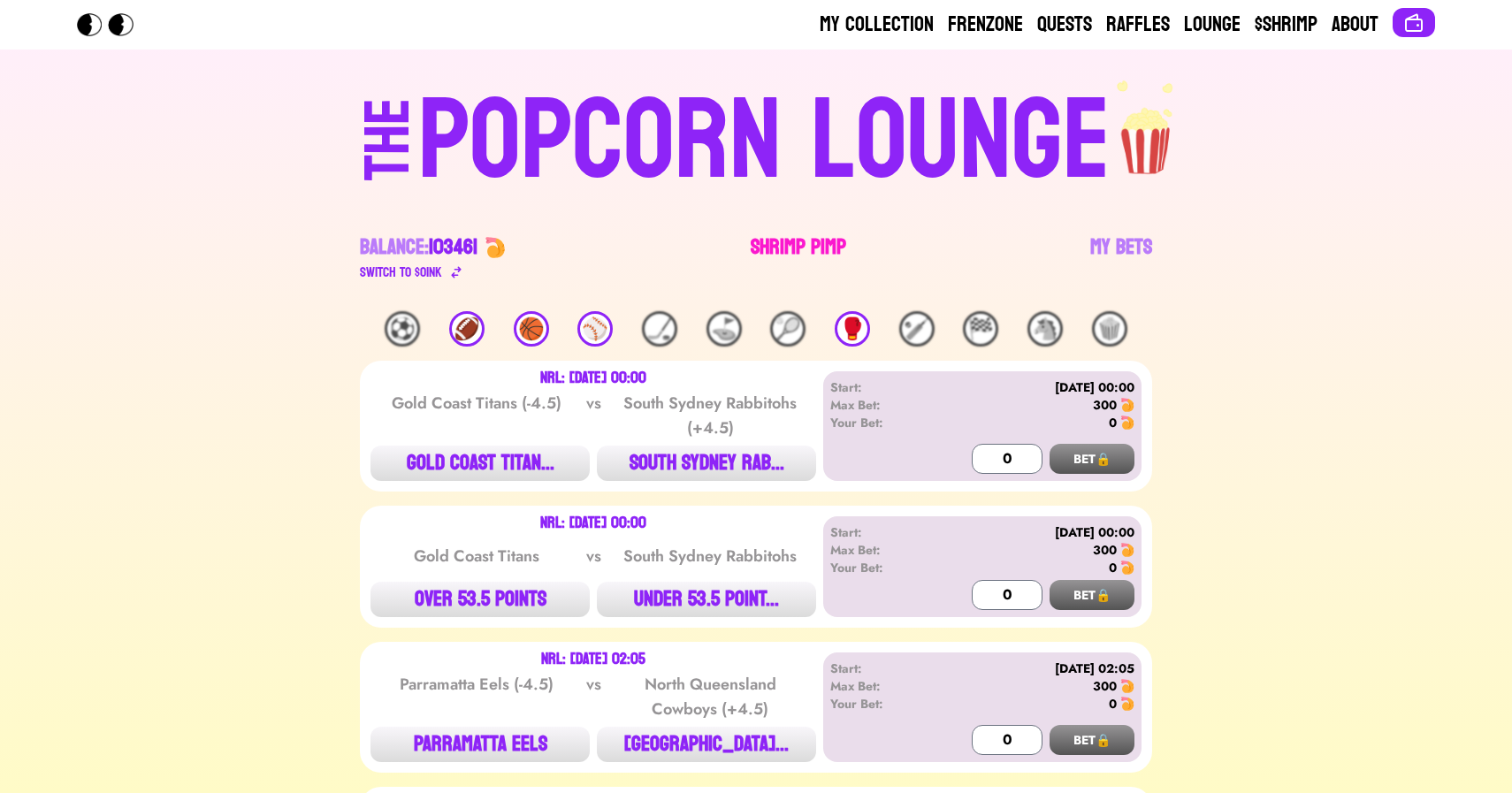
click at [773, 239] on link "Shrimp Pimp" at bounding box center [798, 258] width 96 height 49
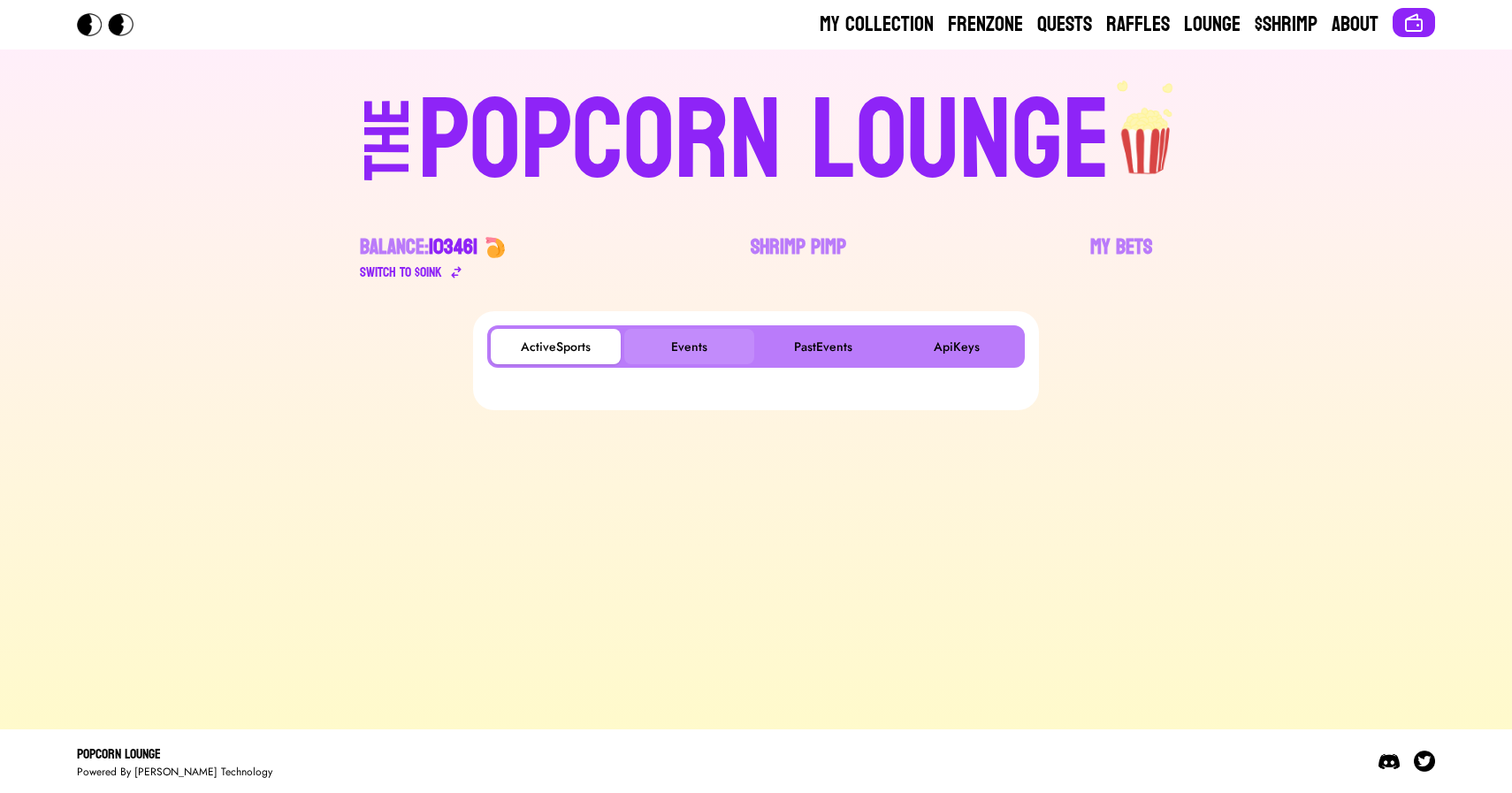
click at [690, 349] on button "Events" at bounding box center [689, 346] width 130 height 36
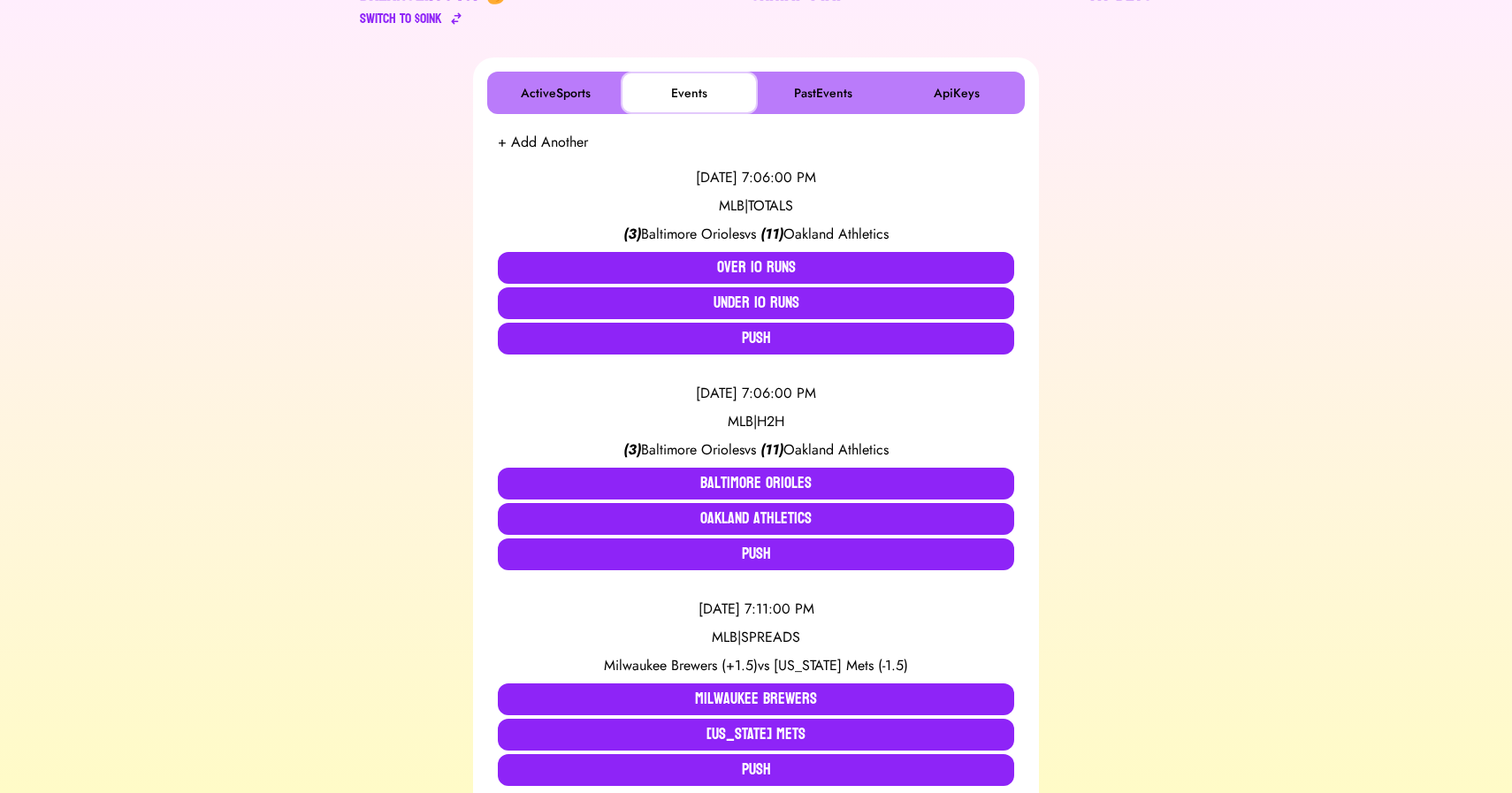
scroll to position [260, 0]
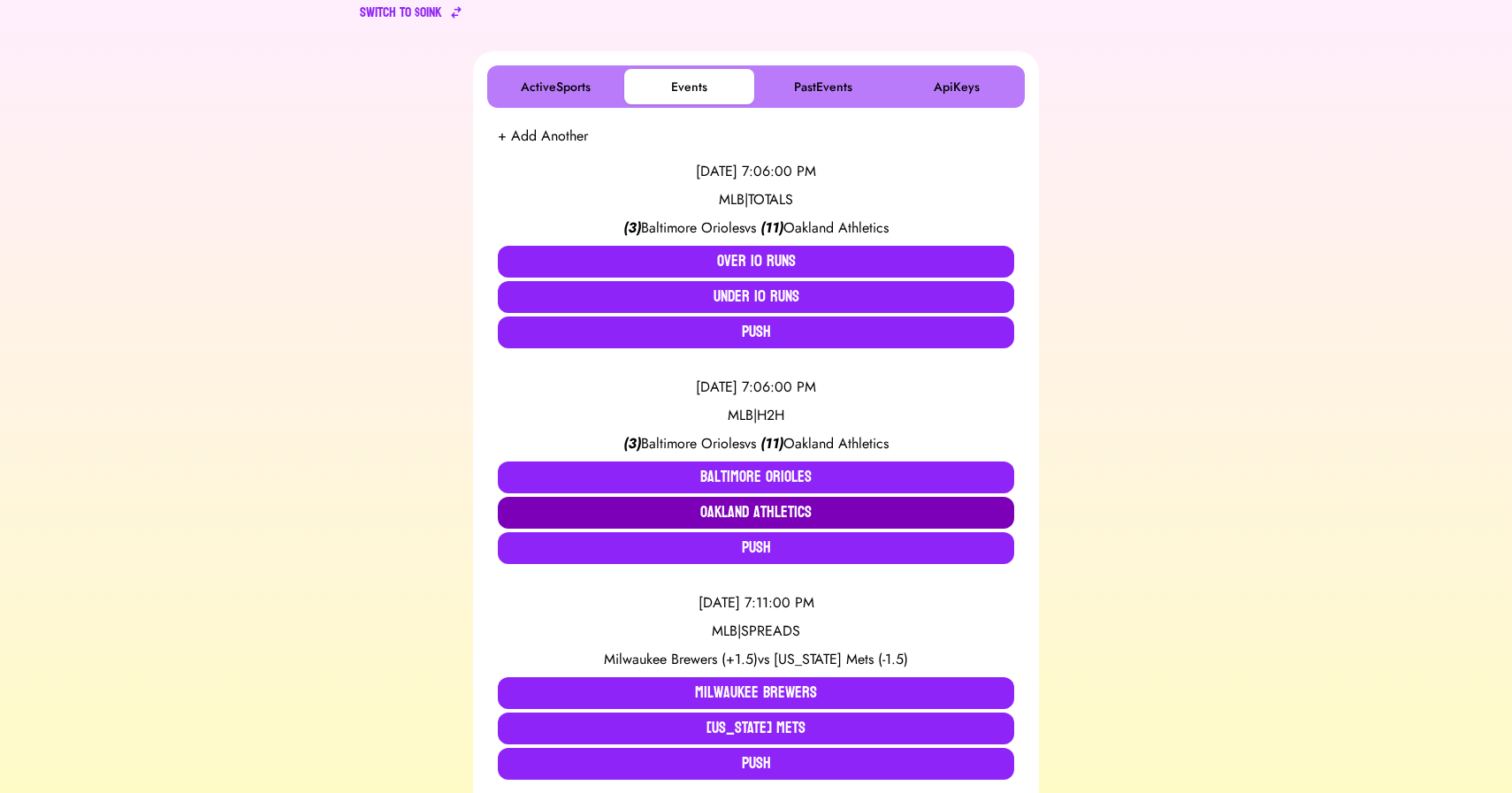
click at [734, 505] on button "Oakland Athletics" at bounding box center [756, 512] width 516 height 32
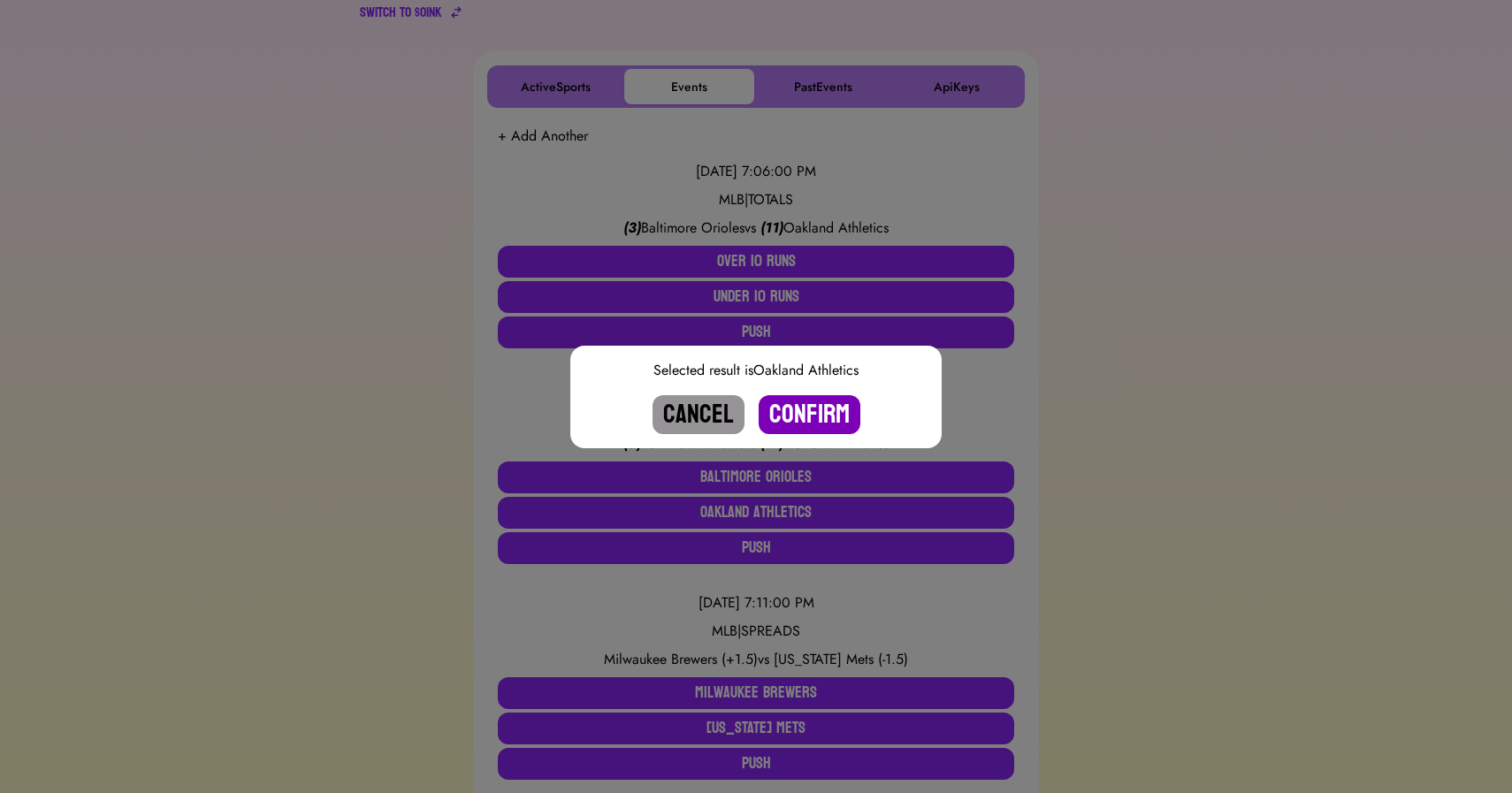
click at [784, 411] on button "Confirm" at bounding box center [809, 414] width 101 height 39
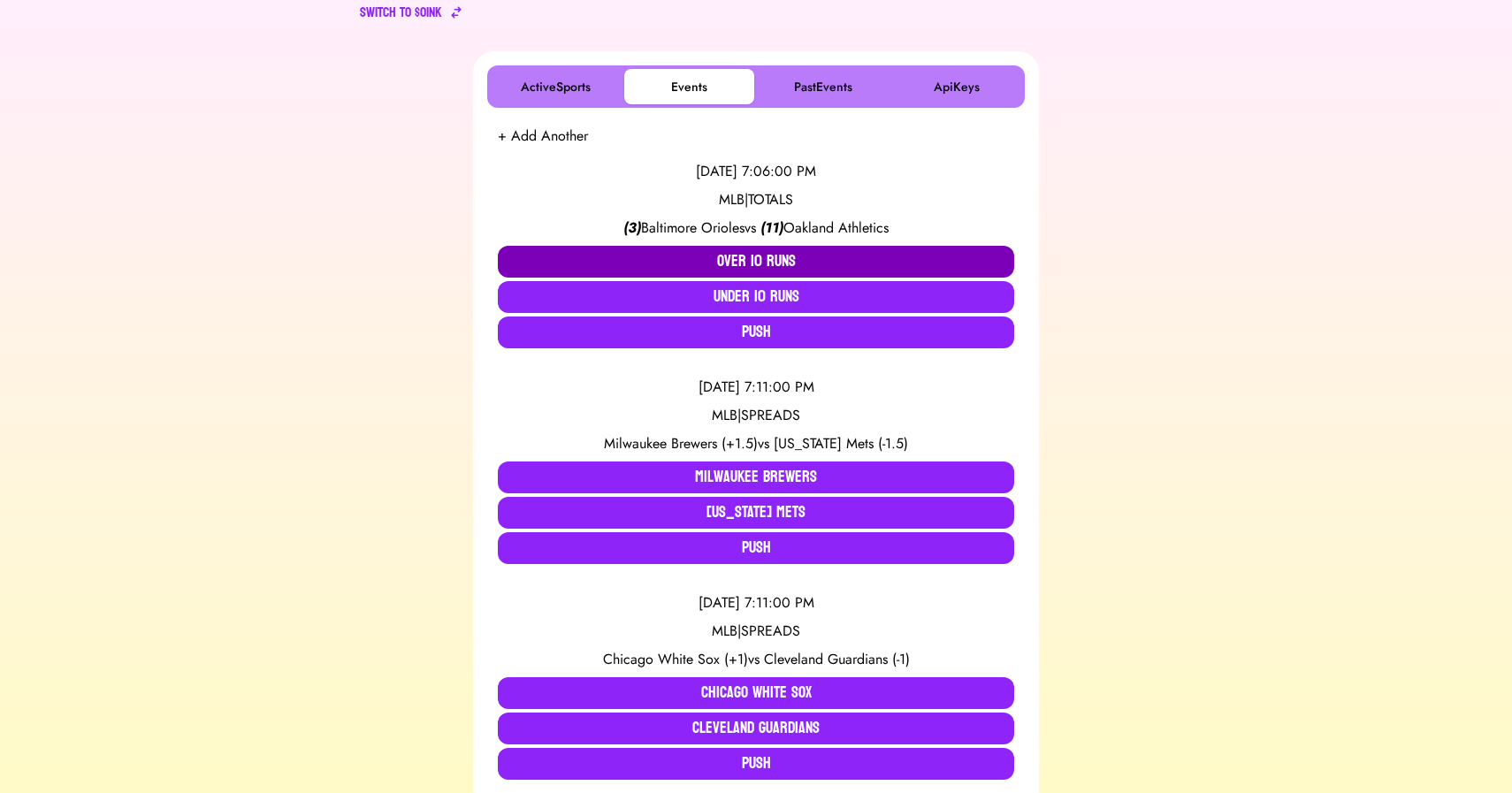
click at [729, 264] on button "Over 10 Runs" at bounding box center [756, 261] width 516 height 32
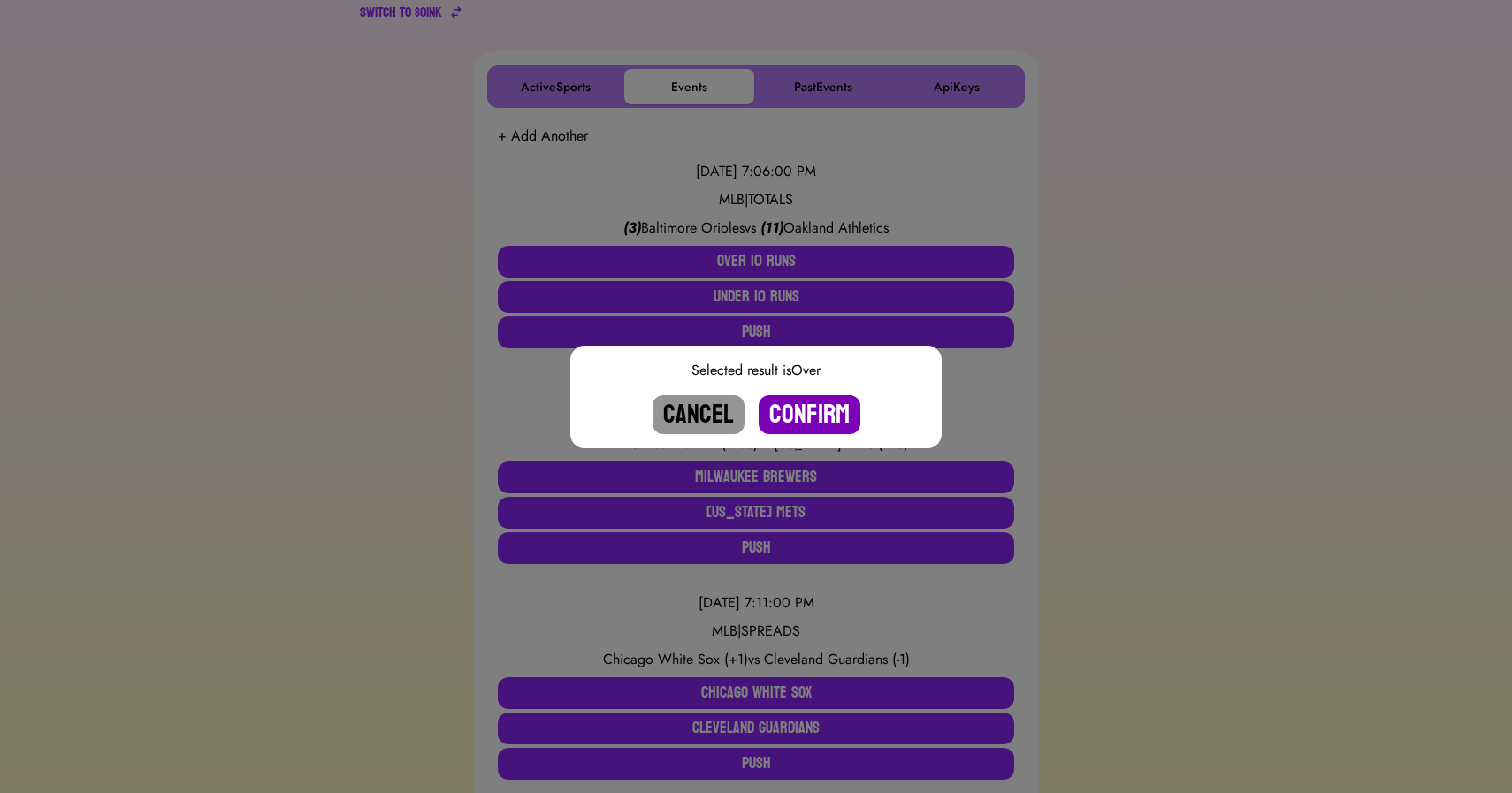
click at [801, 412] on button "Confirm" at bounding box center [809, 414] width 101 height 39
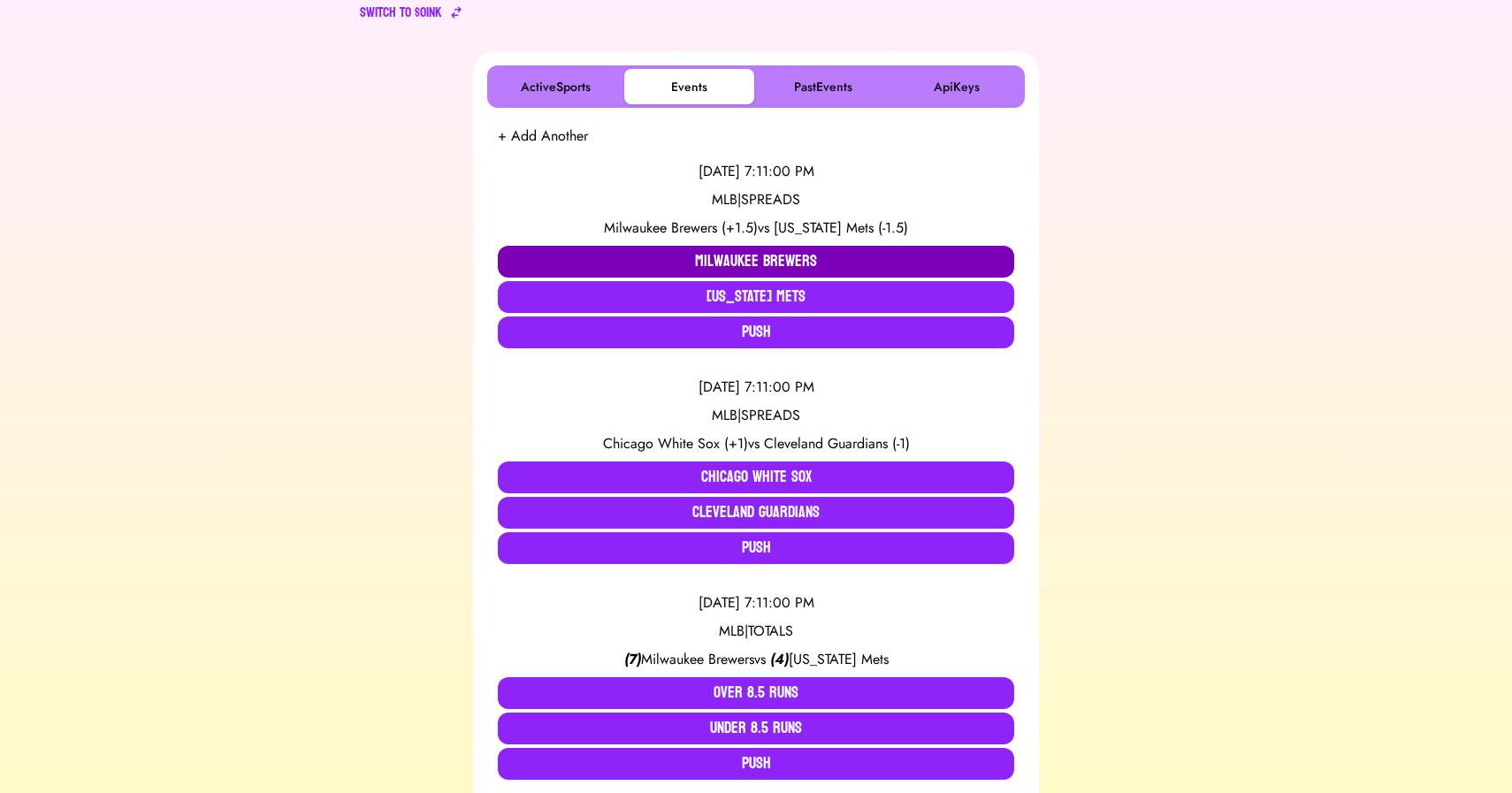
click at [670, 263] on button "Milwaukee Brewers" at bounding box center [756, 261] width 516 height 32
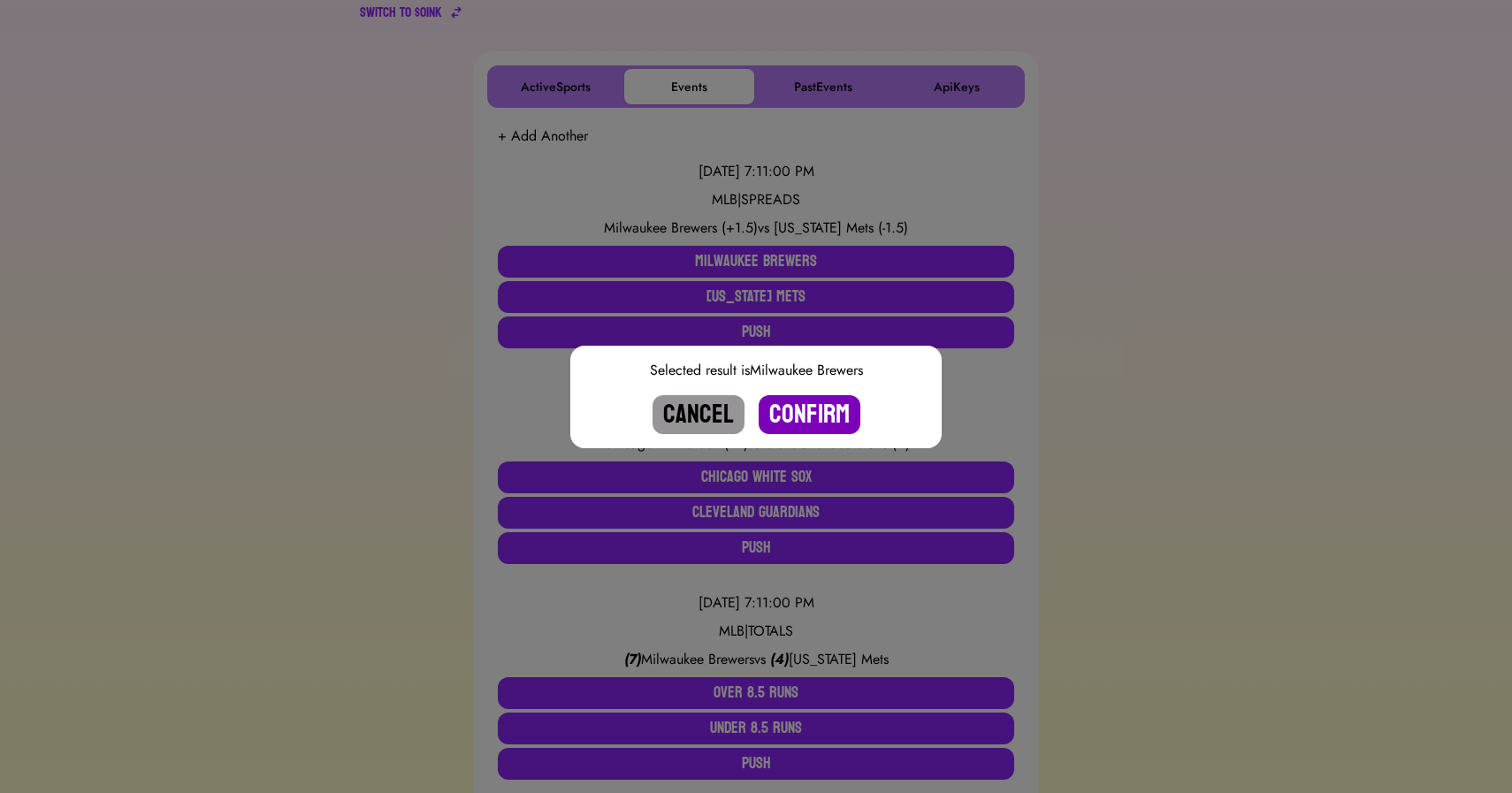
click at [813, 404] on button "Confirm" at bounding box center [809, 414] width 101 height 39
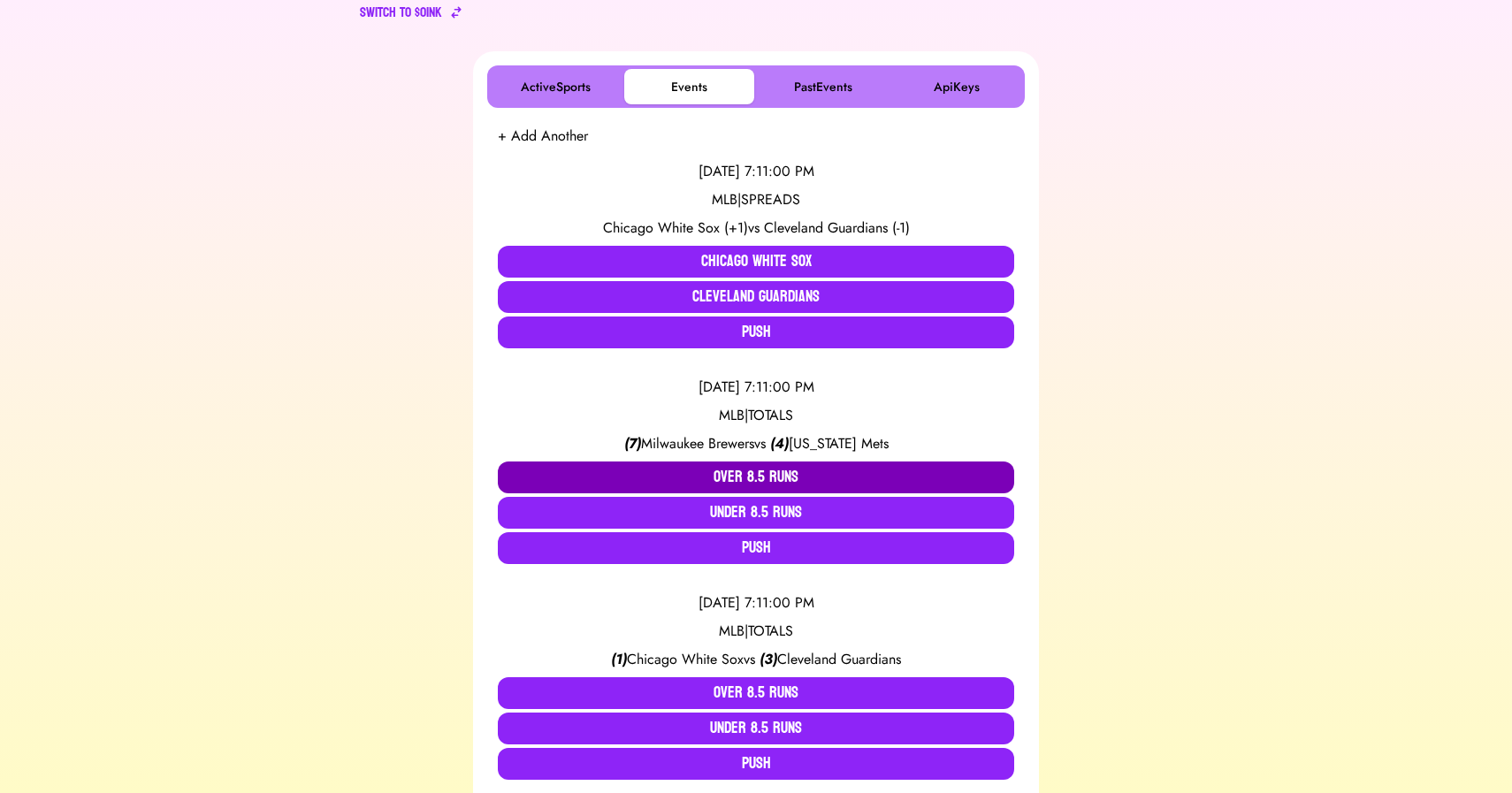
click at [732, 470] on button "Over 8.5 Runs" at bounding box center [756, 477] width 516 height 32
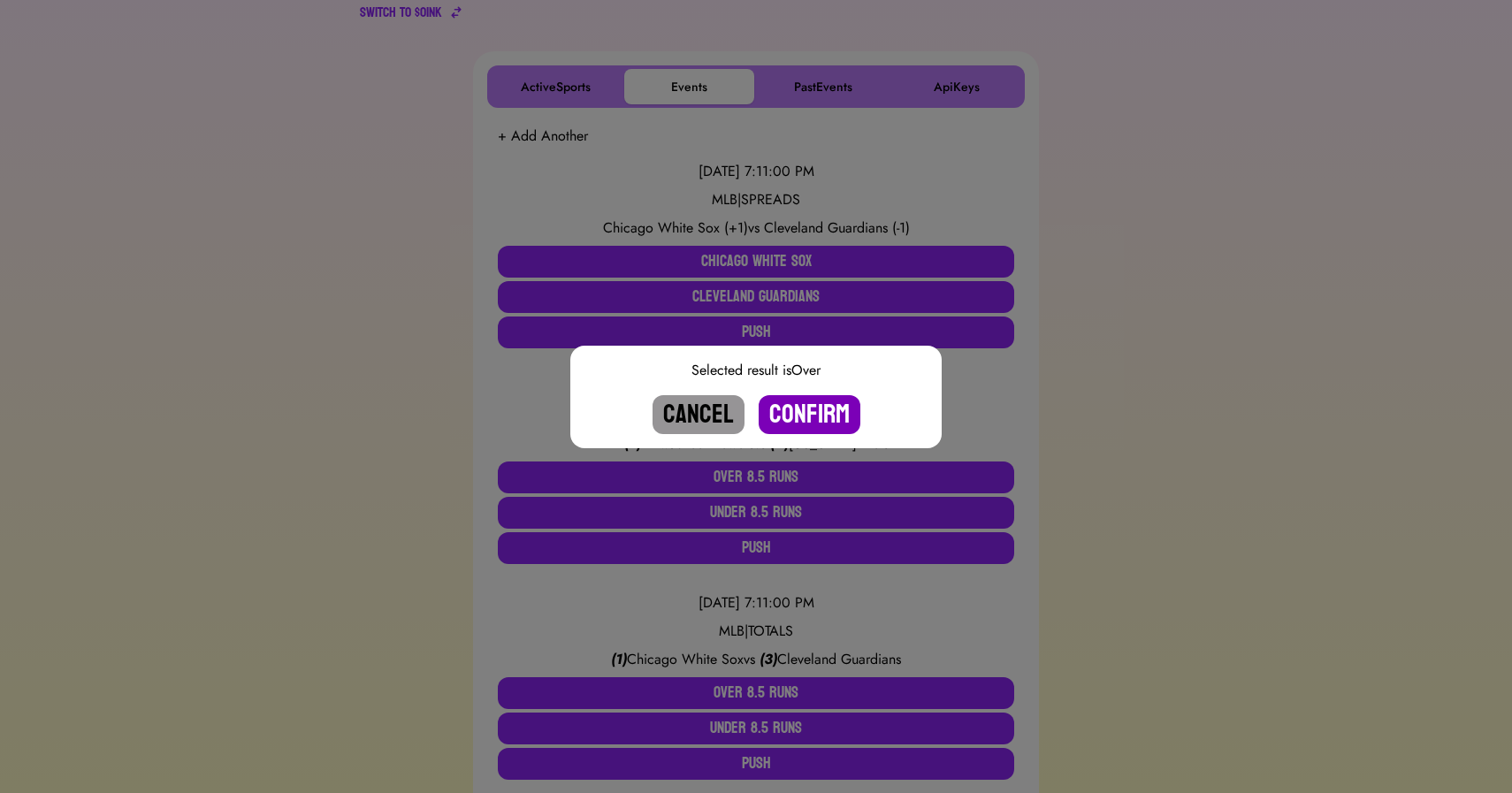
click at [809, 414] on button "Confirm" at bounding box center [809, 414] width 101 height 39
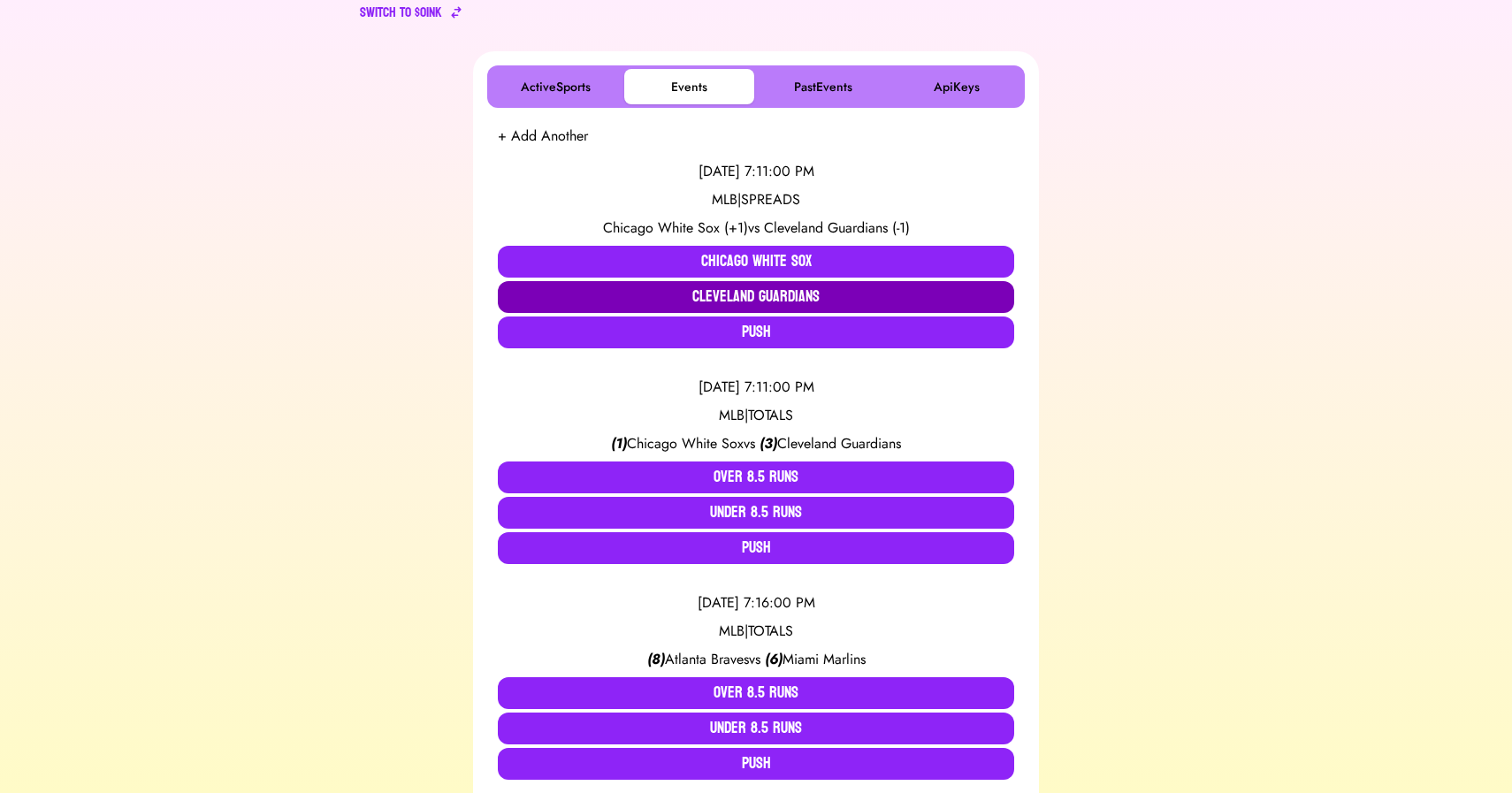
click at [779, 298] on button "Cleveland Guardians" at bounding box center [756, 297] width 516 height 32
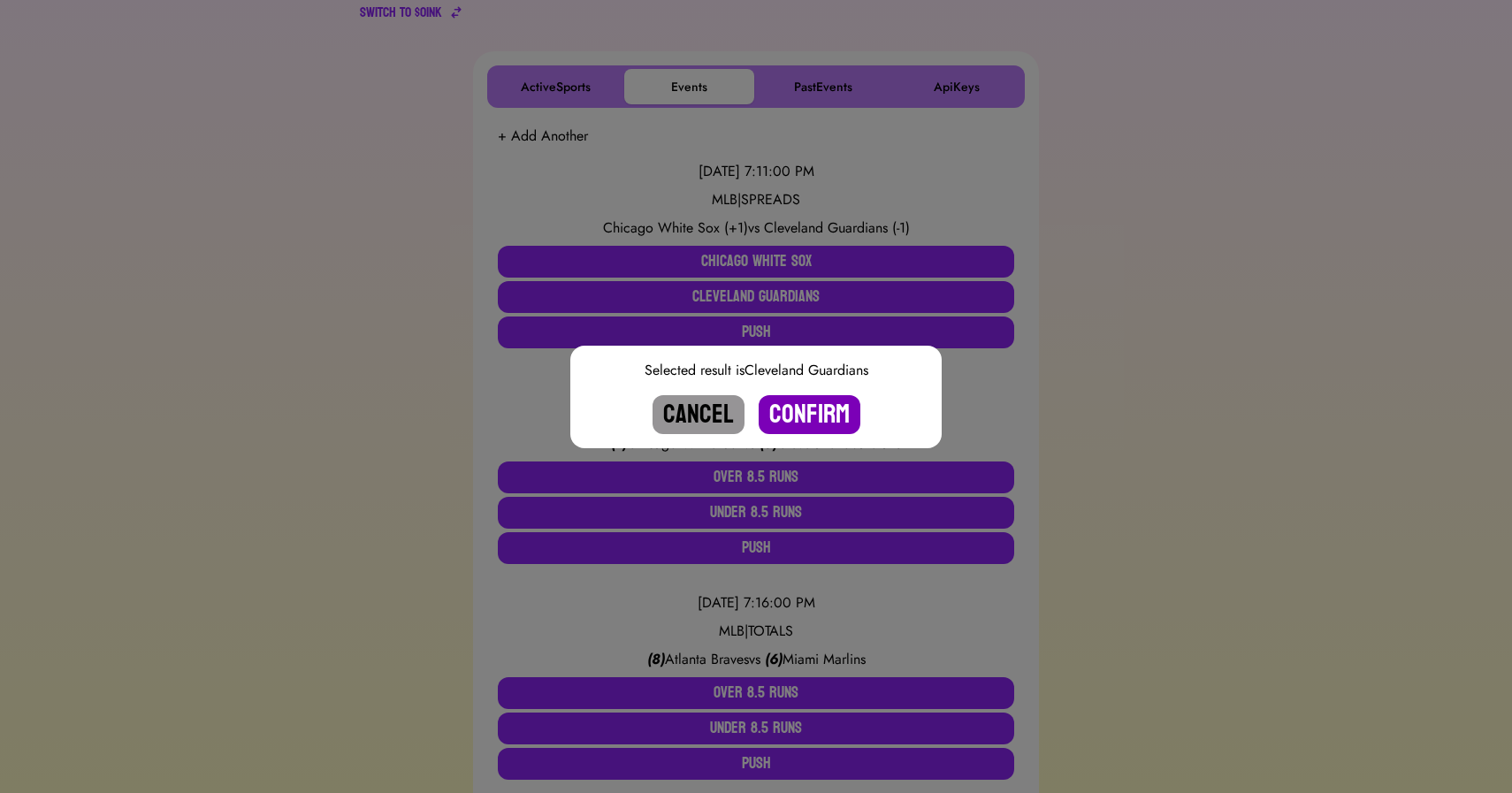
click at [814, 411] on button "Confirm" at bounding box center [809, 414] width 101 height 39
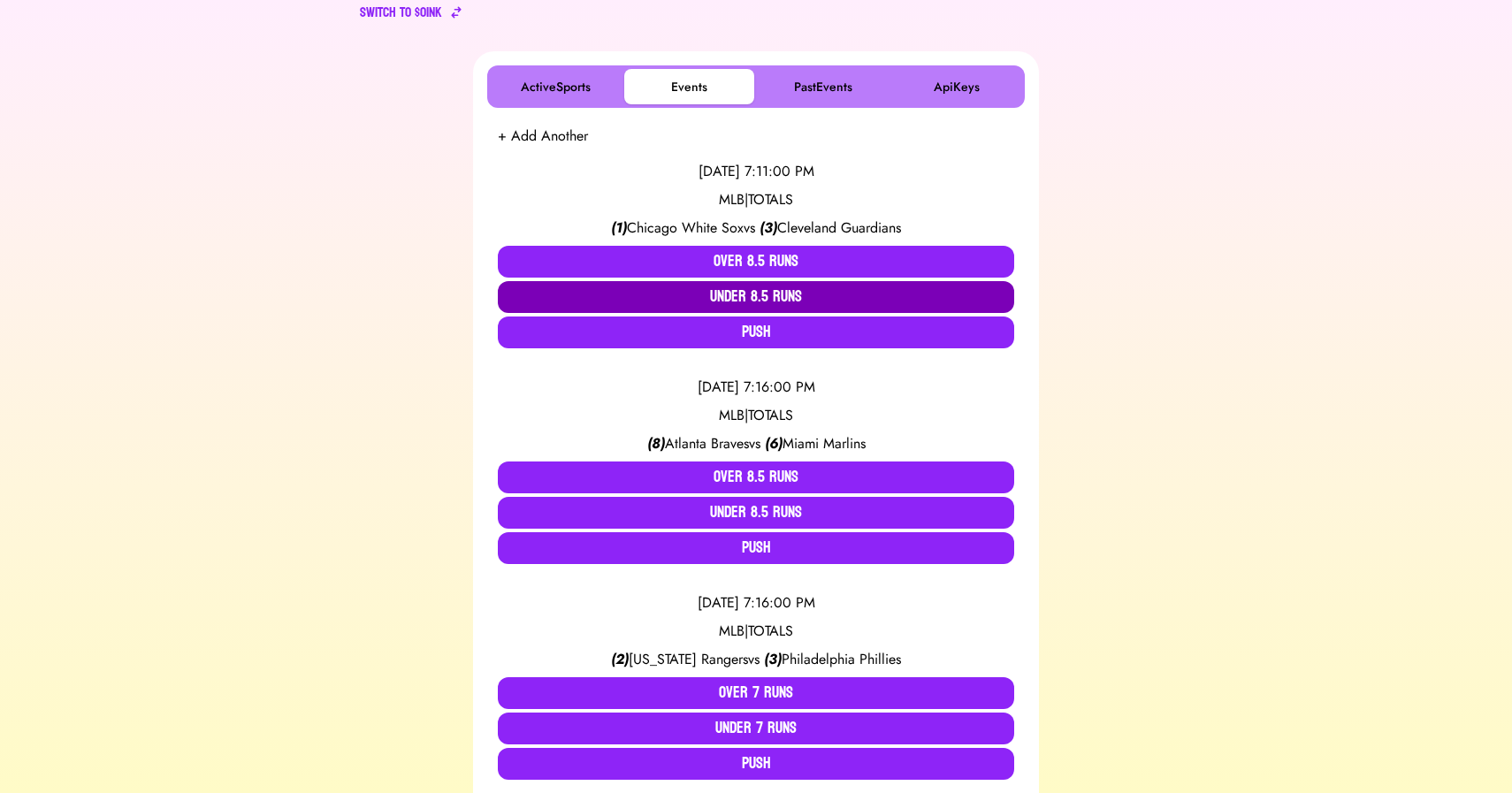
click at [751, 297] on button "Under 8.5 Runs" at bounding box center [756, 297] width 516 height 32
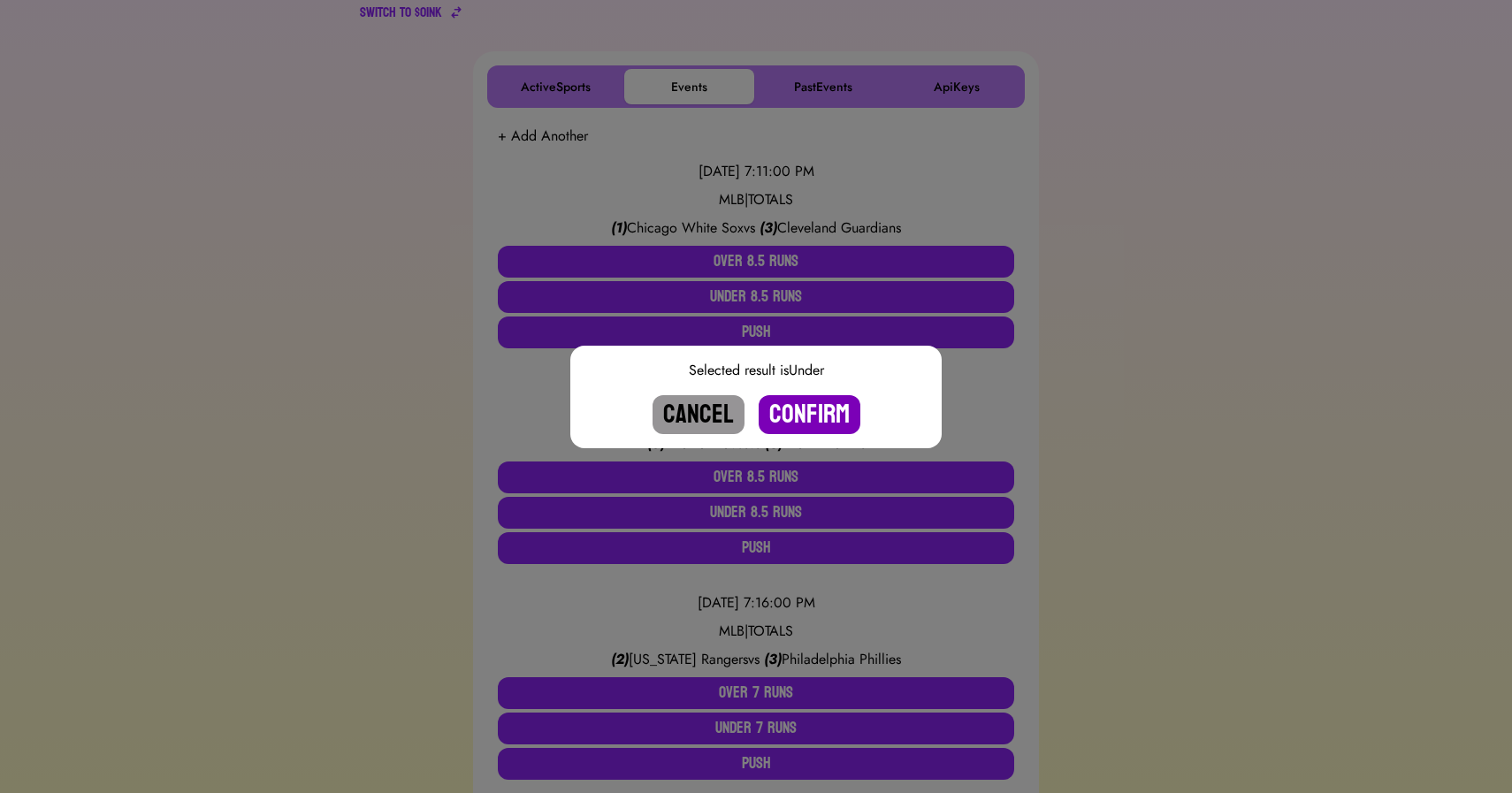
click at [803, 410] on button "Confirm" at bounding box center [809, 414] width 101 height 39
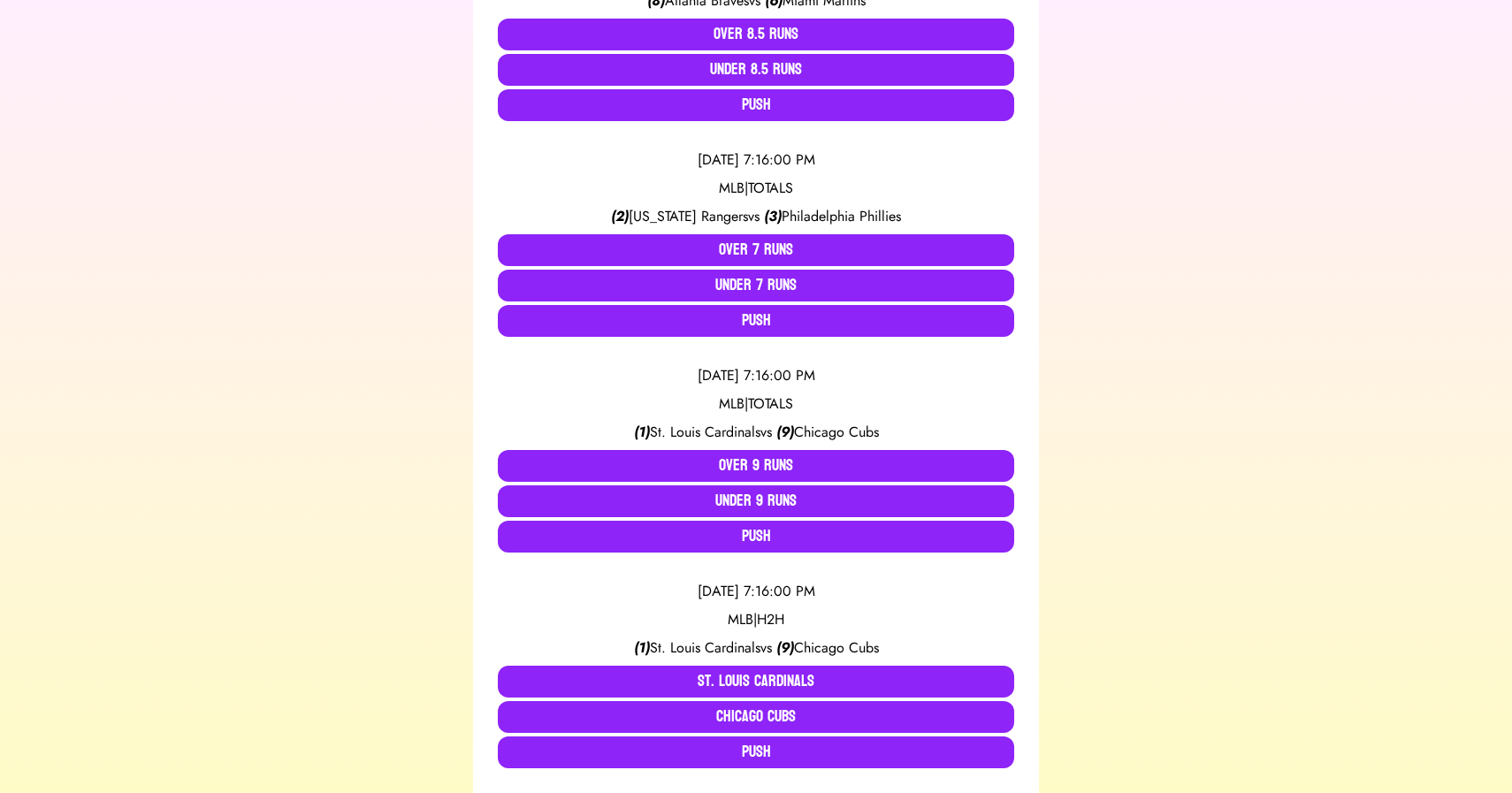
scroll to position [490, 0]
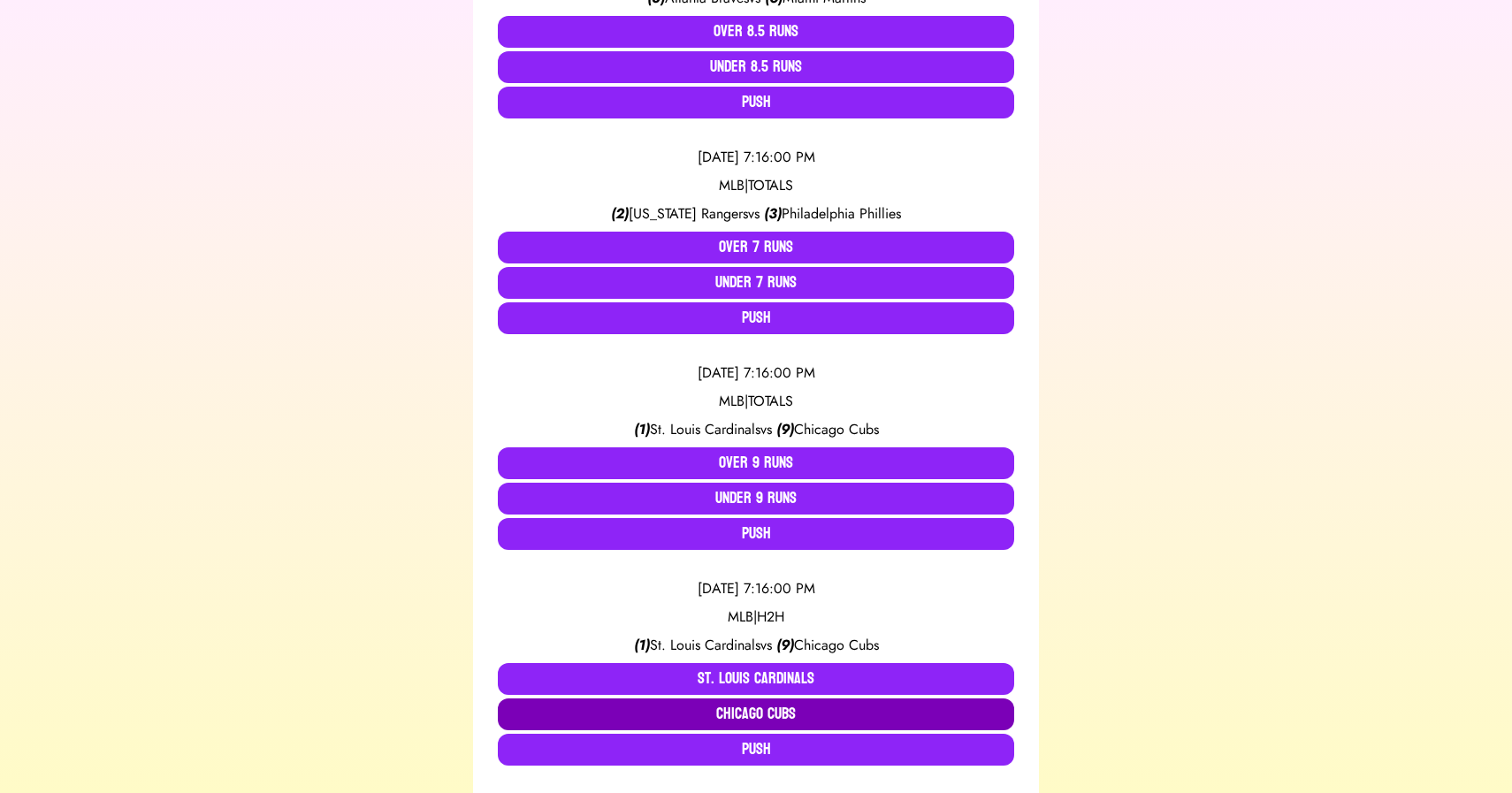
click at [804, 707] on button "Chicago Cubs" at bounding box center [756, 714] width 516 height 32
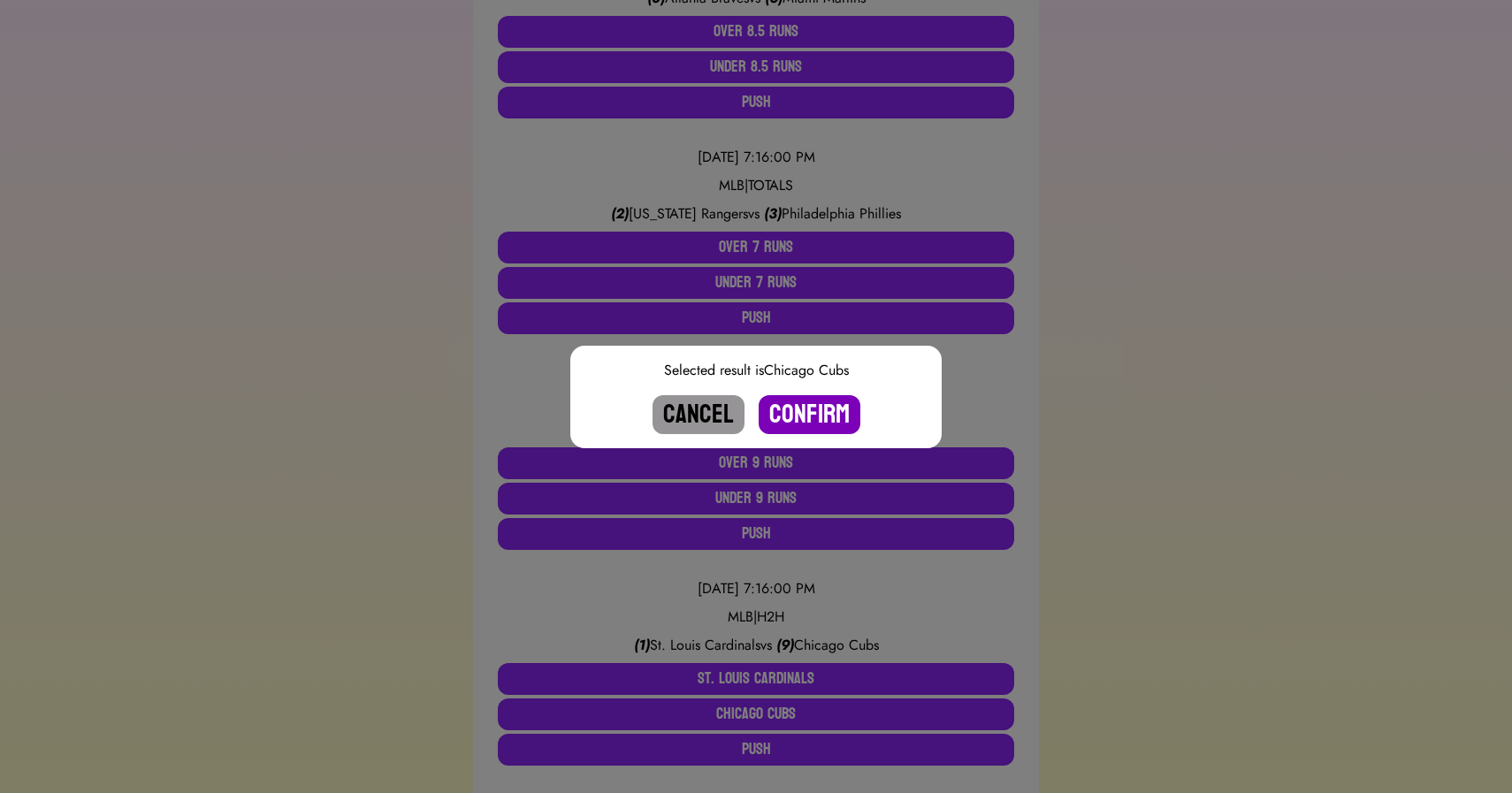
click at [813, 411] on button "Confirm" at bounding box center [809, 414] width 101 height 39
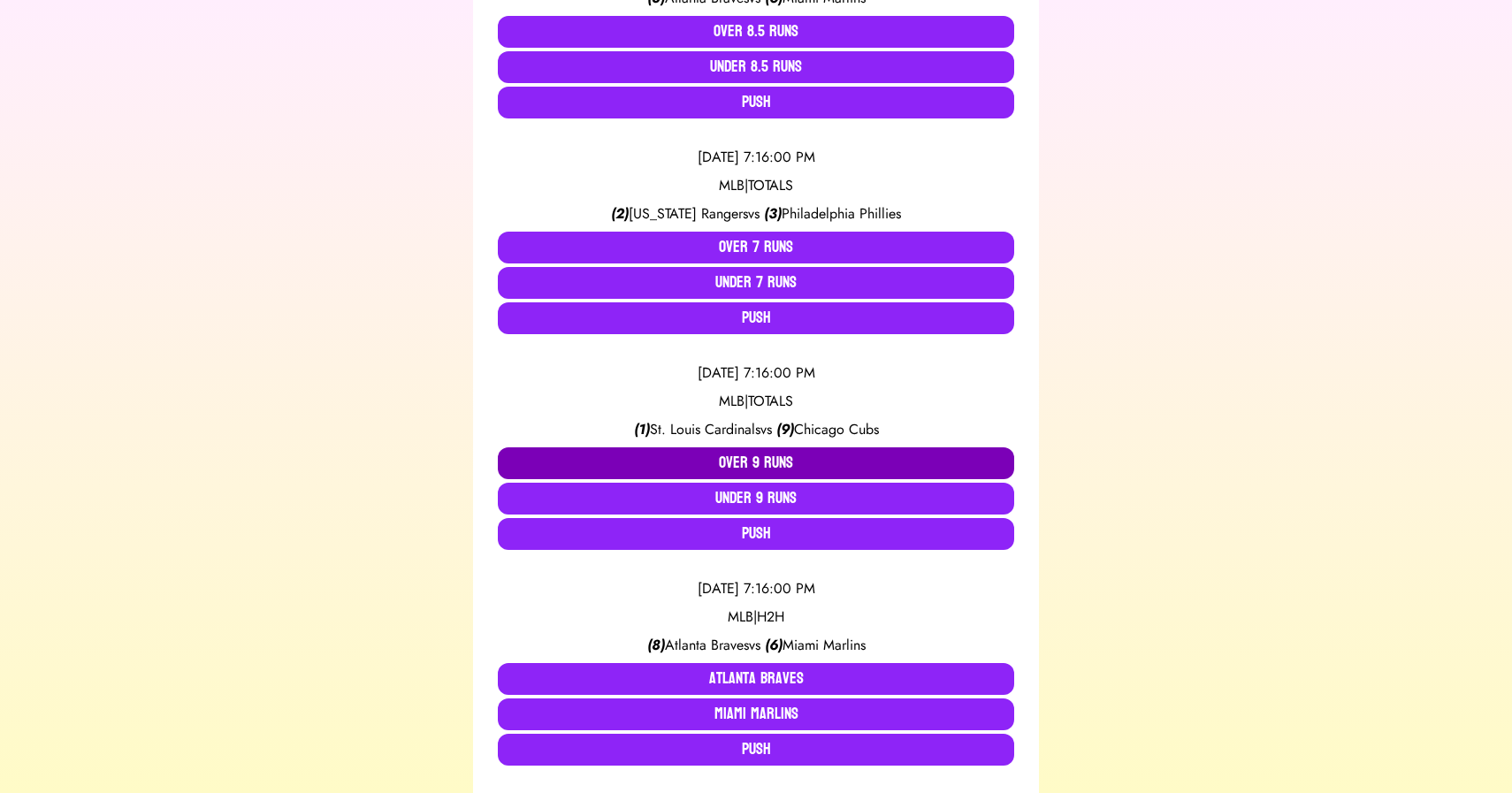
click at [750, 453] on button "Over 9 Runs" at bounding box center [756, 463] width 516 height 32
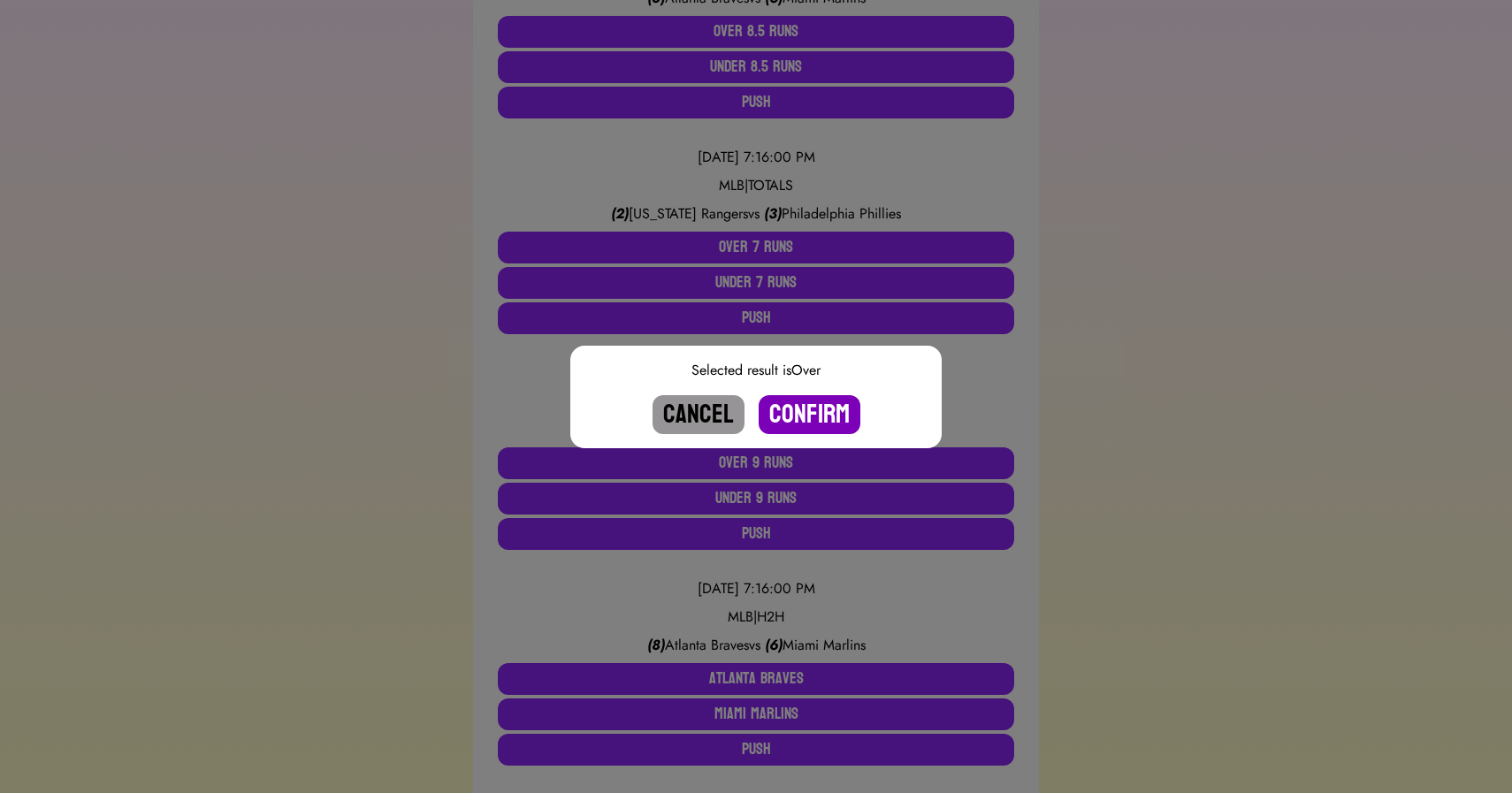
click at [808, 413] on button "Confirm" at bounding box center [809, 414] width 101 height 39
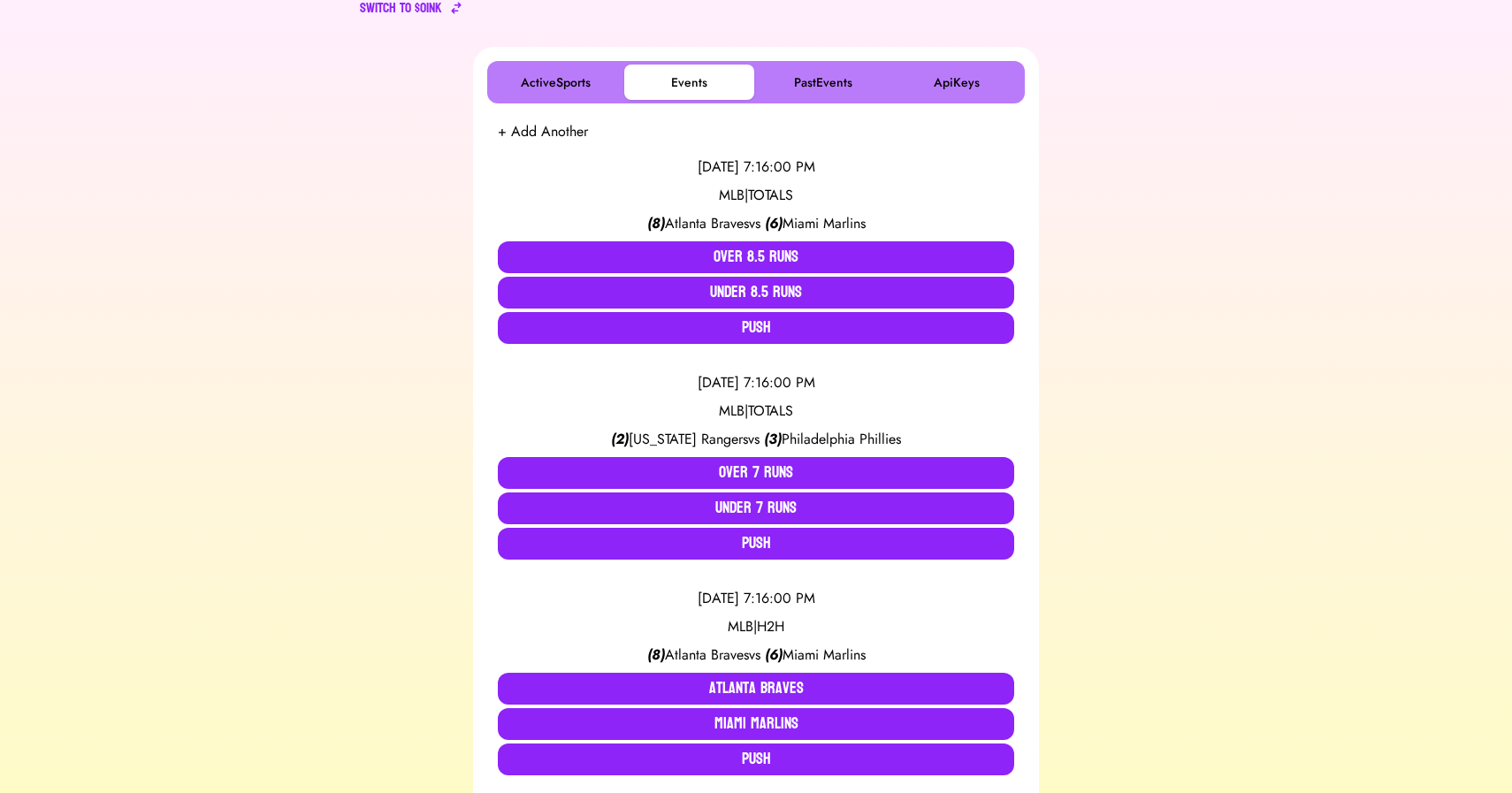
scroll to position [257, 0]
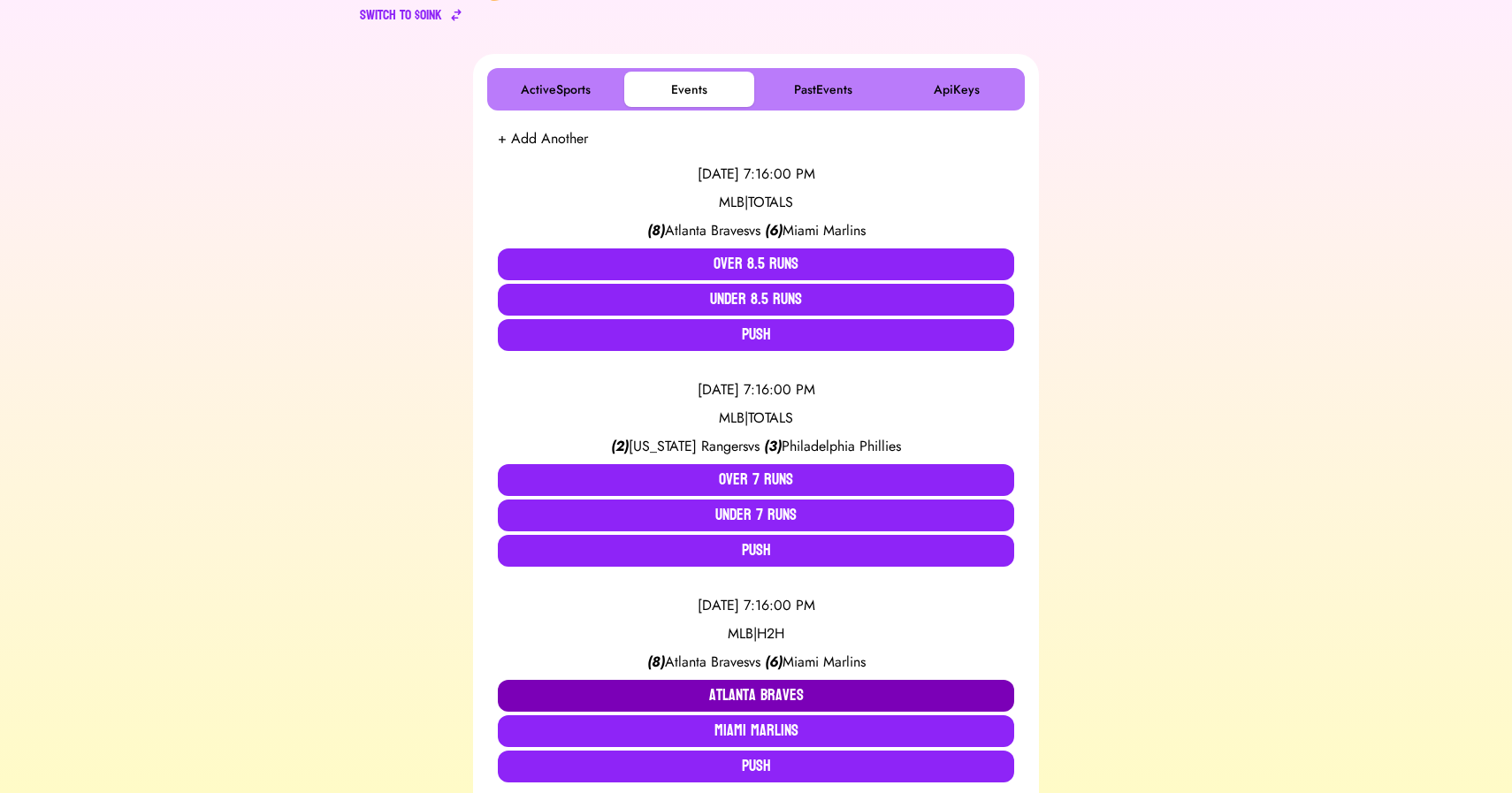
click at [707, 692] on button "Atlanta Braves" at bounding box center [756, 695] width 516 height 32
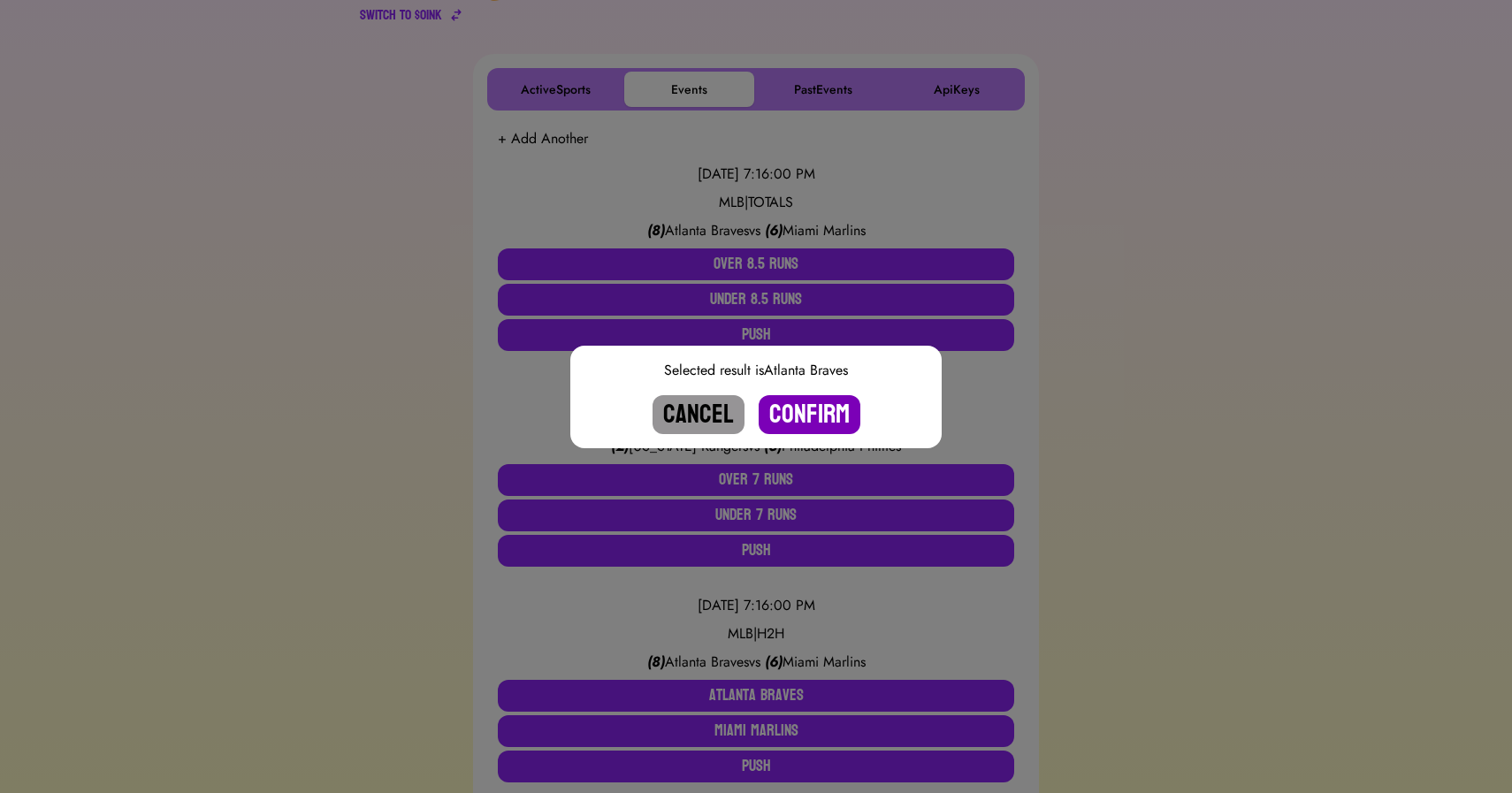
click at [811, 420] on button "Confirm" at bounding box center [809, 414] width 101 height 39
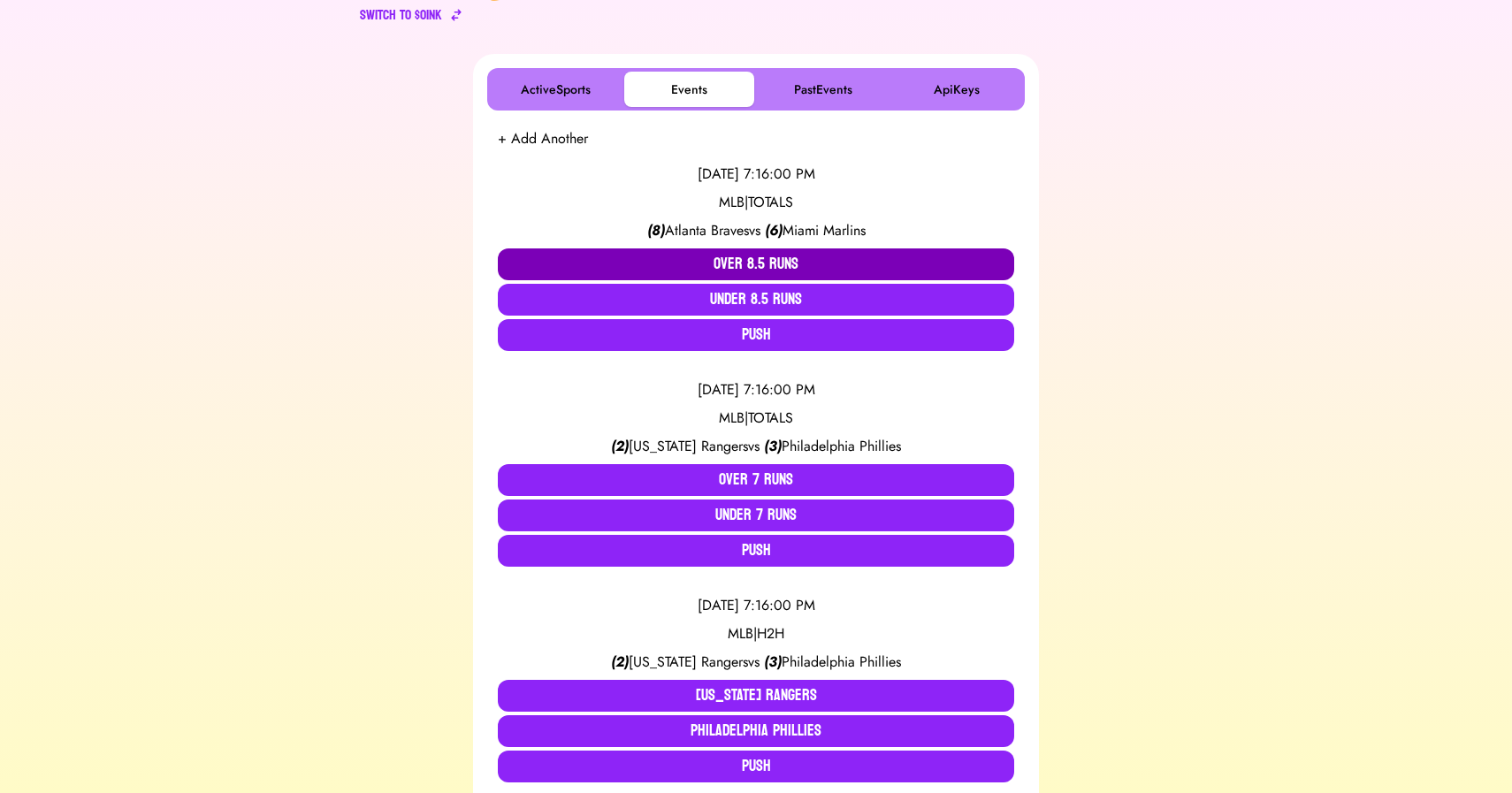
click at [749, 265] on button "Over 8.5 Runs" at bounding box center [756, 264] width 516 height 32
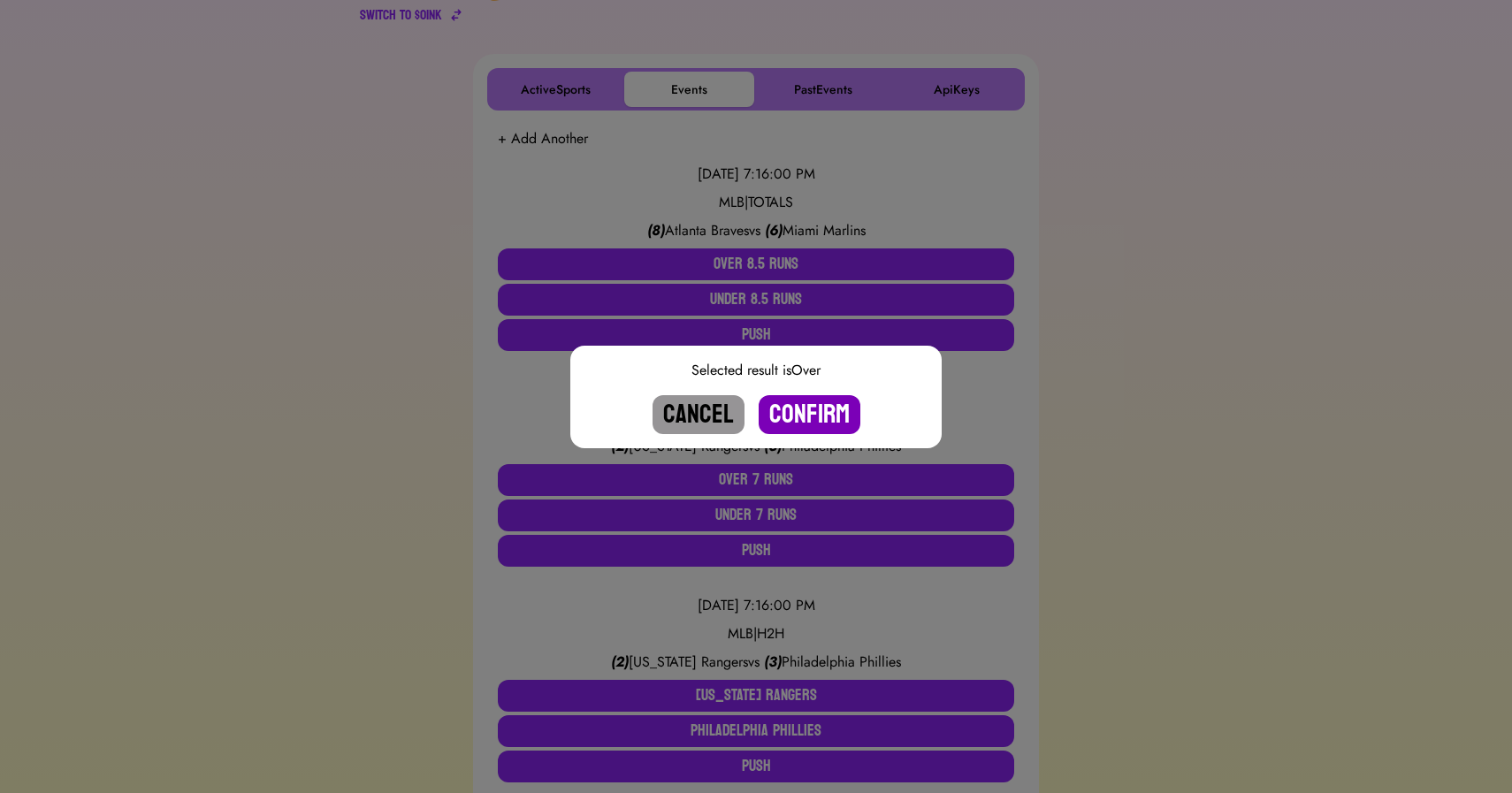
click at [823, 418] on button "Confirm" at bounding box center [809, 414] width 101 height 39
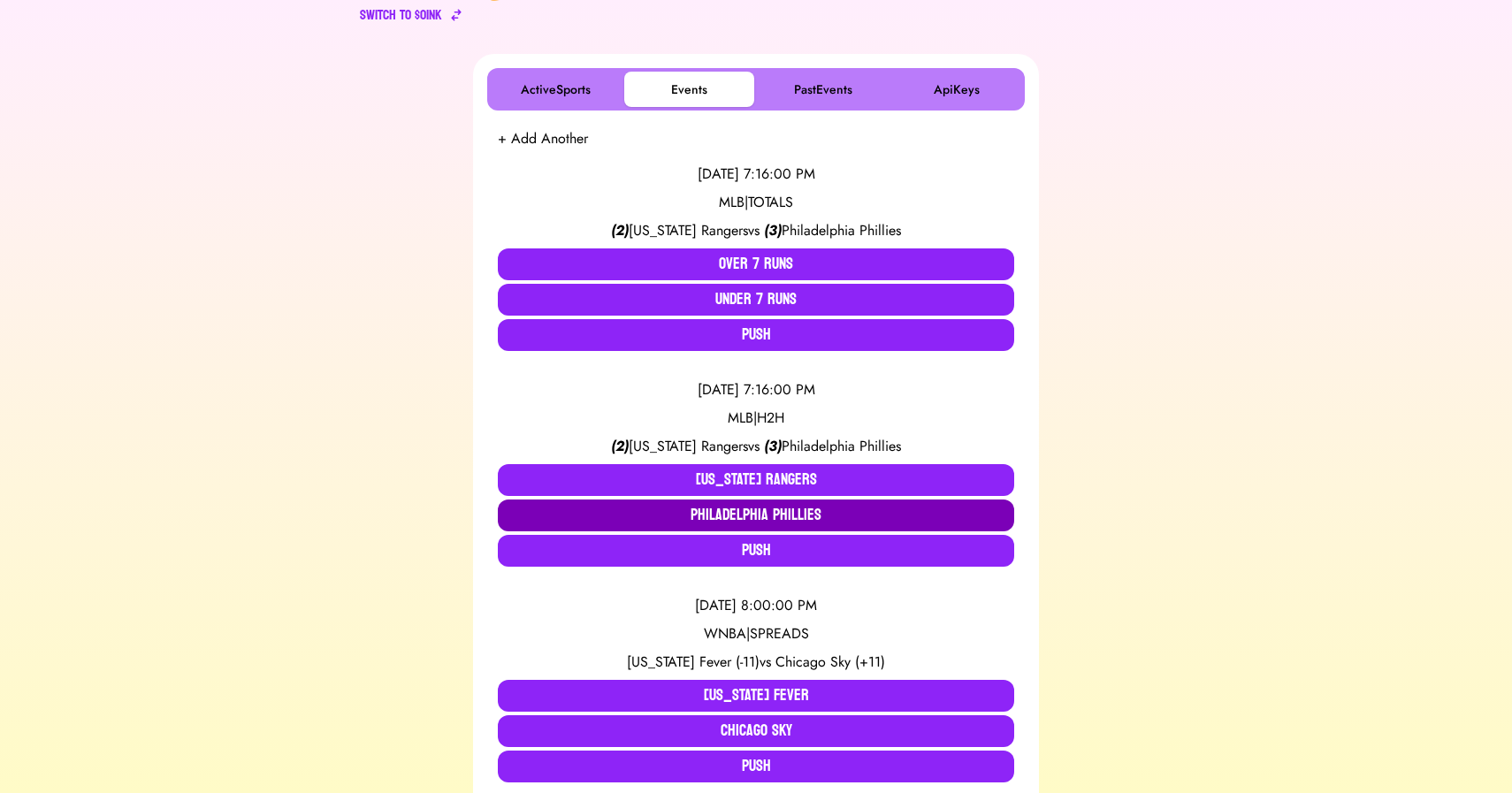
click at [777, 508] on button "Philadelphia Phillies" at bounding box center [756, 515] width 516 height 32
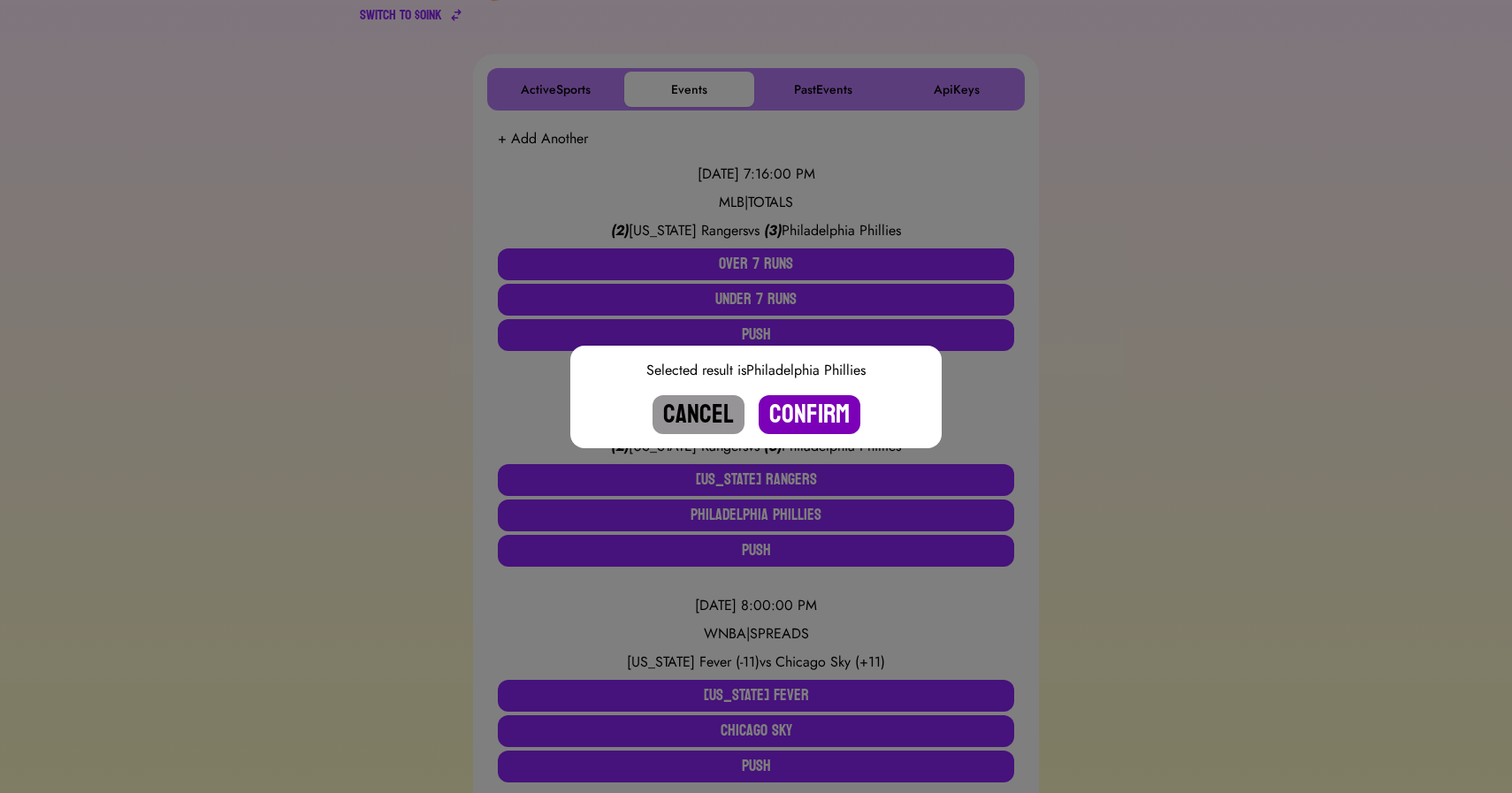
click at [800, 416] on button "Confirm" at bounding box center [809, 414] width 101 height 39
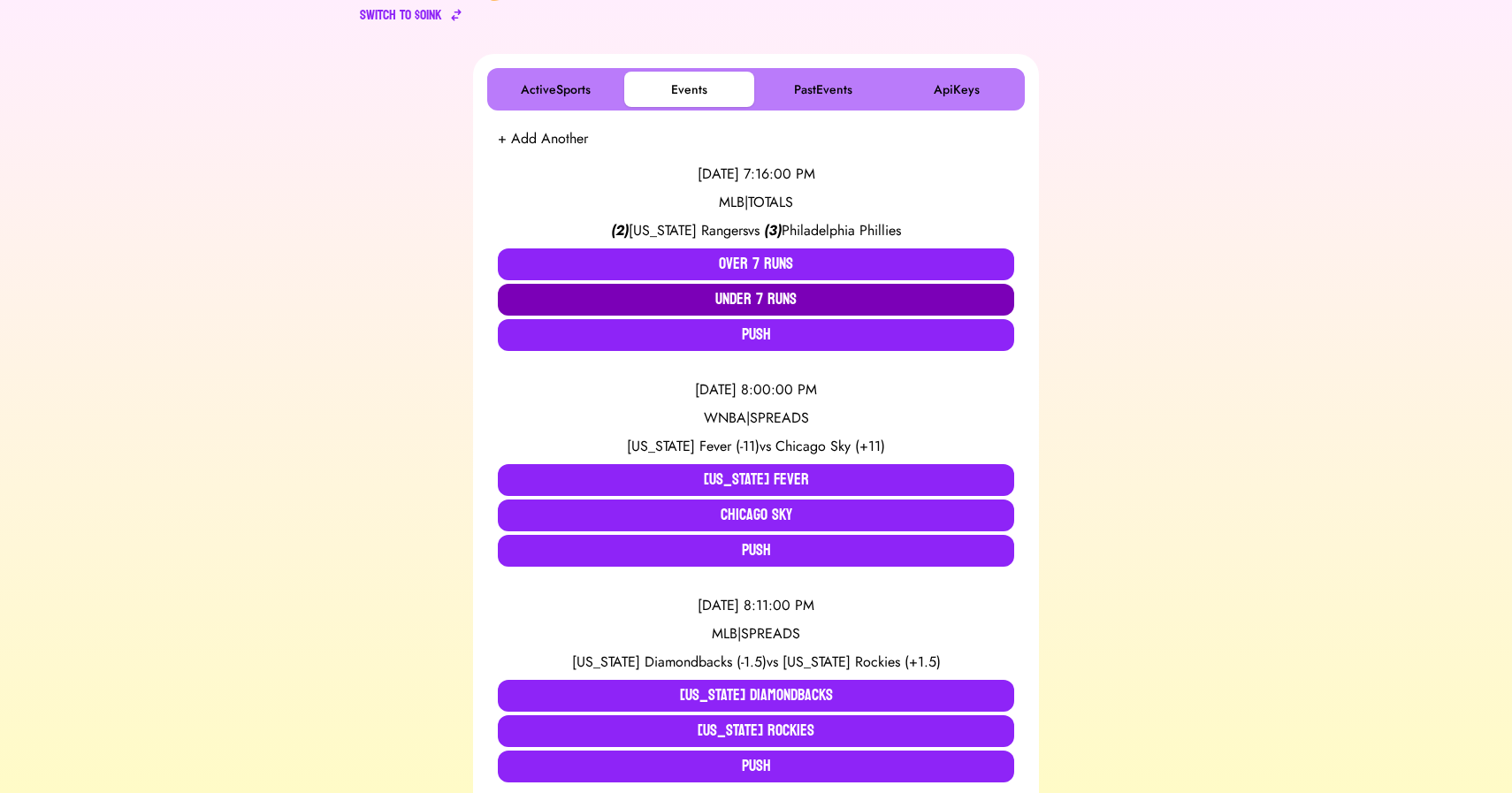
click at [776, 297] on button "Under 7 Runs" at bounding box center [756, 299] width 516 height 32
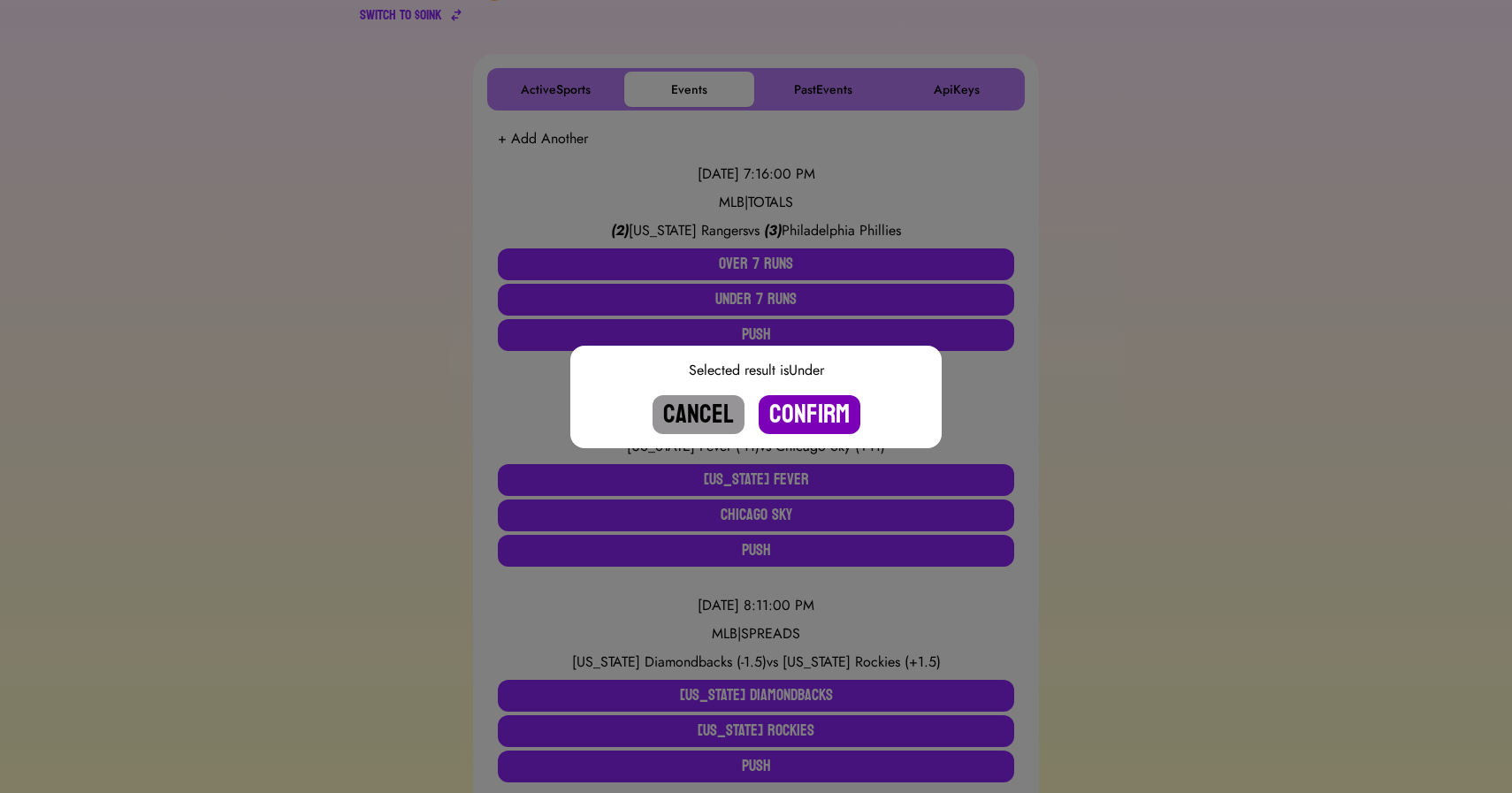
click at [812, 414] on button "Confirm" at bounding box center [809, 414] width 101 height 39
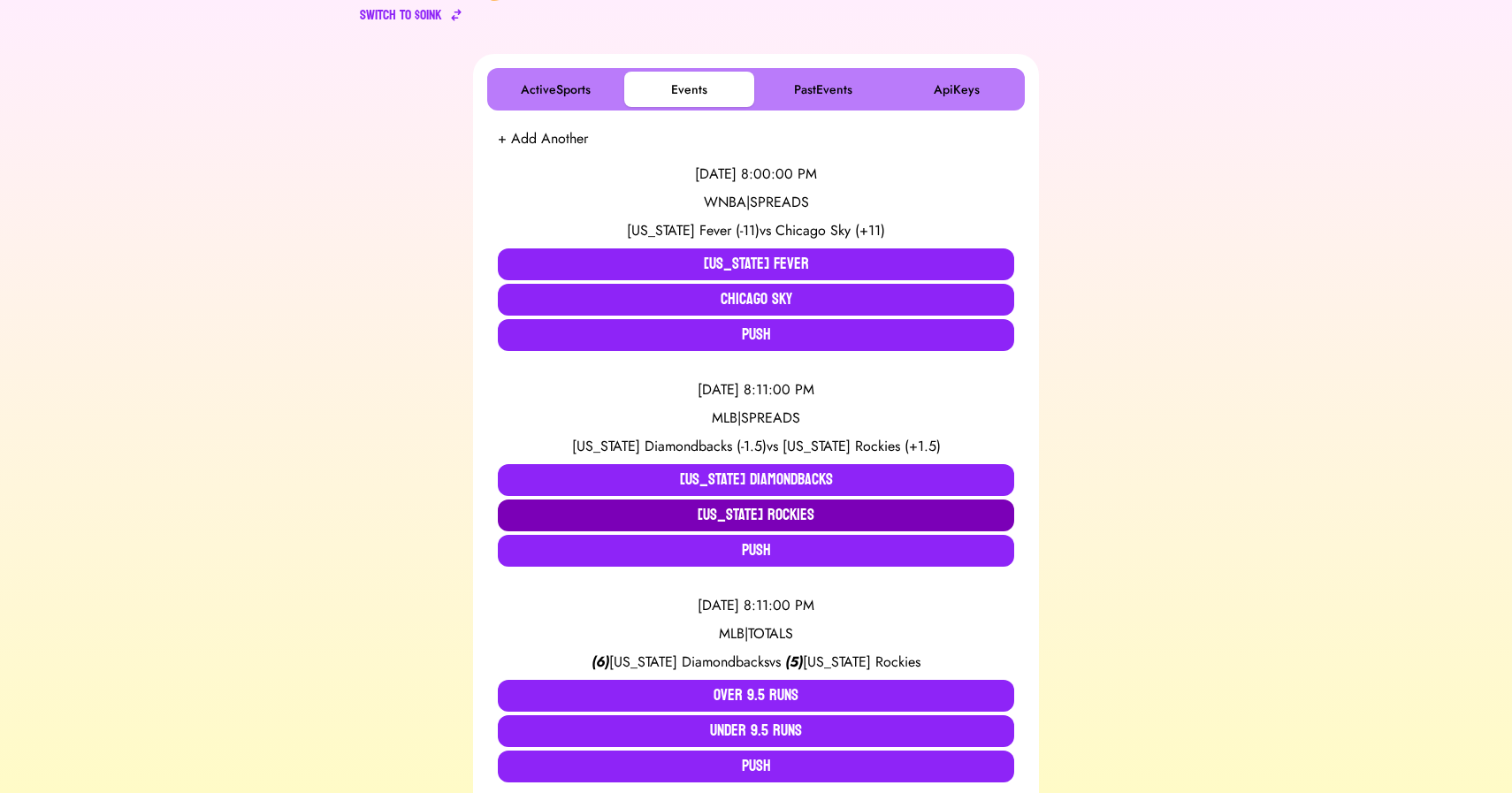
click at [660, 503] on button "[US_STATE] Rockies" at bounding box center [756, 515] width 516 height 32
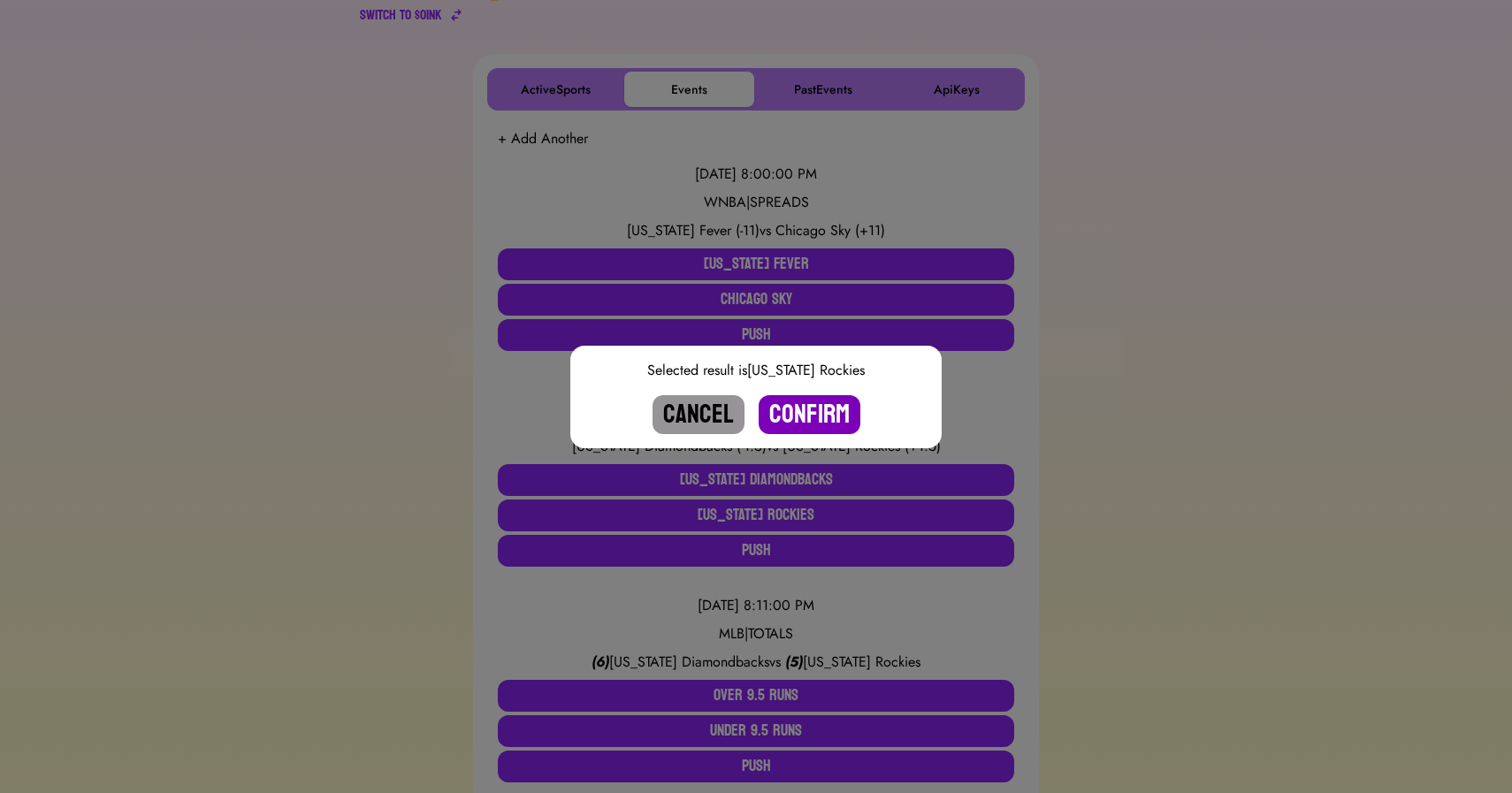
click at [794, 417] on button "Confirm" at bounding box center [809, 414] width 101 height 39
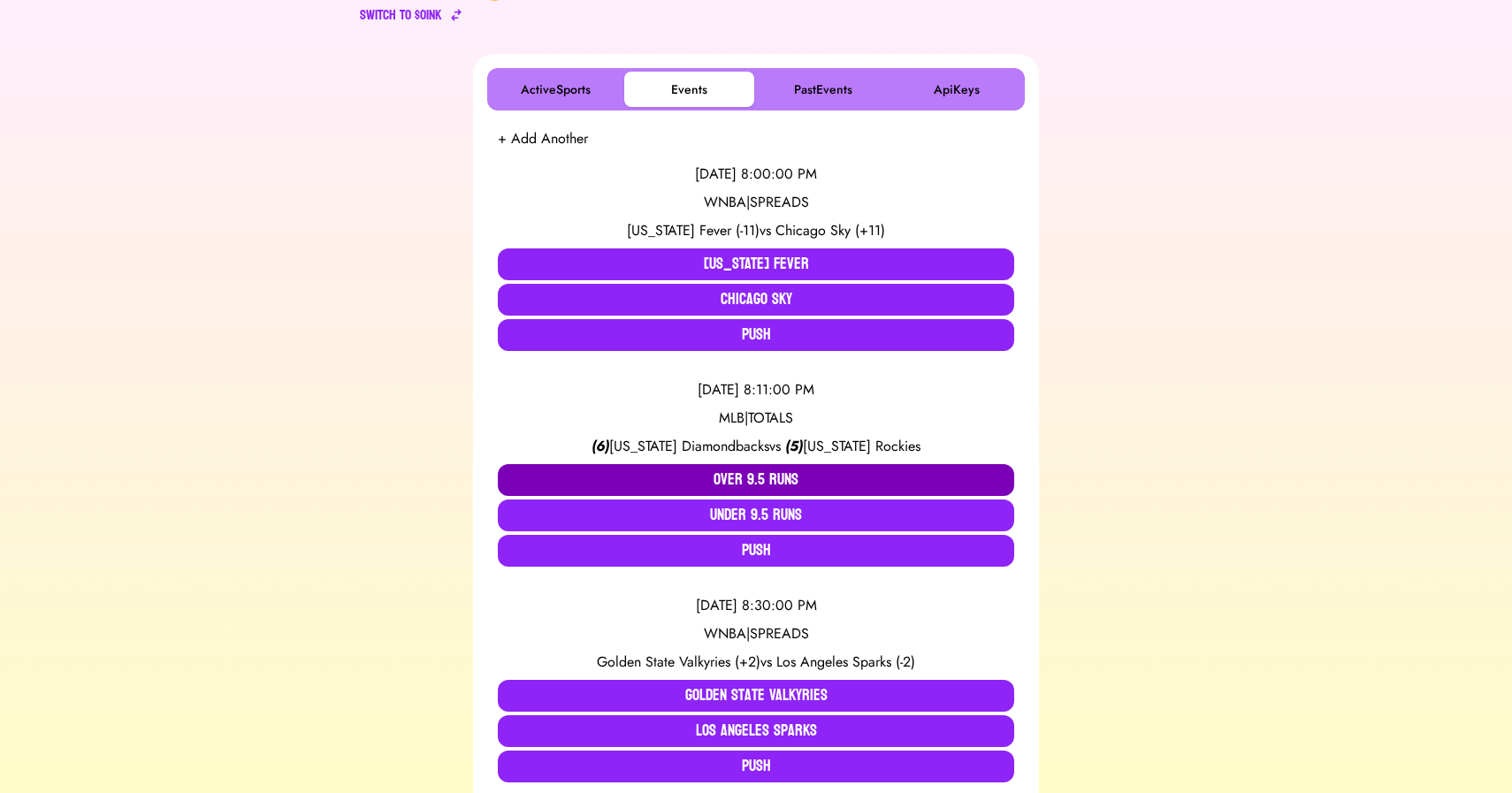
click at [719, 469] on button "Over 9.5 Runs" at bounding box center [756, 479] width 516 height 32
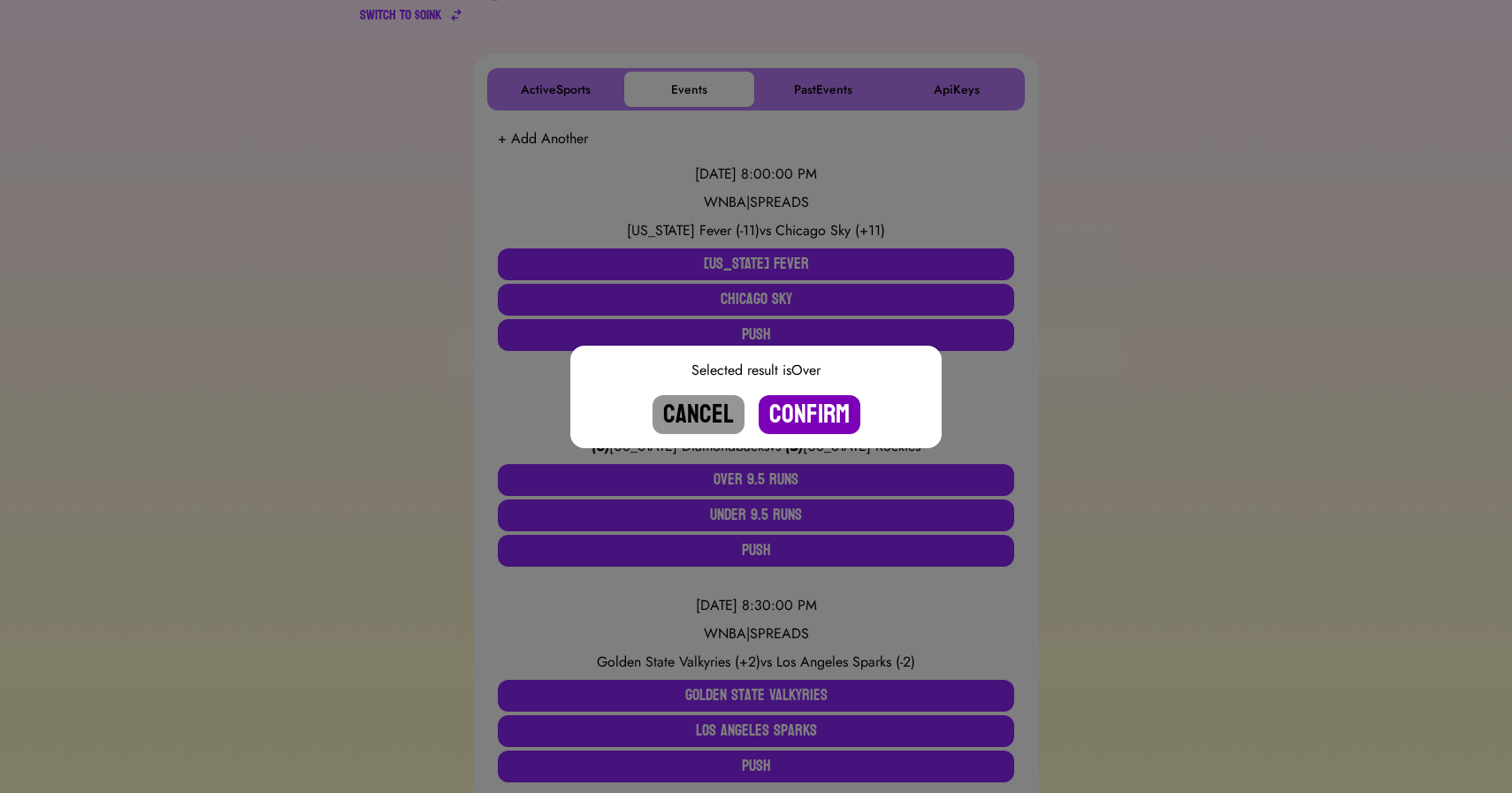
click at [805, 411] on button "Confirm" at bounding box center [809, 414] width 101 height 39
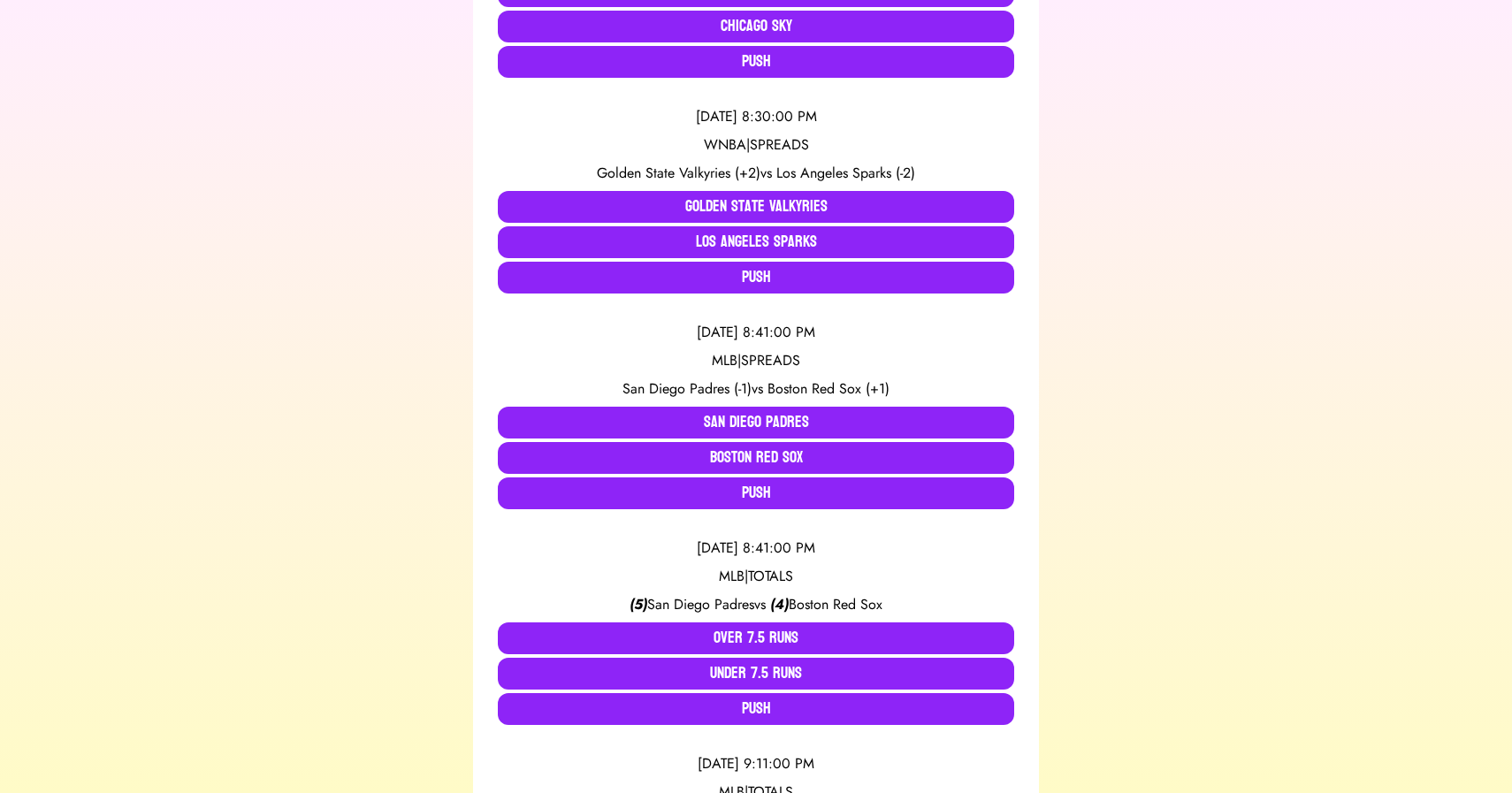
scroll to position [543, 0]
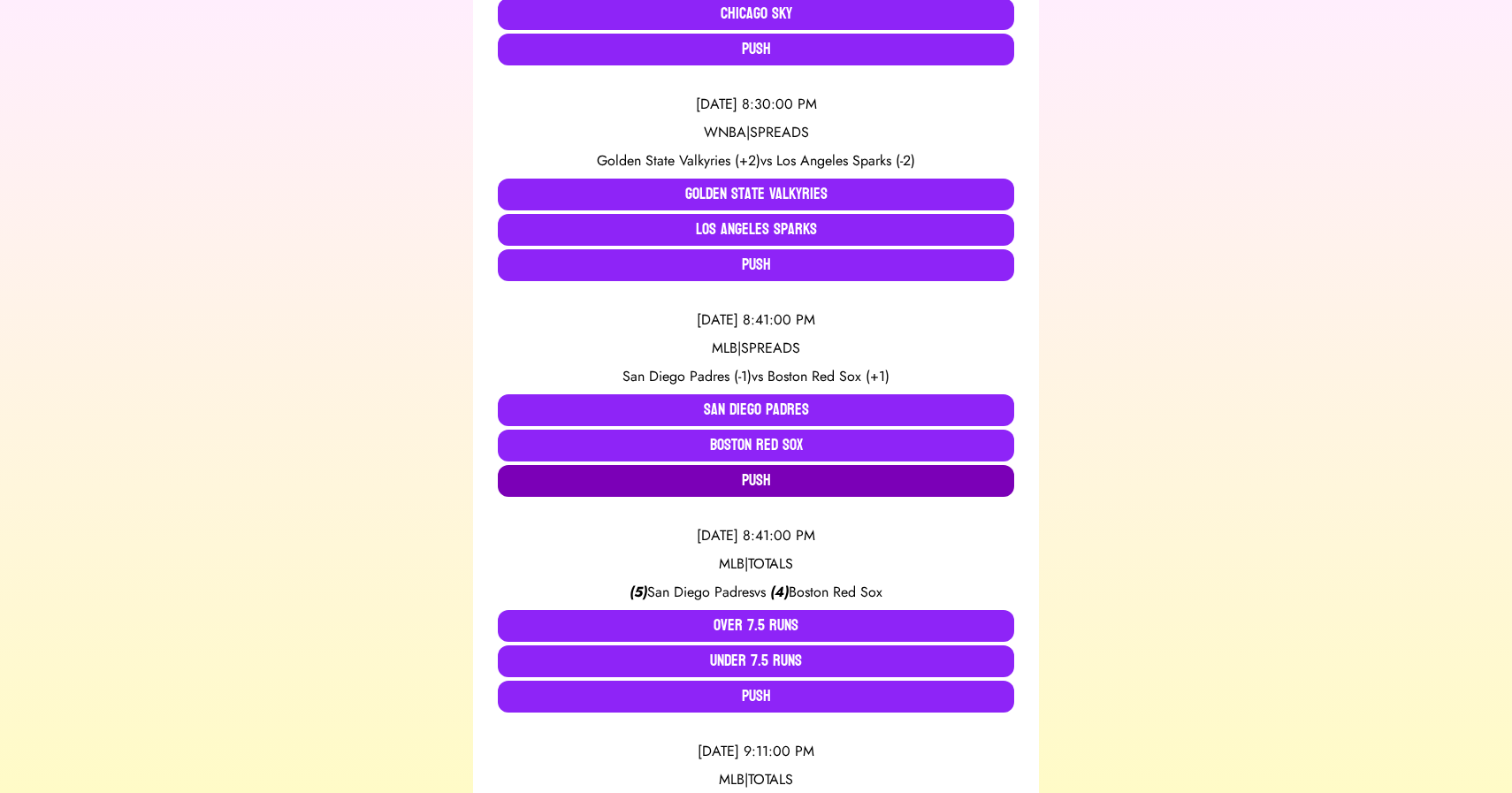
click at [705, 474] on button "Push" at bounding box center [756, 480] width 516 height 32
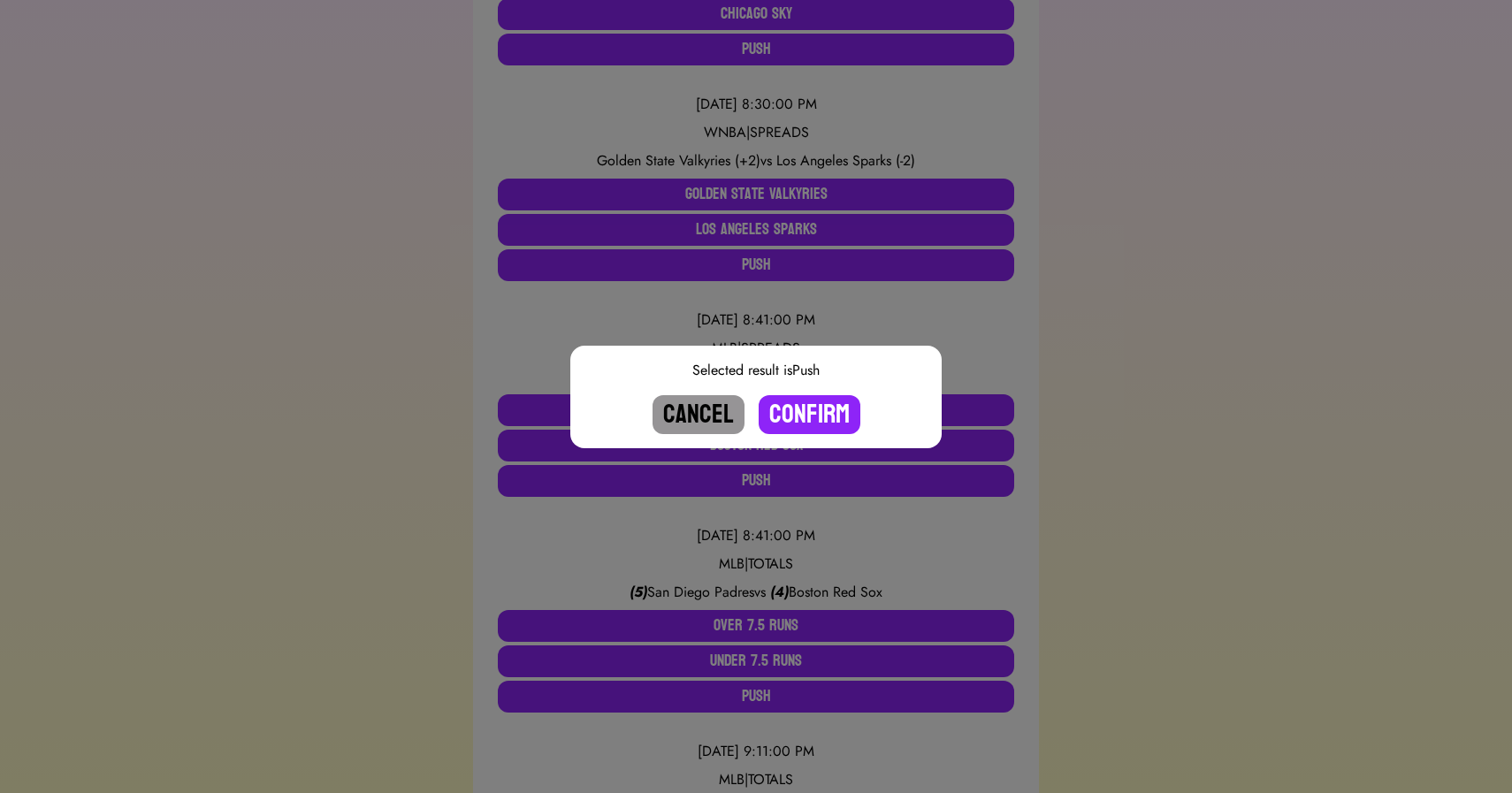
click at [718, 411] on button "Cancel" at bounding box center [698, 414] width 92 height 39
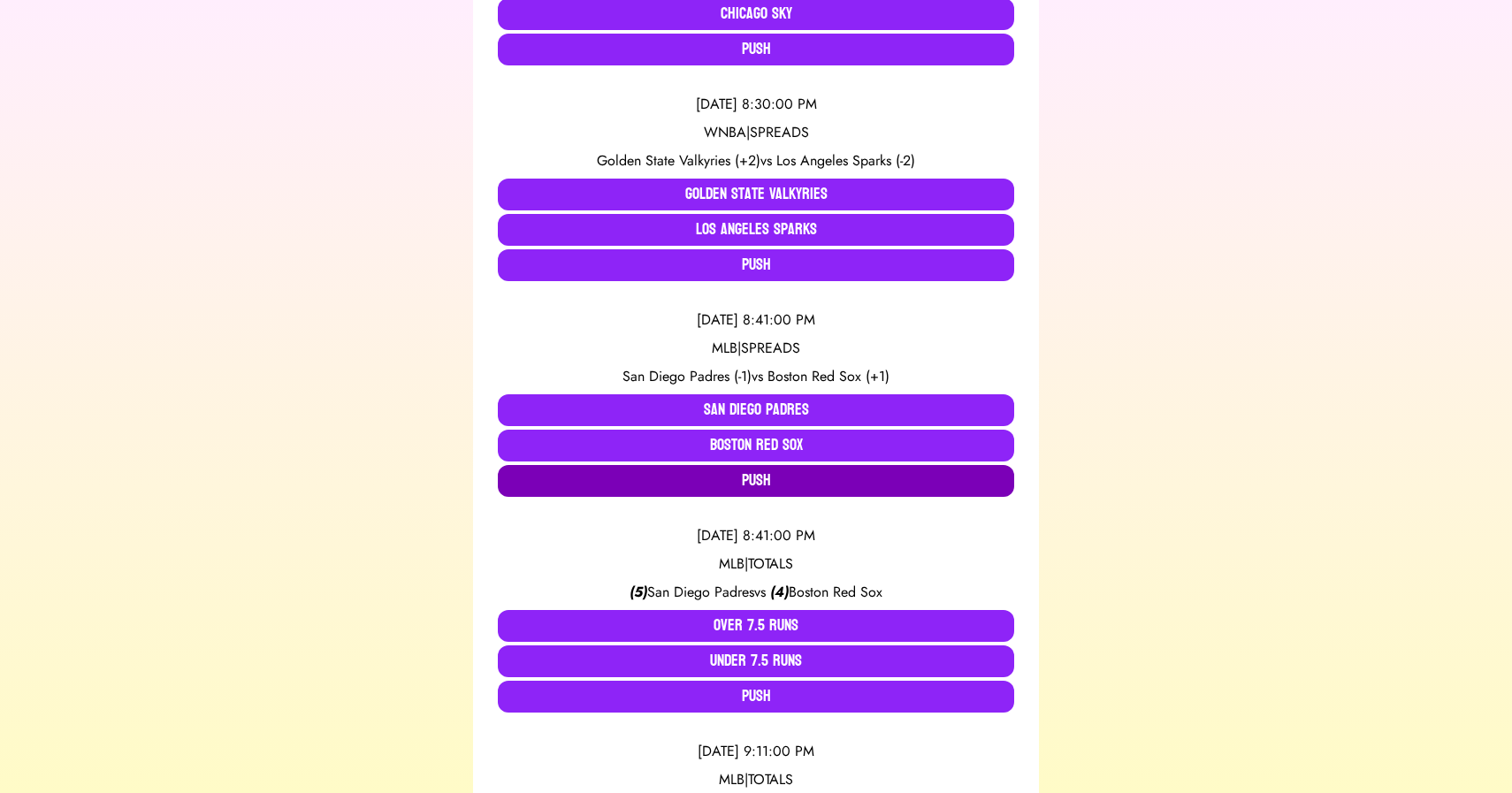
click at [748, 483] on button "Push" at bounding box center [756, 480] width 516 height 32
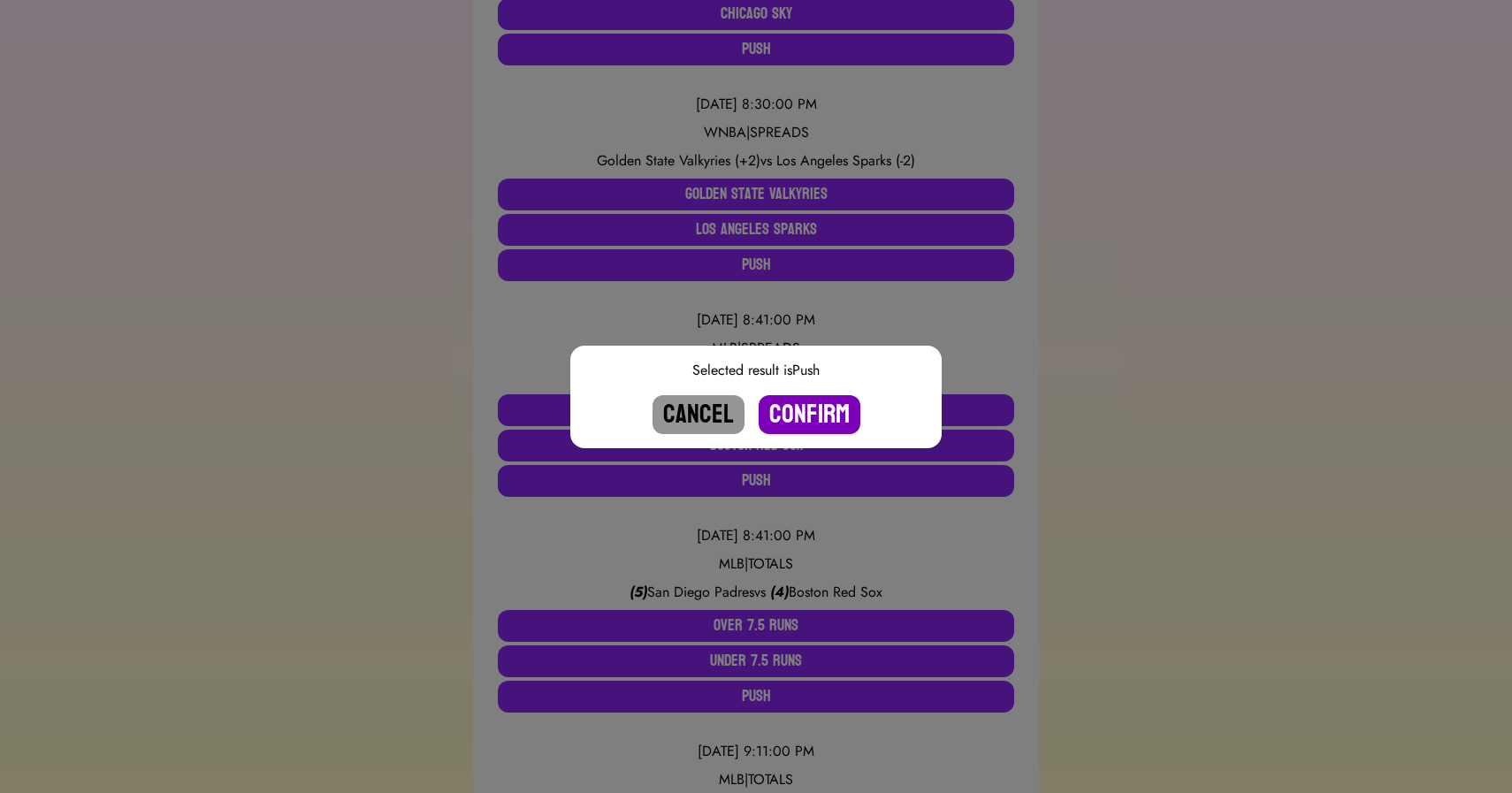
click at [804, 414] on button "Confirm" at bounding box center [809, 414] width 101 height 39
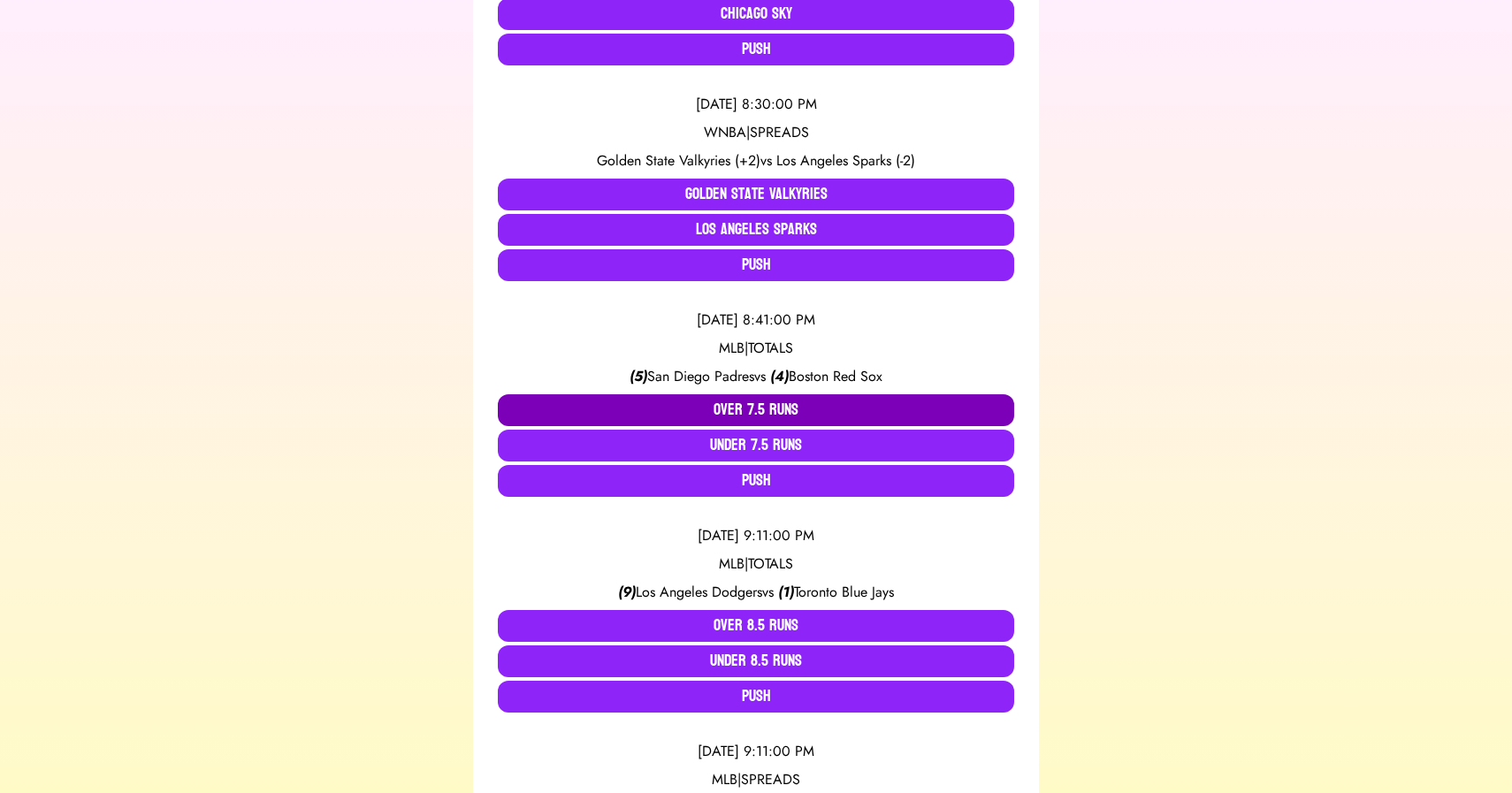
click at [734, 411] on button "Over 7.5 Runs" at bounding box center [756, 410] width 516 height 32
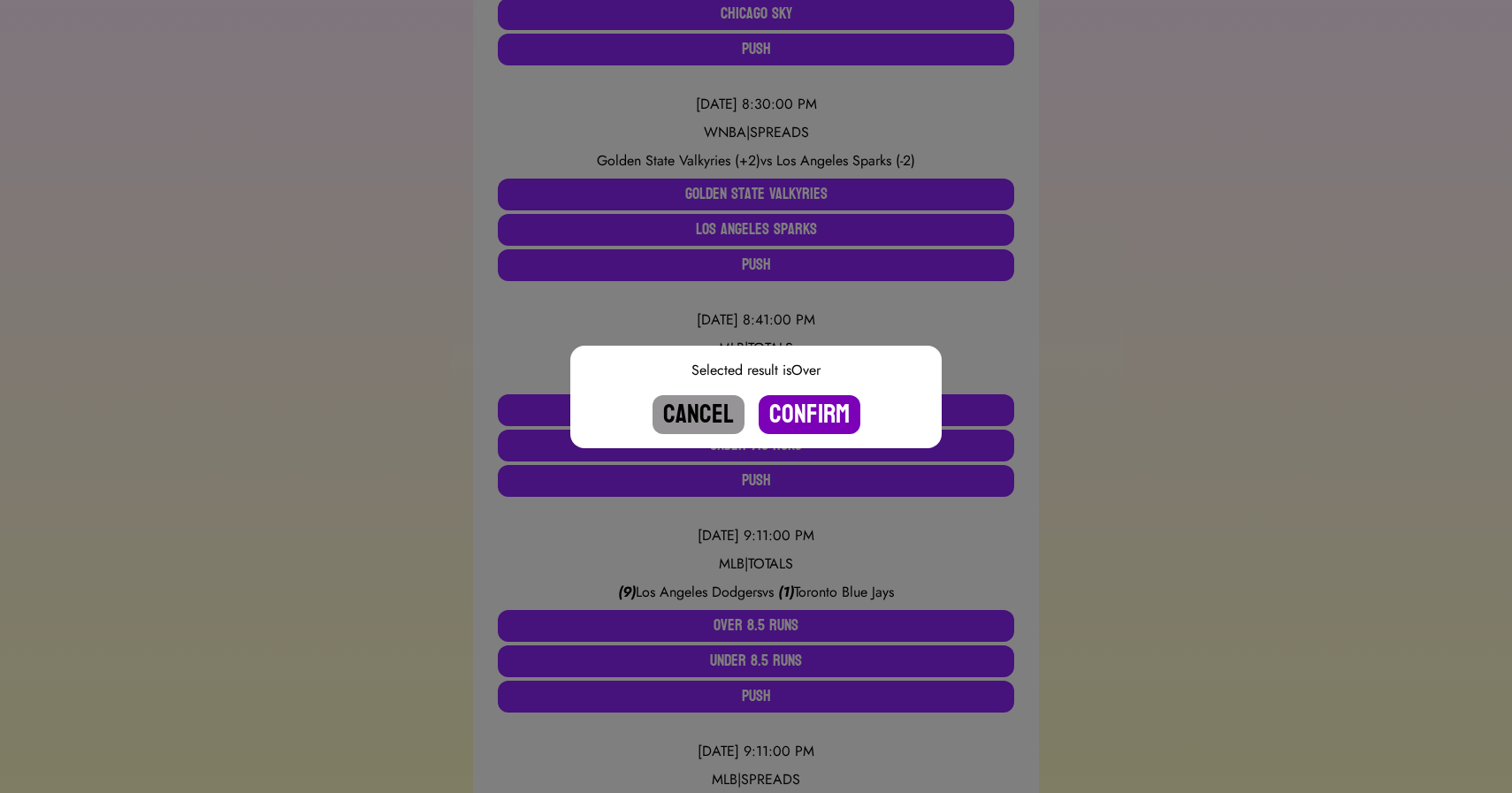
click at [796, 413] on button "Confirm" at bounding box center [809, 414] width 101 height 39
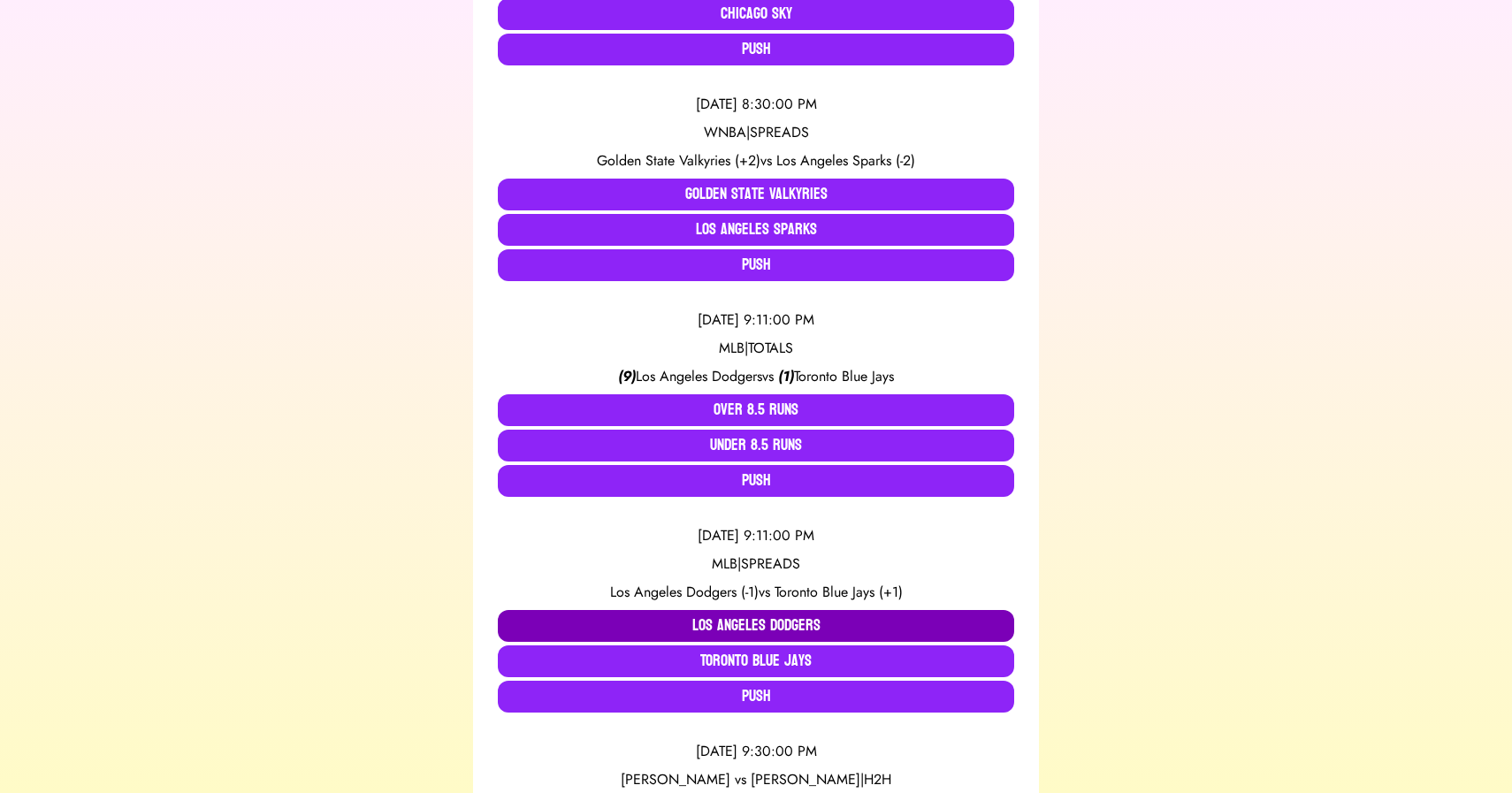
click at [729, 614] on button "Los Angeles Dodgers" at bounding box center [756, 625] width 516 height 32
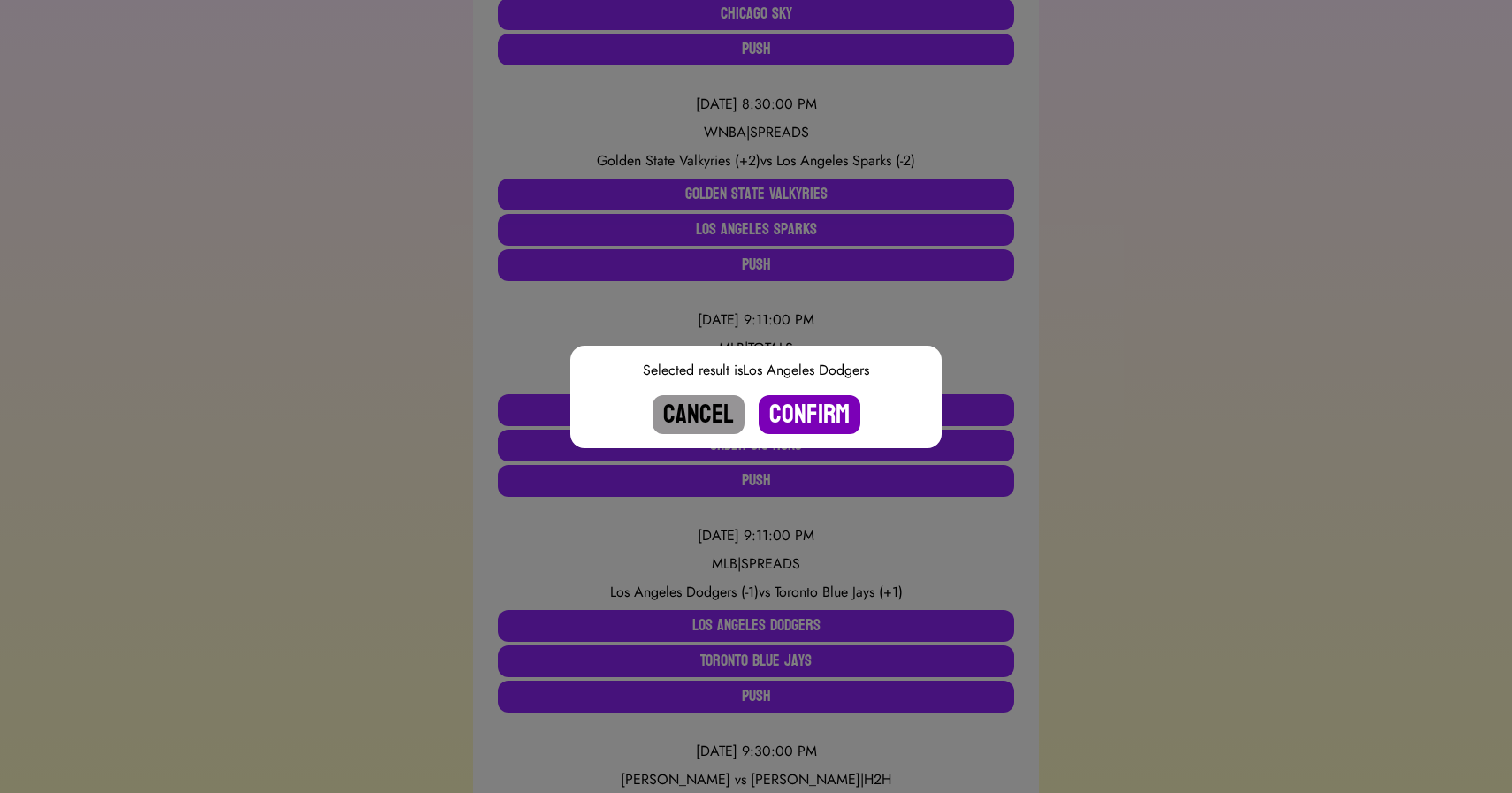
click at [801, 419] on button "Confirm" at bounding box center [809, 414] width 101 height 39
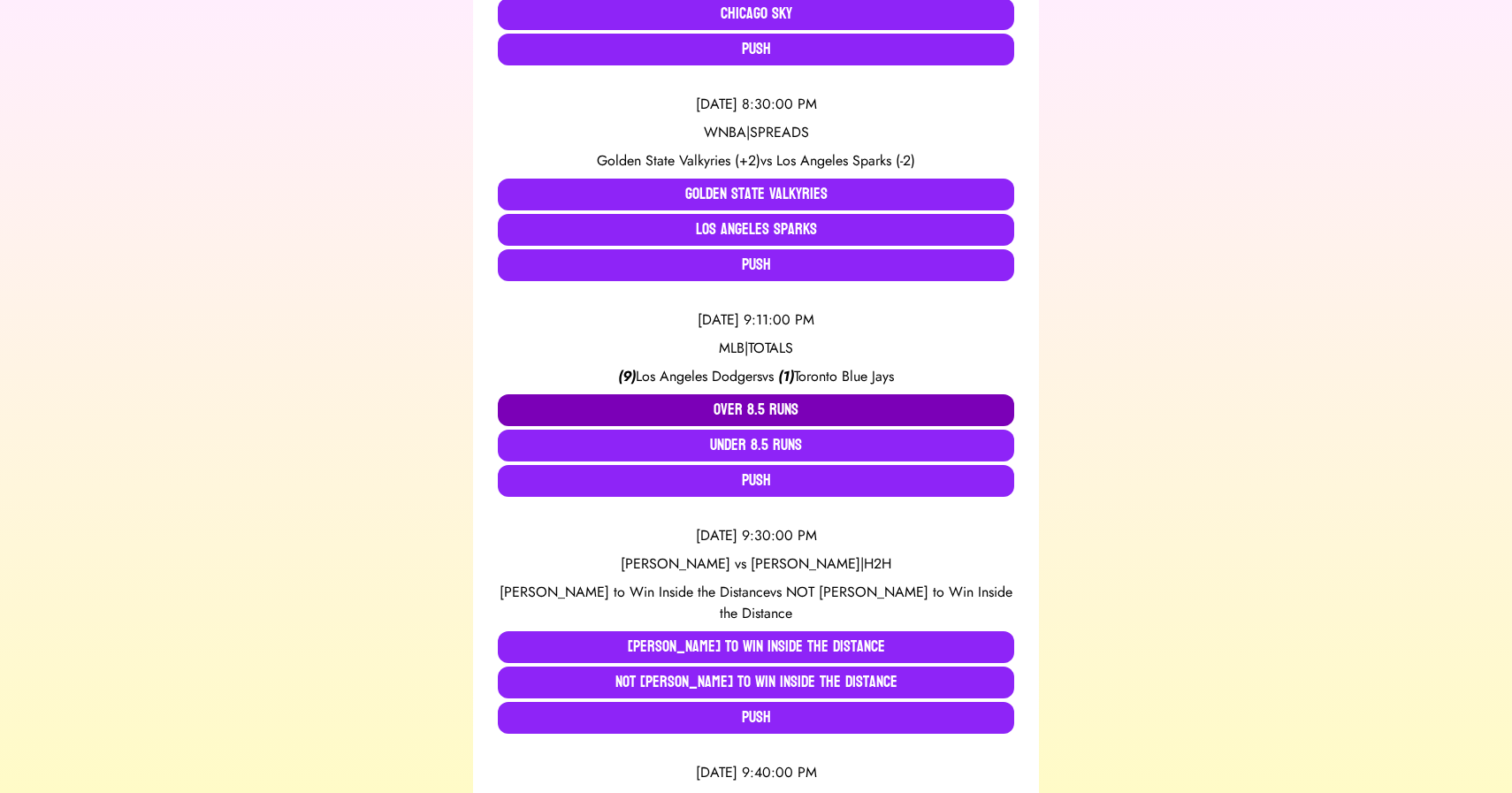
click at [734, 404] on button "Over 8.5 Runs" at bounding box center [756, 410] width 516 height 32
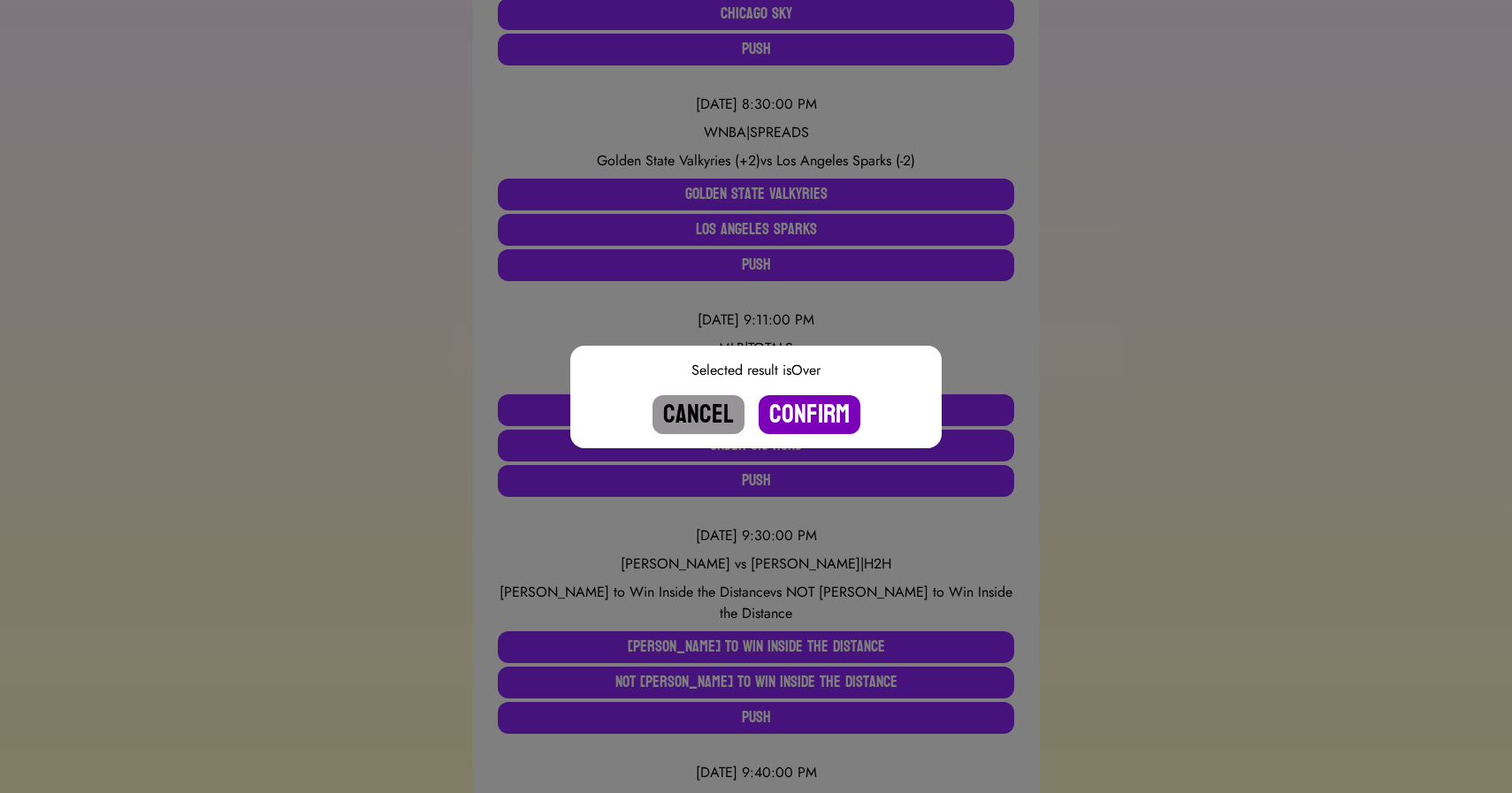
click at [793, 409] on button "Confirm" at bounding box center [809, 414] width 101 height 39
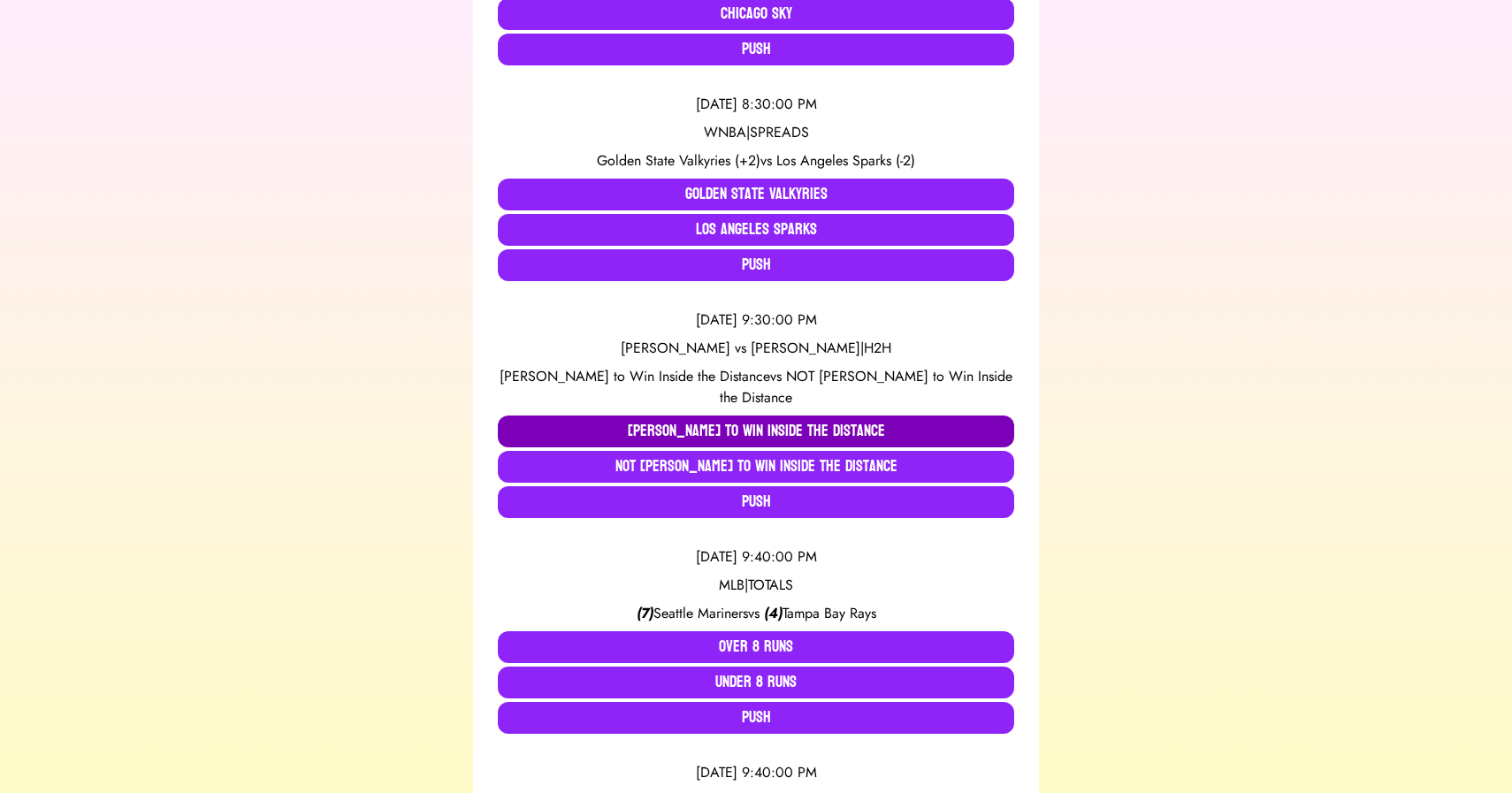
click at [677, 424] on button "[PERSON_NAME] to Win Inside the Distance" at bounding box center [756, 431] width 516 height 32
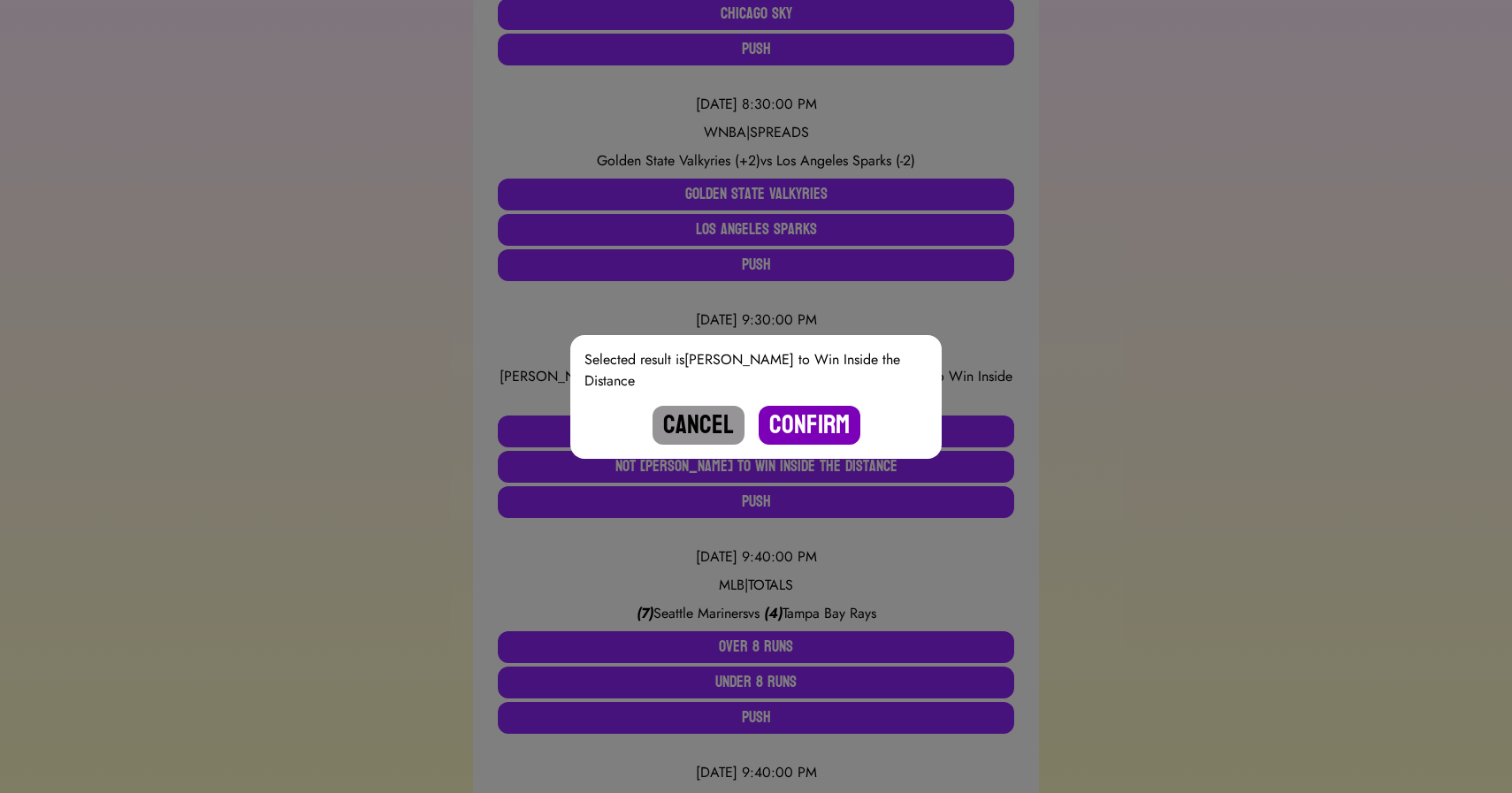
click at [798, 411] on button "Confirm" at bounding box center [809, 425] width 101 height 39
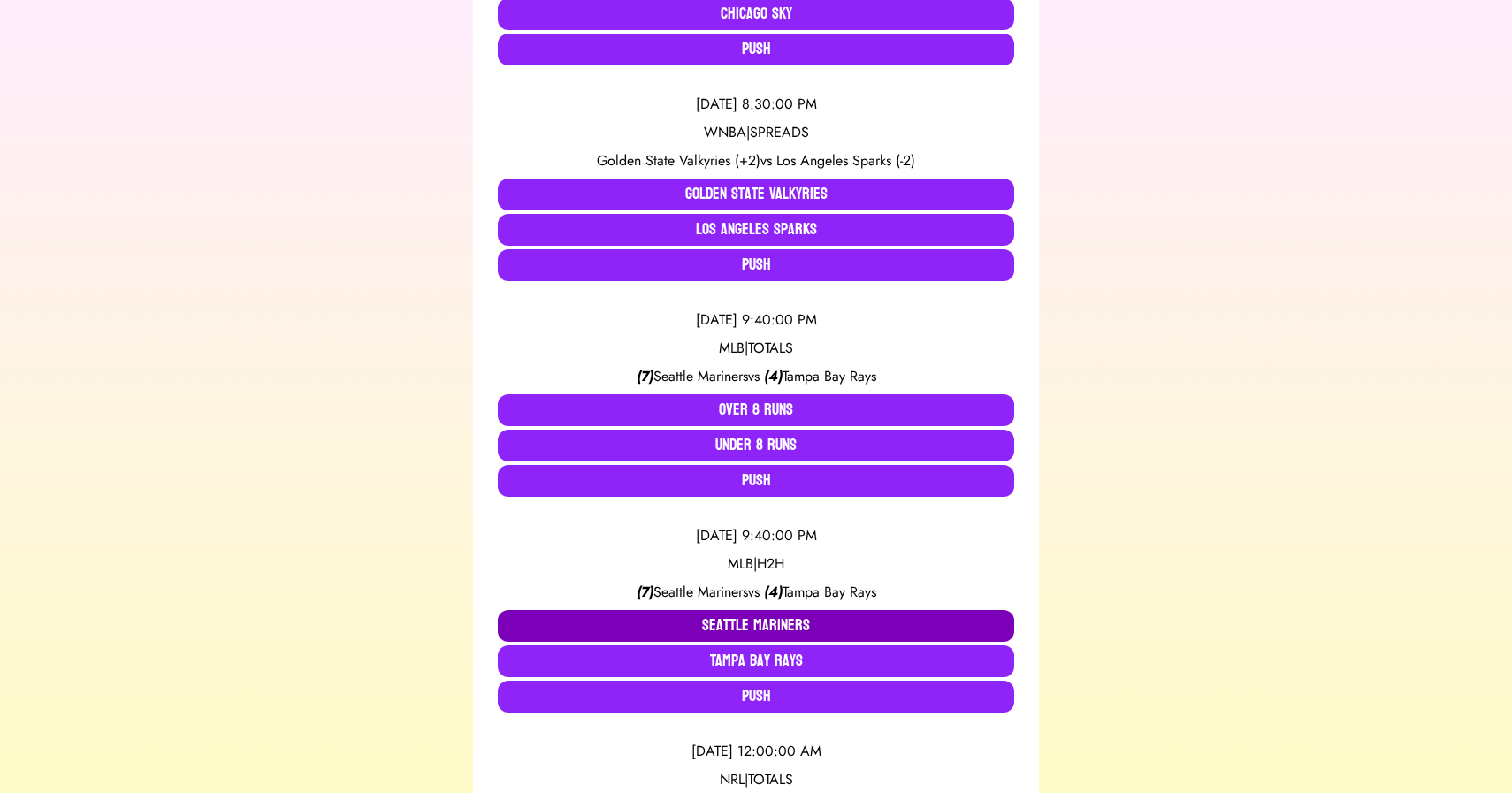
click at [713, 621] on button "Seattle Mariners" at bounding box center [756, 625] width 516 height 32
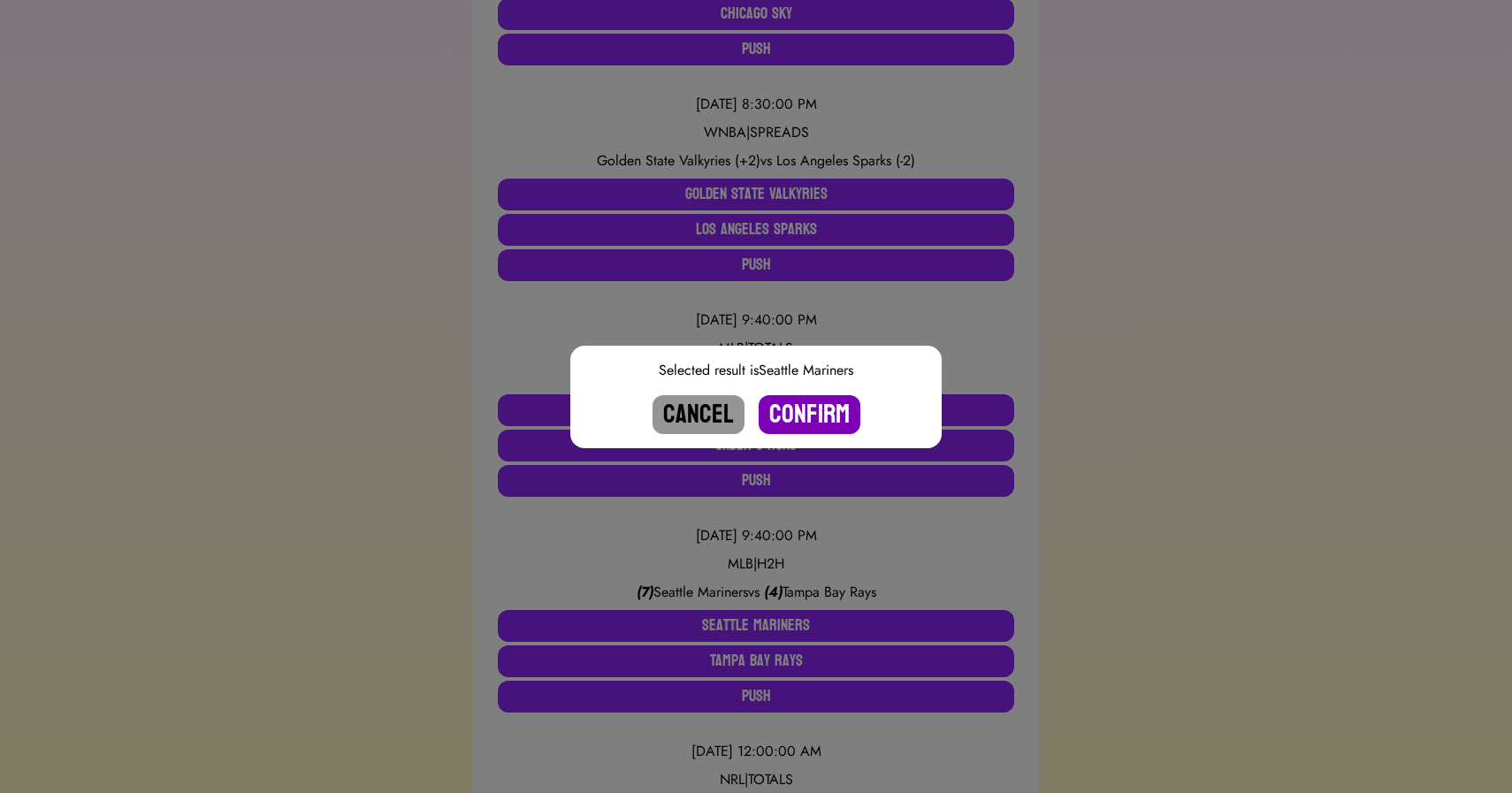
click at [794, 425] on button "Confirm" at bounding box center [809, 414] width 101 height 39
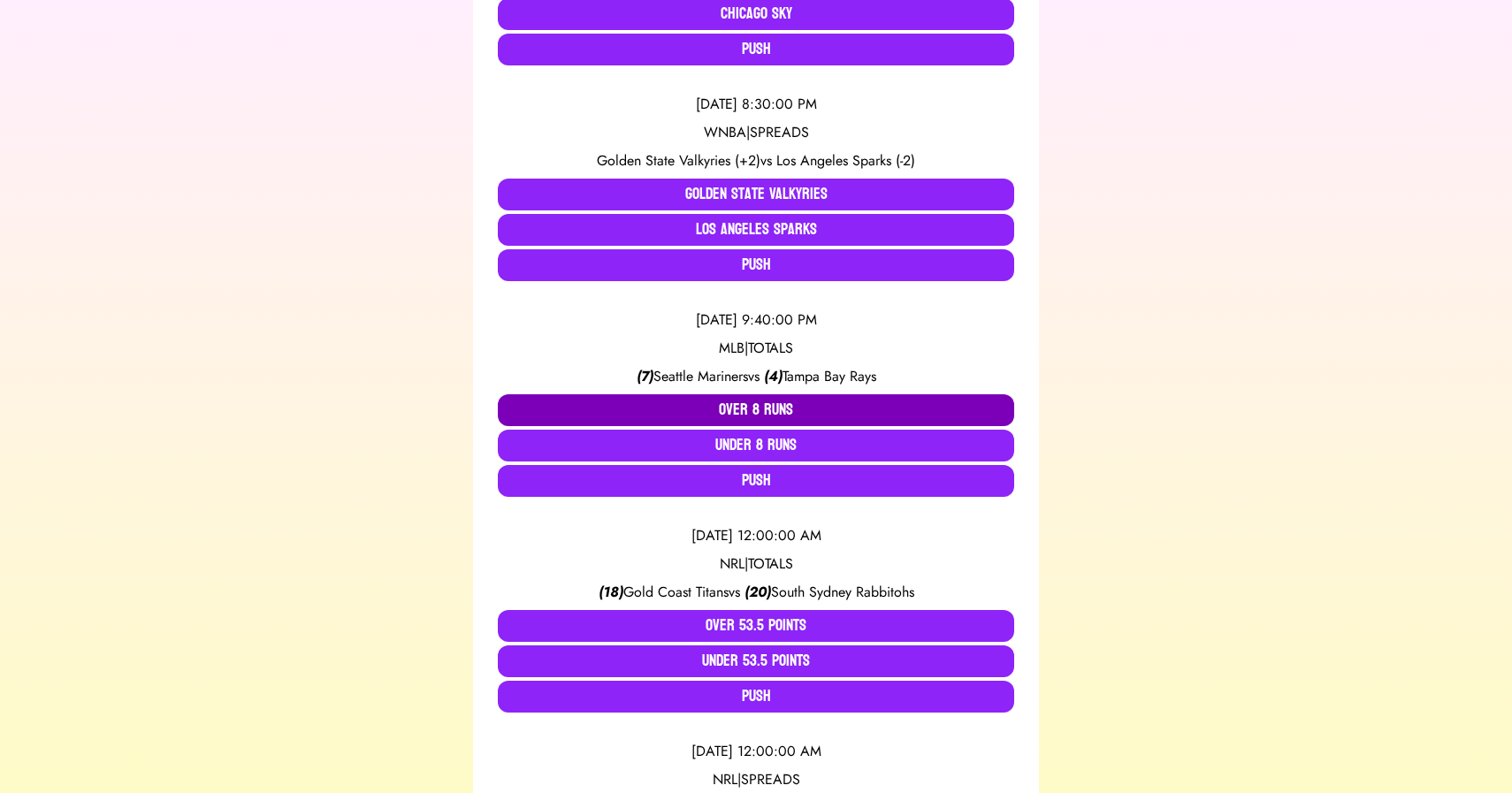
click at [737, 411] on button "Over 8 Runs" at bounding box center [756, 410] width 516 height 32
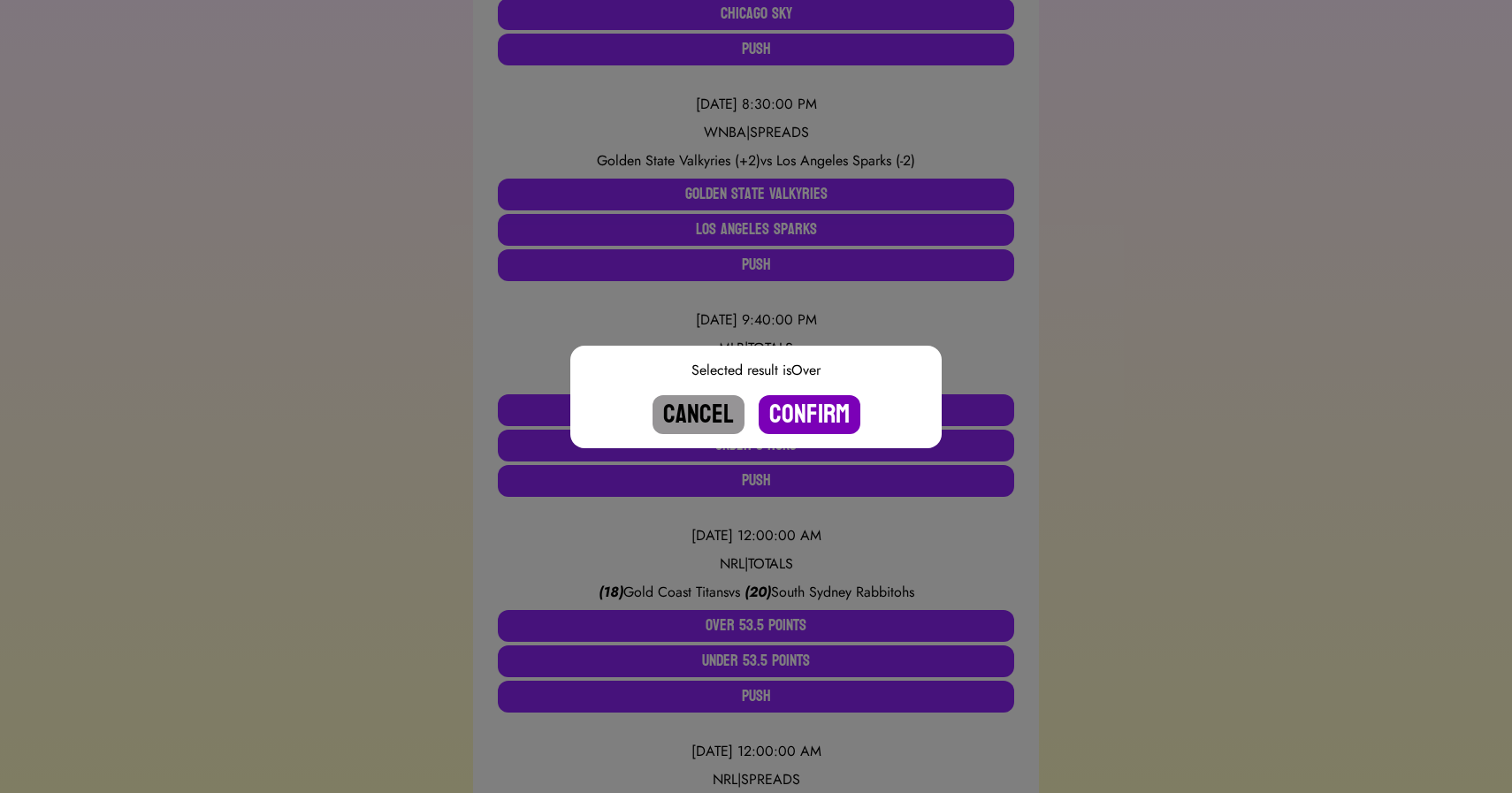
click at [813, 410] on button "Confirm" at bounding box center [809, 414] width 101 height 39
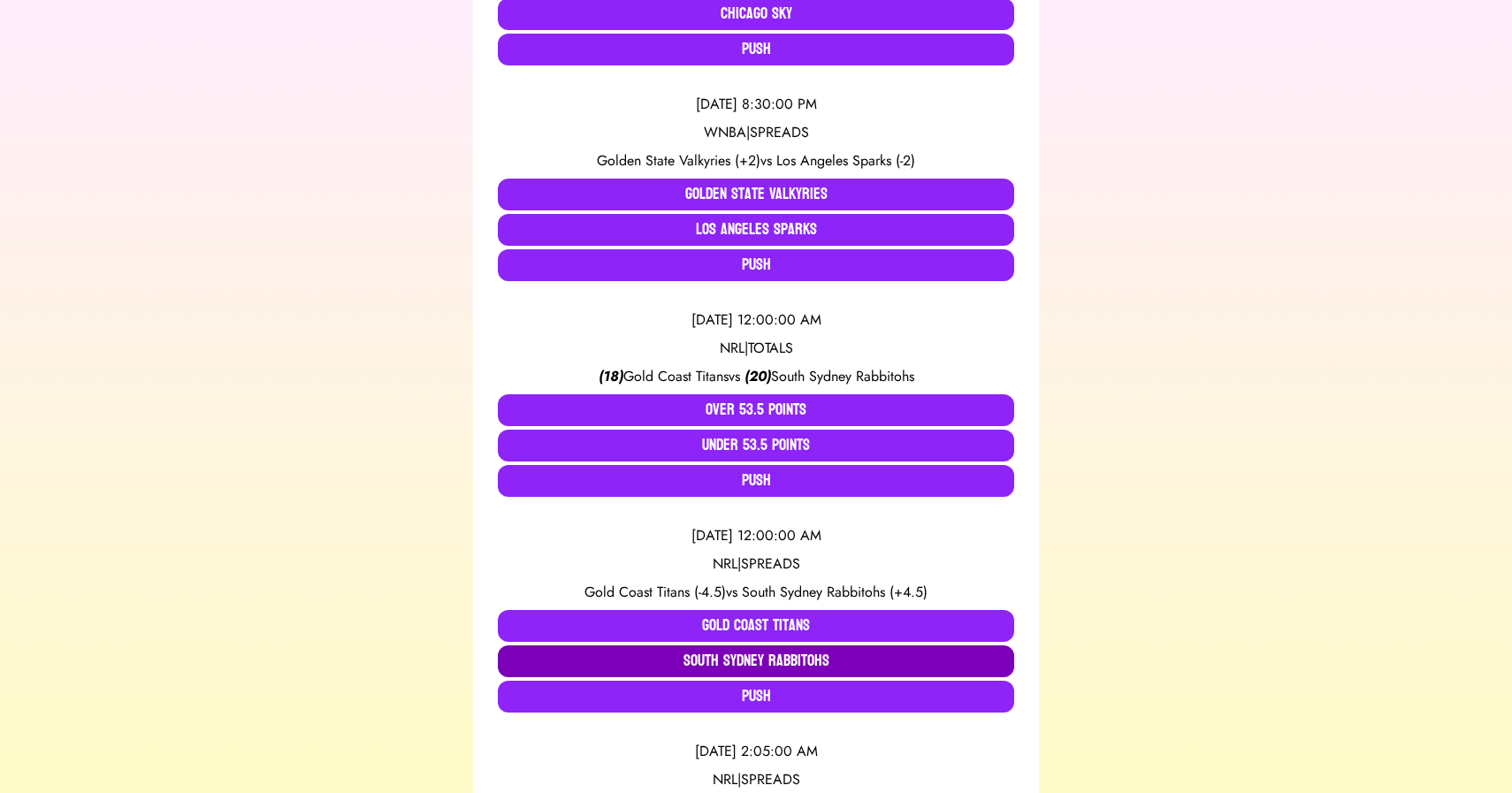
click at [784, 659] on button "South Sydney Rabbitohs" at bounding box center [756, 661] width 516 height 32
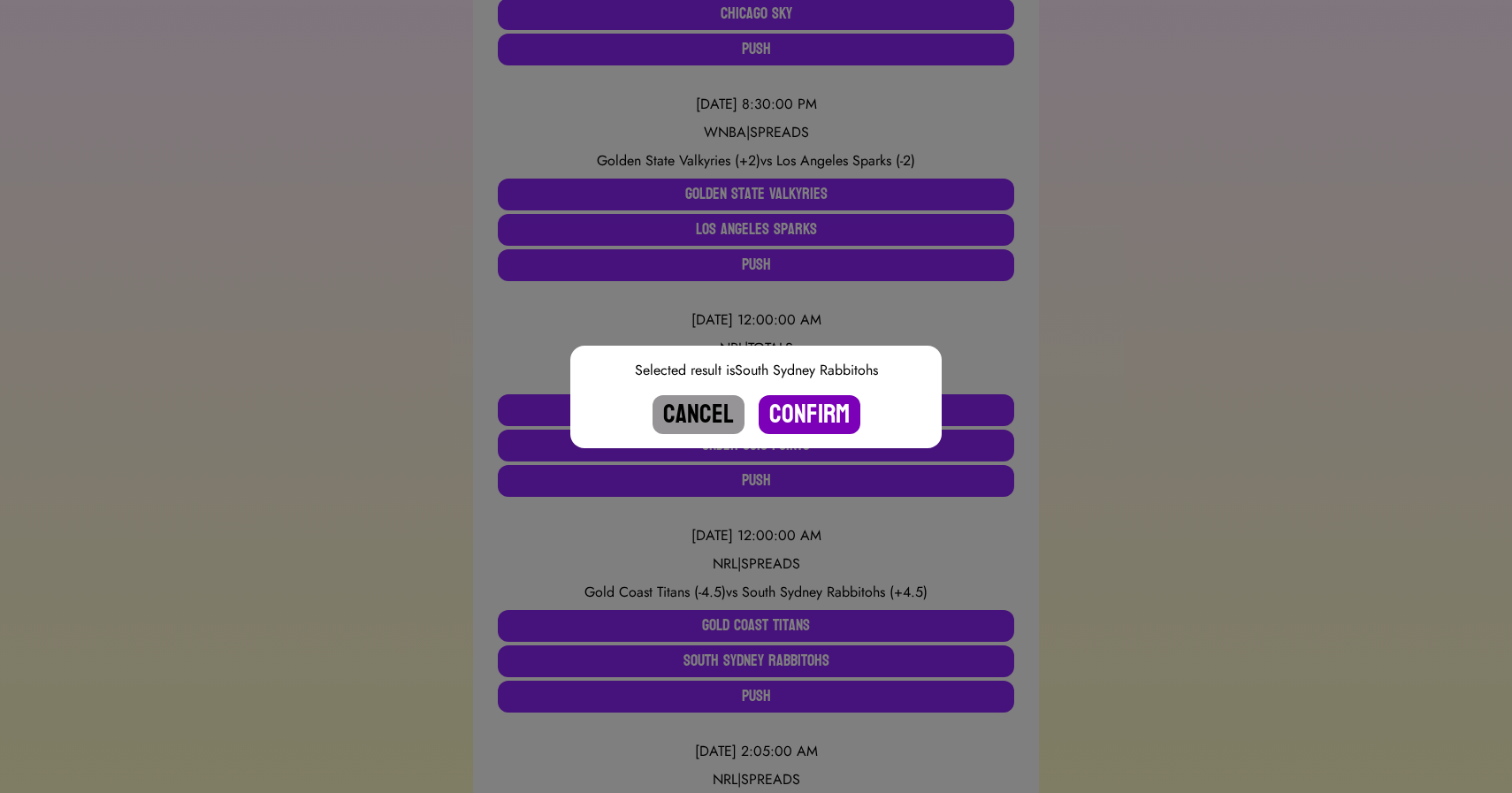
click at [804, 426] on button "Confirm" at bounding box center [809, 414] width 101 height 39
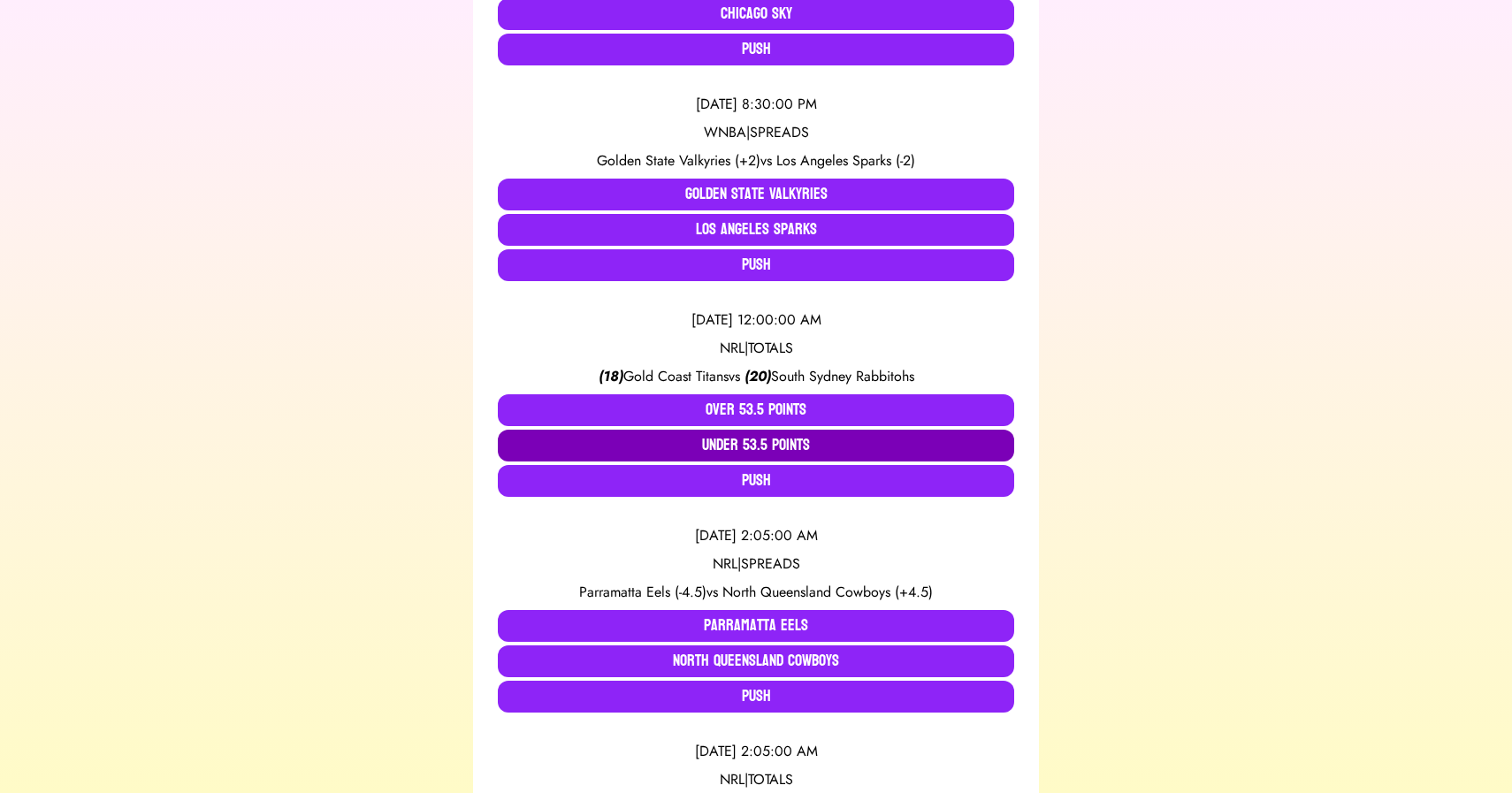
click at [745, 441] on button "Under 53.5 Points" at bounding box center [756, 445] width 516 height 32
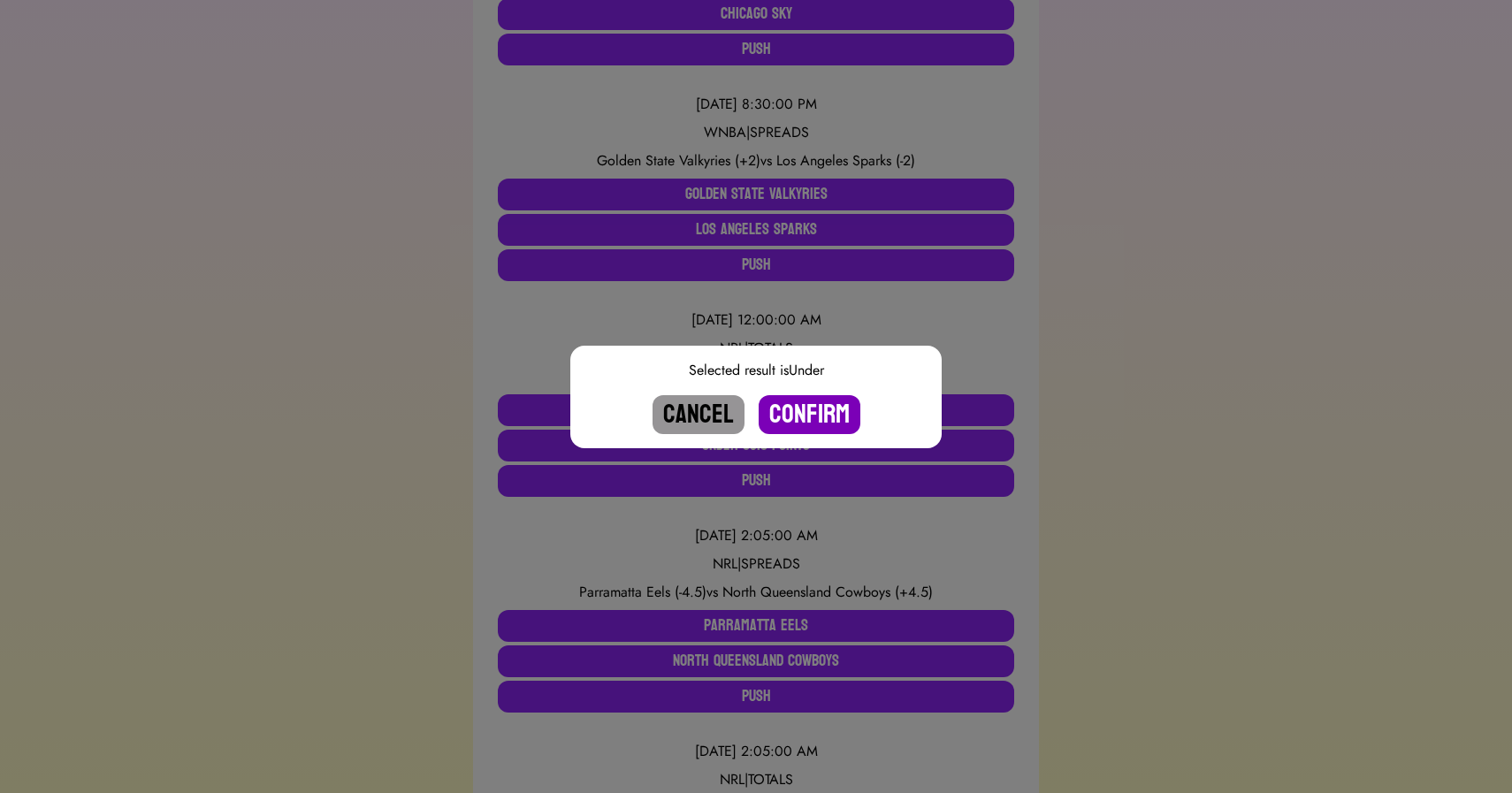
click at [803, 423] on button "Confirm" at bounding box center [809, 414] width 101 height 39
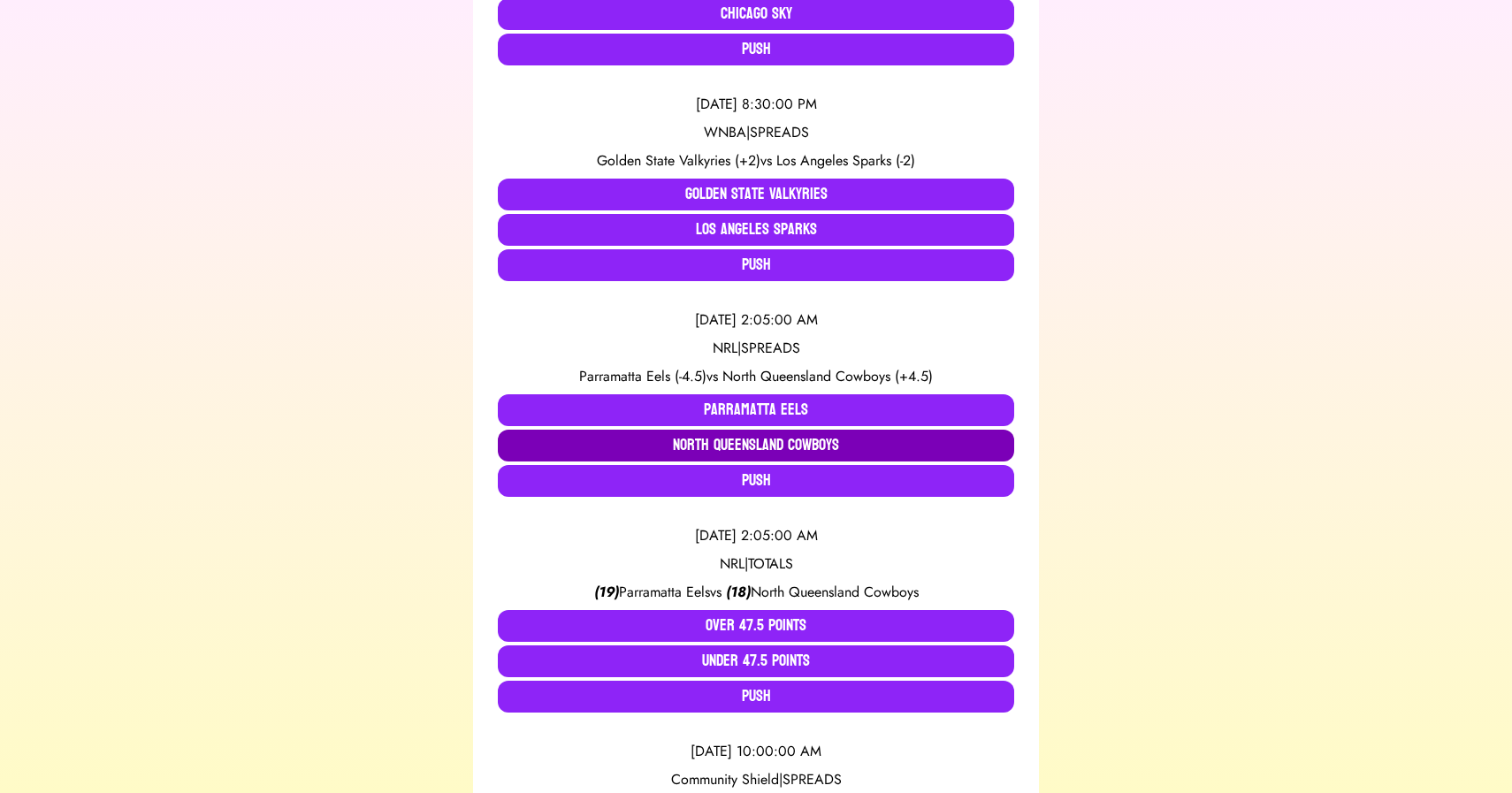
click at [803, 443] on button "North Queensland Cowboys" at bounding box center [756, 445] width 516 height 32
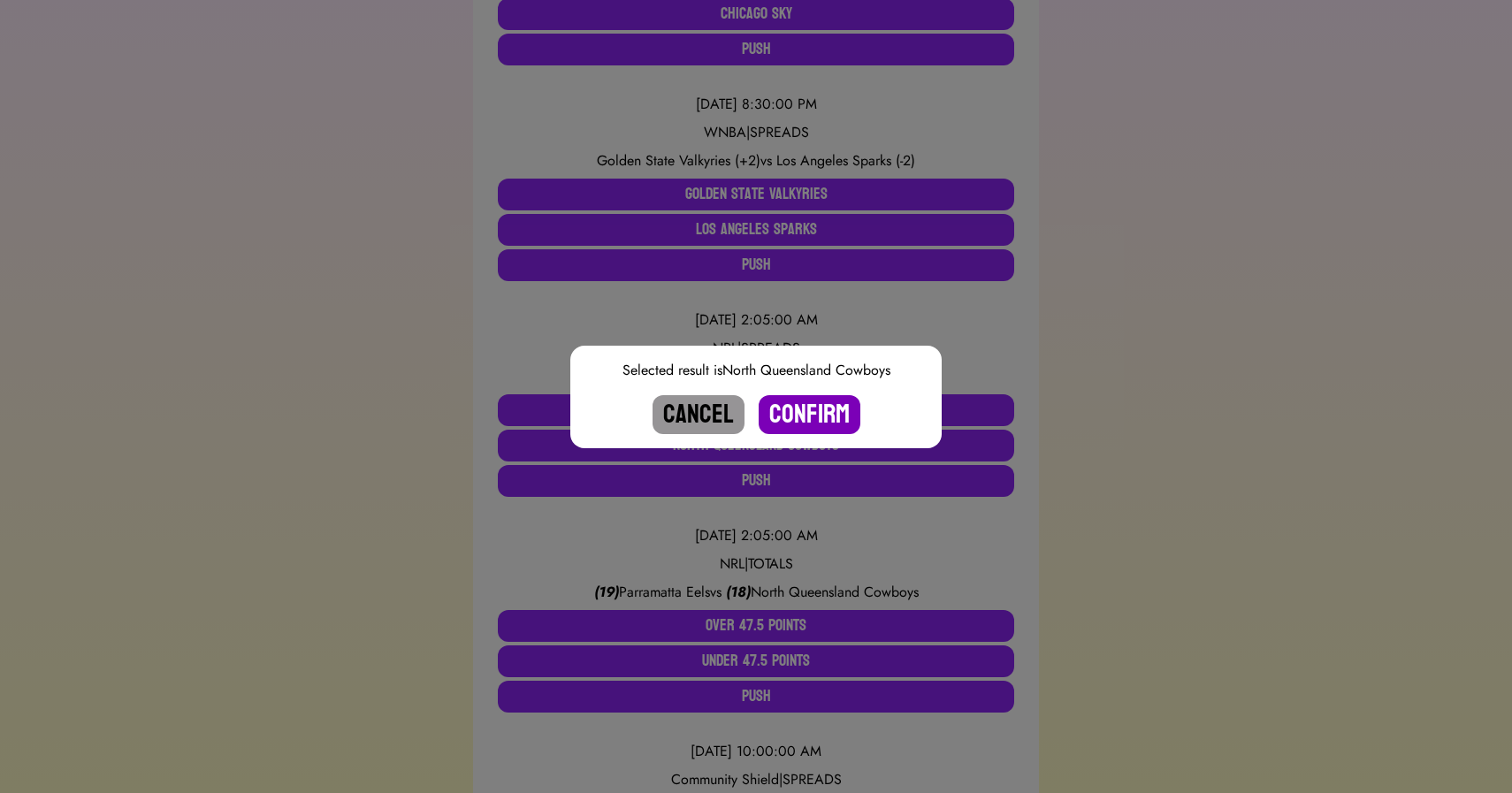
click at [813, 402] on button "Confirm" at bounding box center [809, 414] width 101 height 39
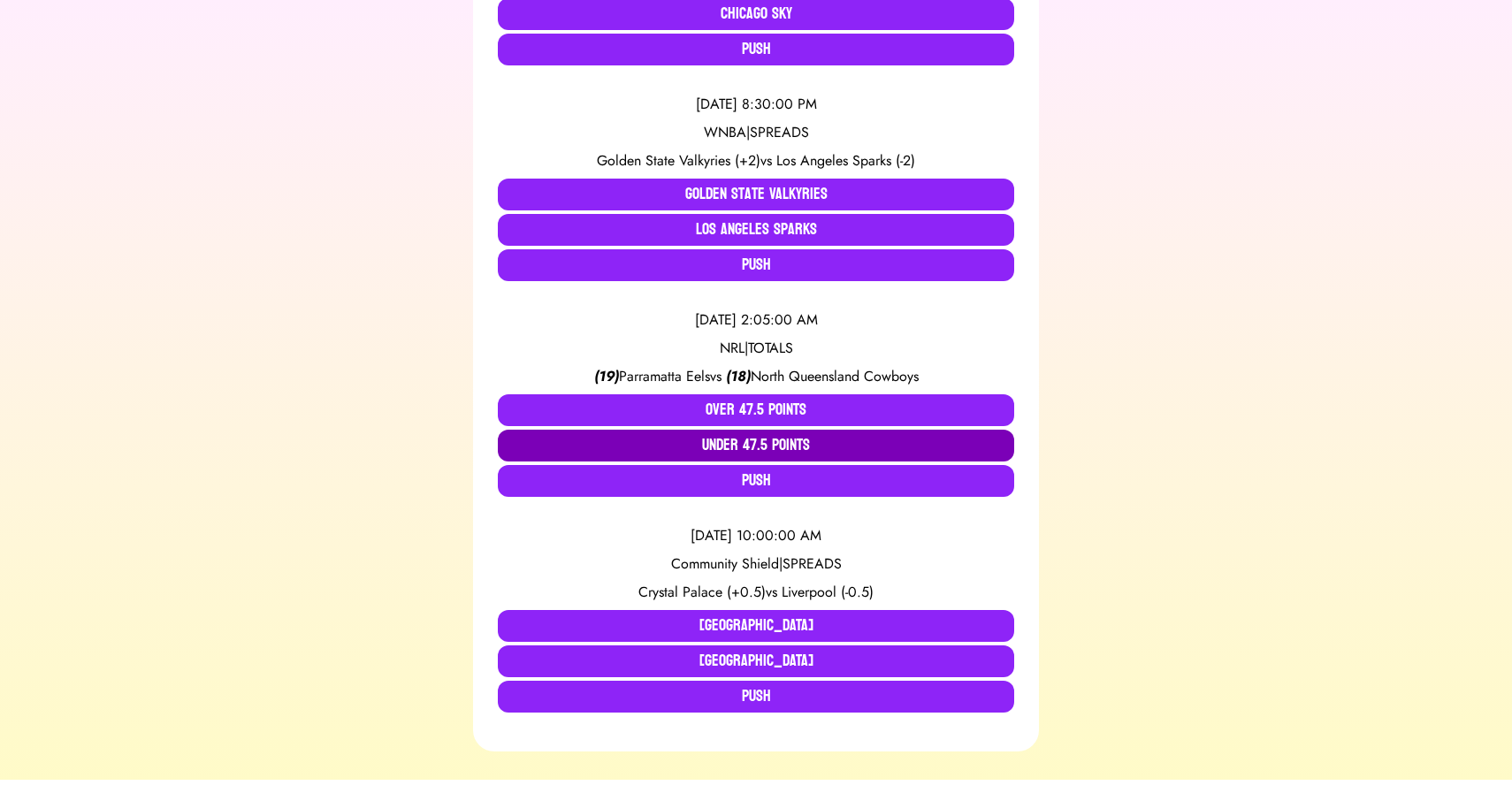
click at [758, 441] on button "Under 47.5 Points" at bounding box center [756, 445] width 516 height 32
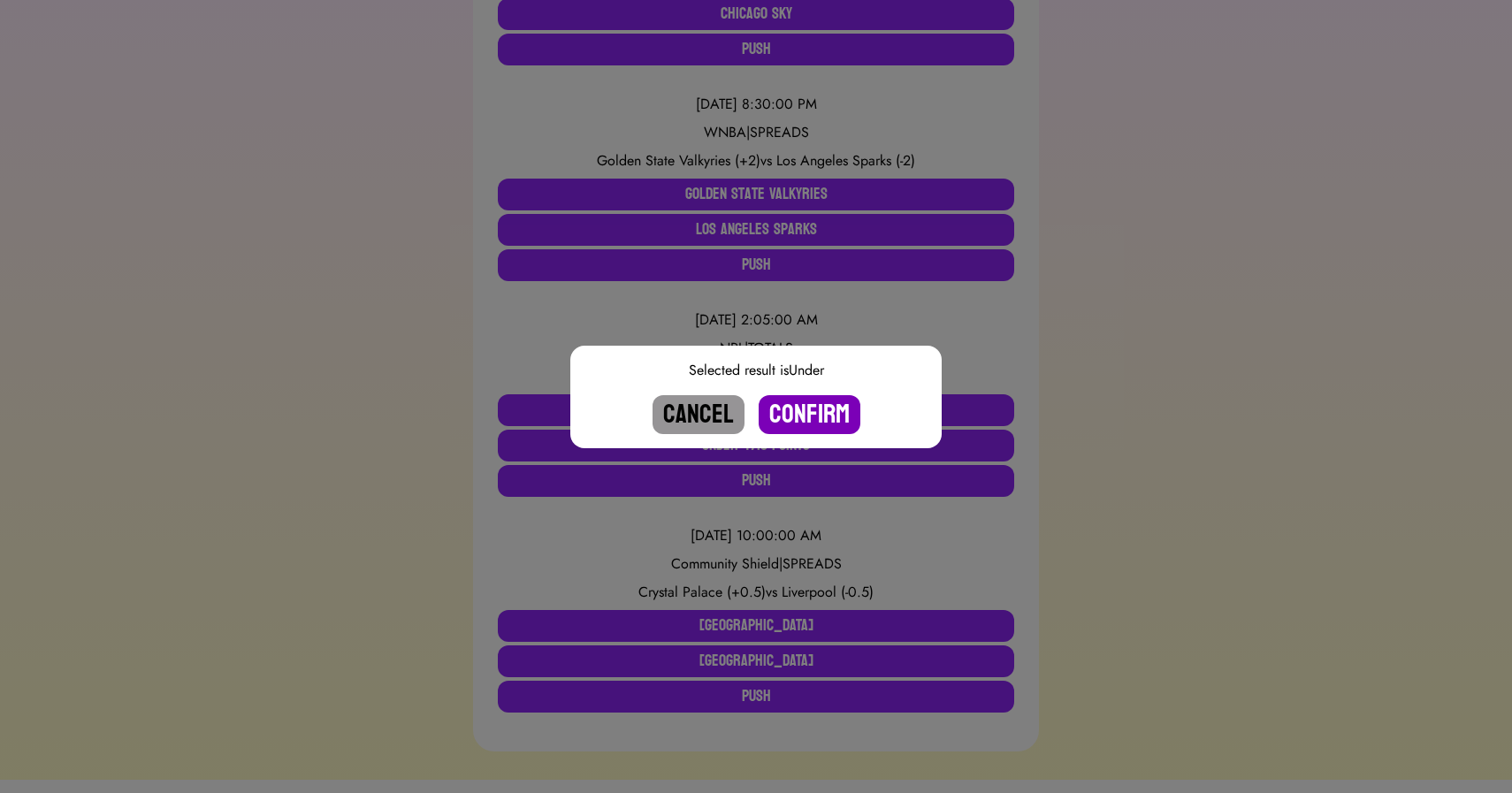
click at [801, 411] on button "Confirm" at bounding box center [809, 414] width 101 height 39
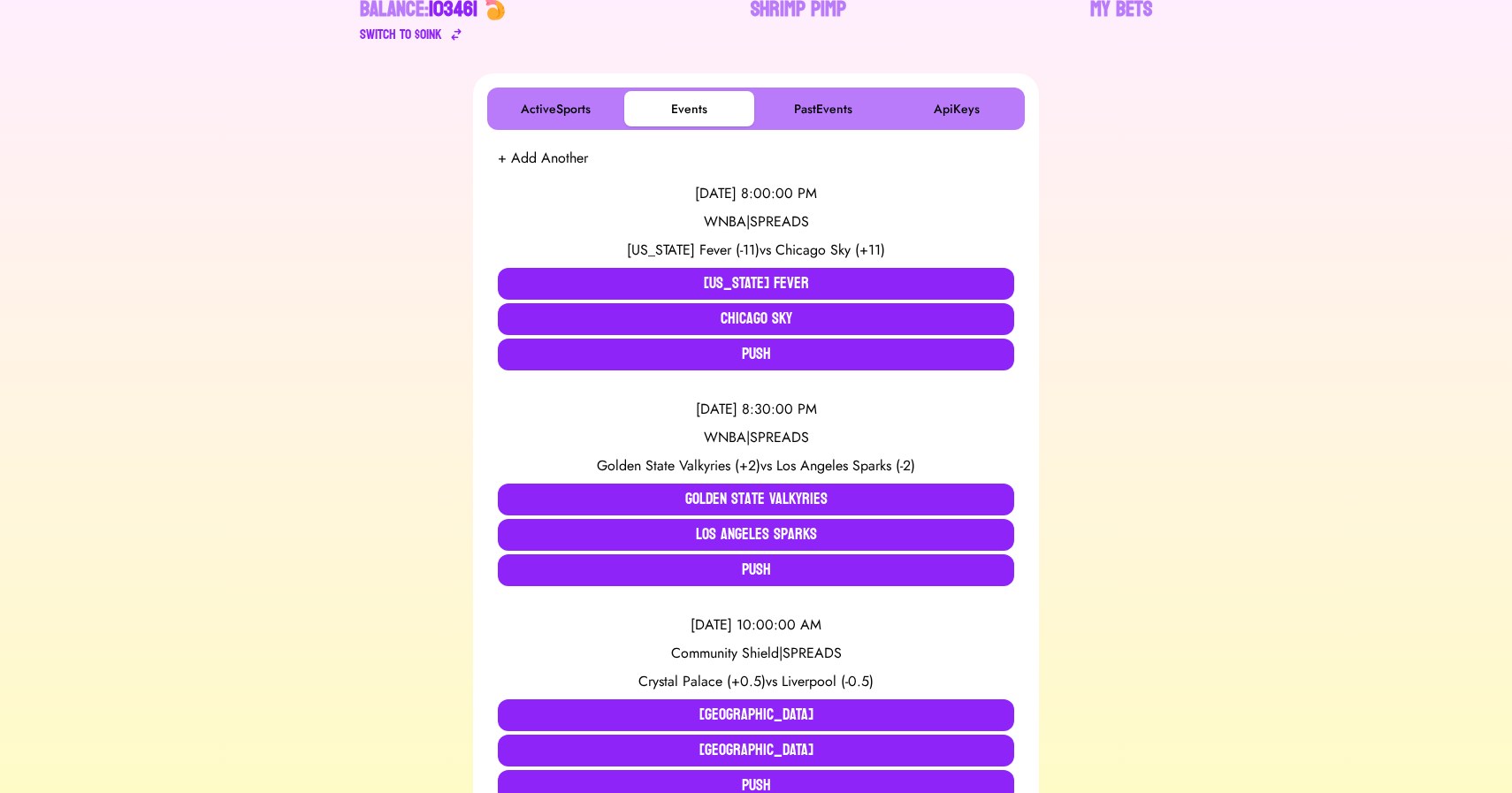
scroll to position [222, 0]
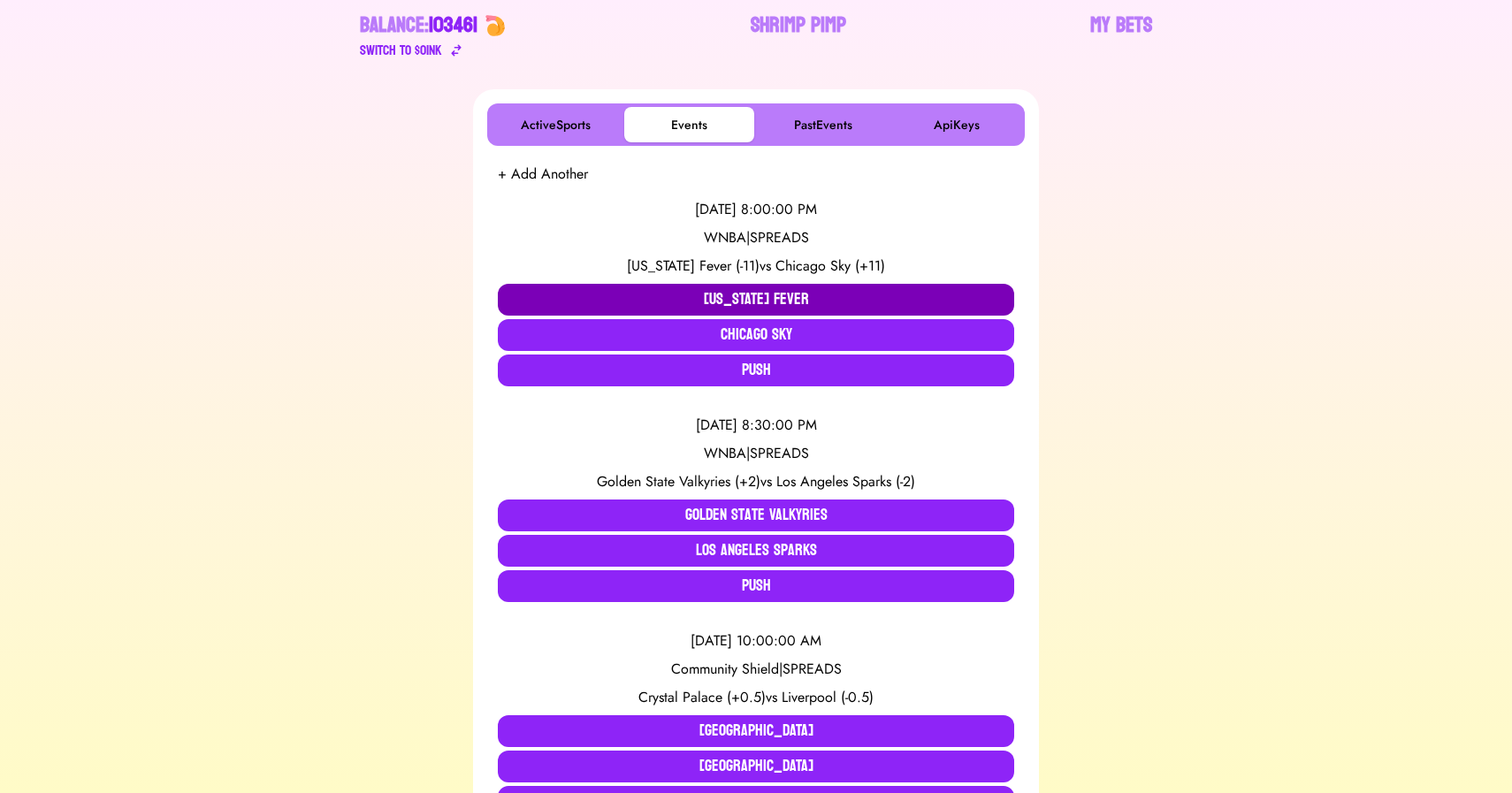
click at [704, 290] on button "[US_STATE] Fever" at bounding box center [756, 299] width 516 height 32
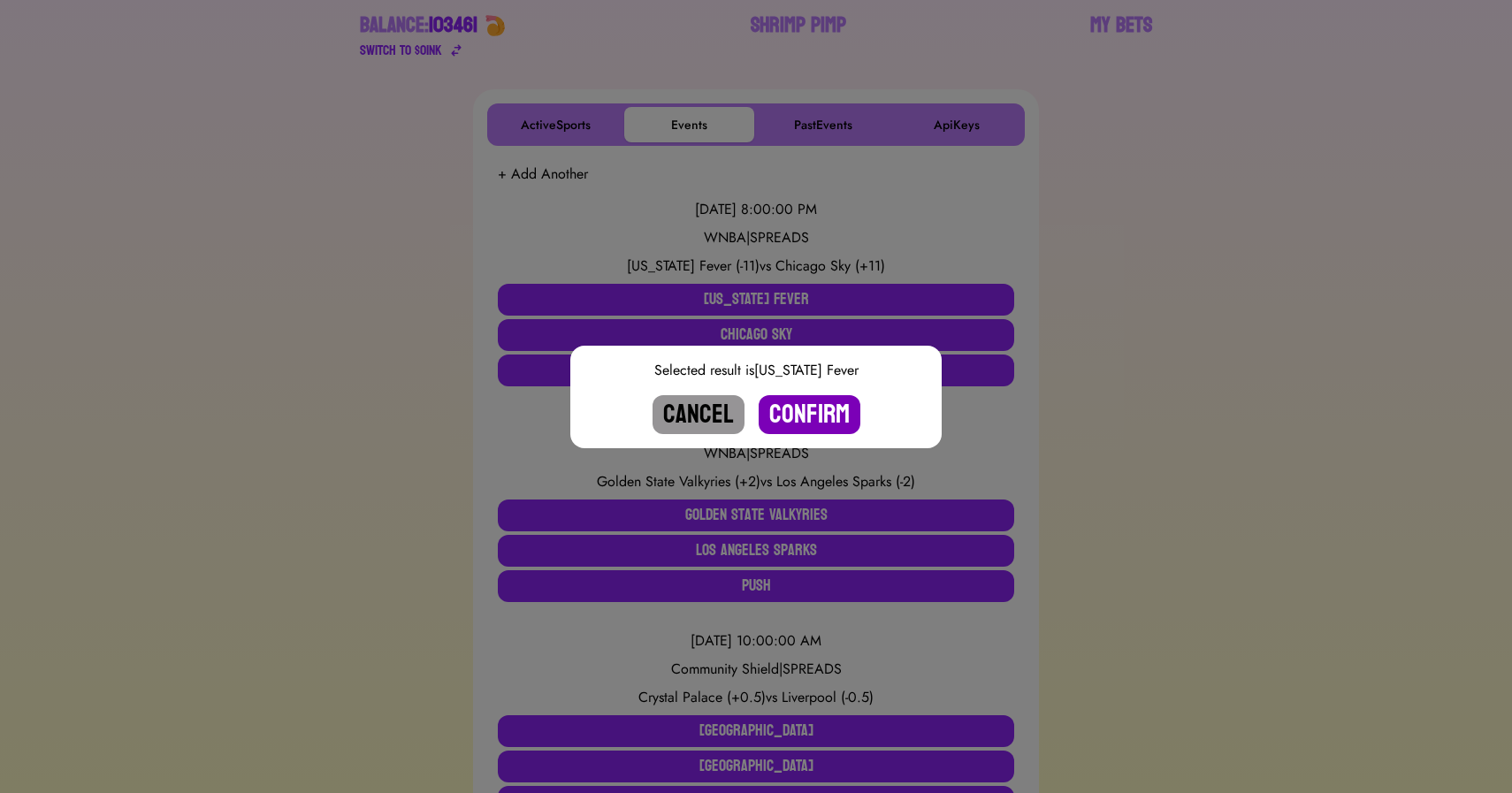
click at [797, 428] on button "Confirm" at bounding box center [809, 414] width 101 height 39
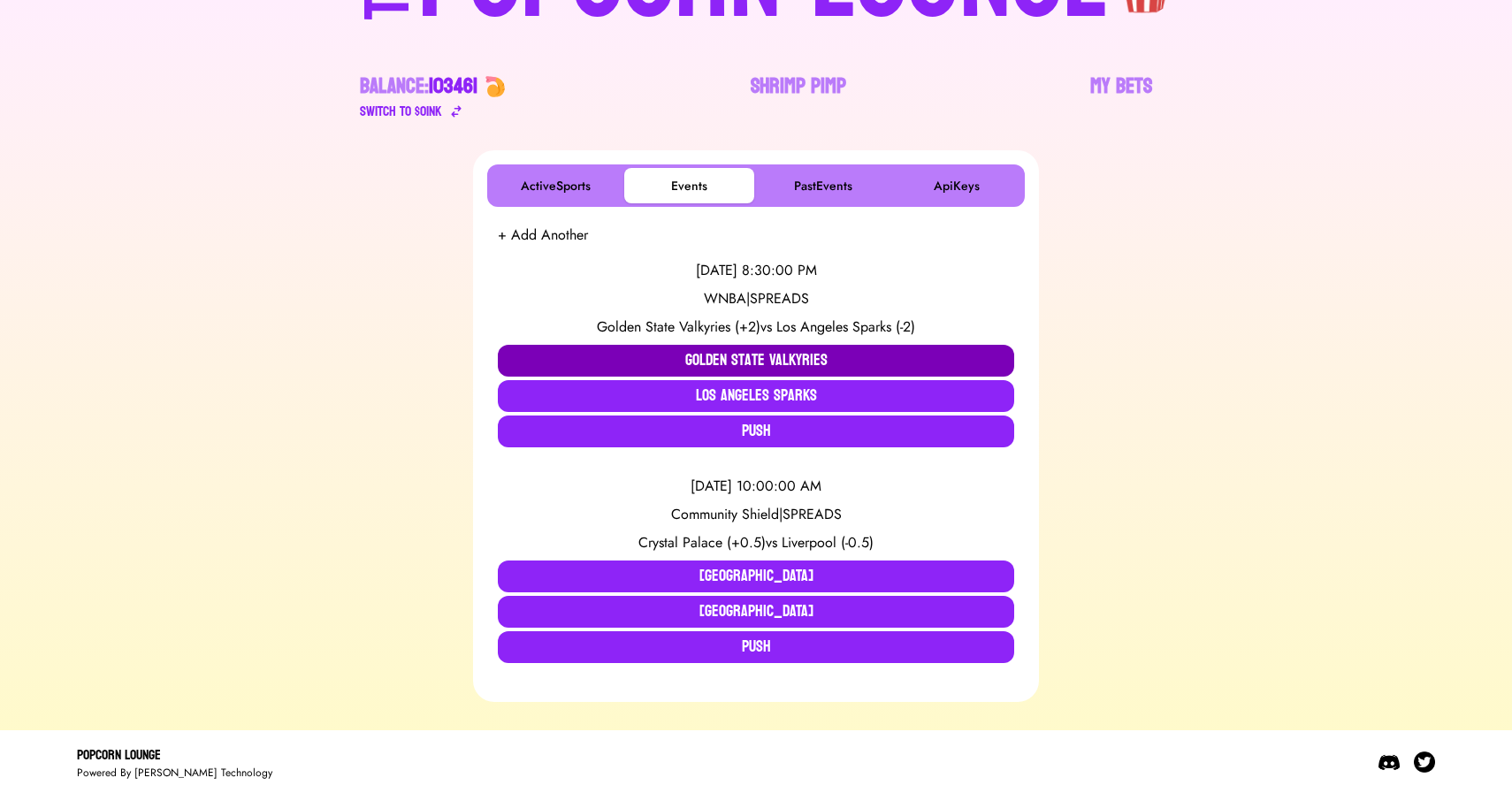
click at [615, 353] on button "Golden State Valkyries" at bounding box center [756, 360] width 516 height 32
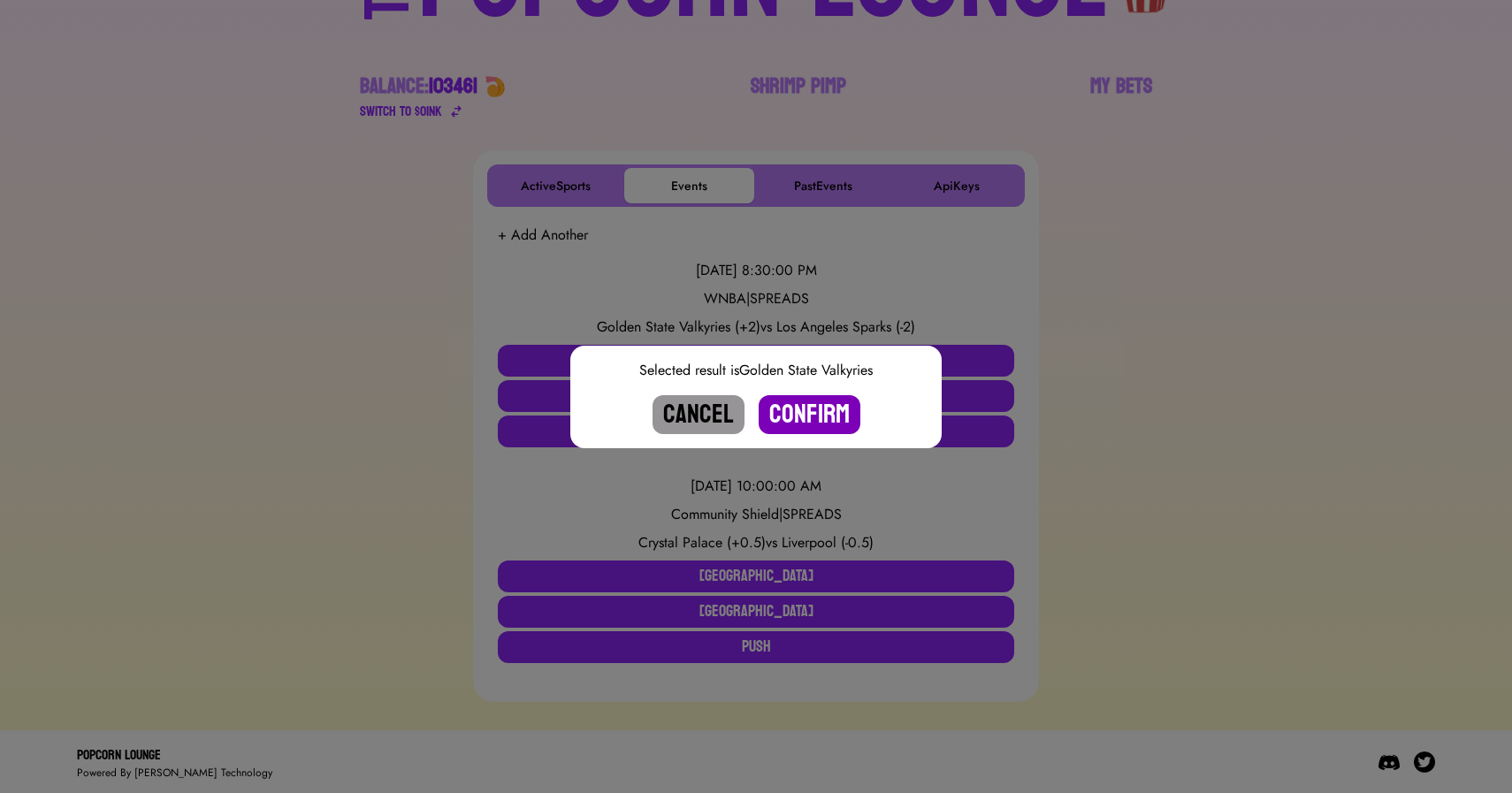
click at [817, 411] on button "Confirm" at bounding box center [809, 414] width 101 height 39
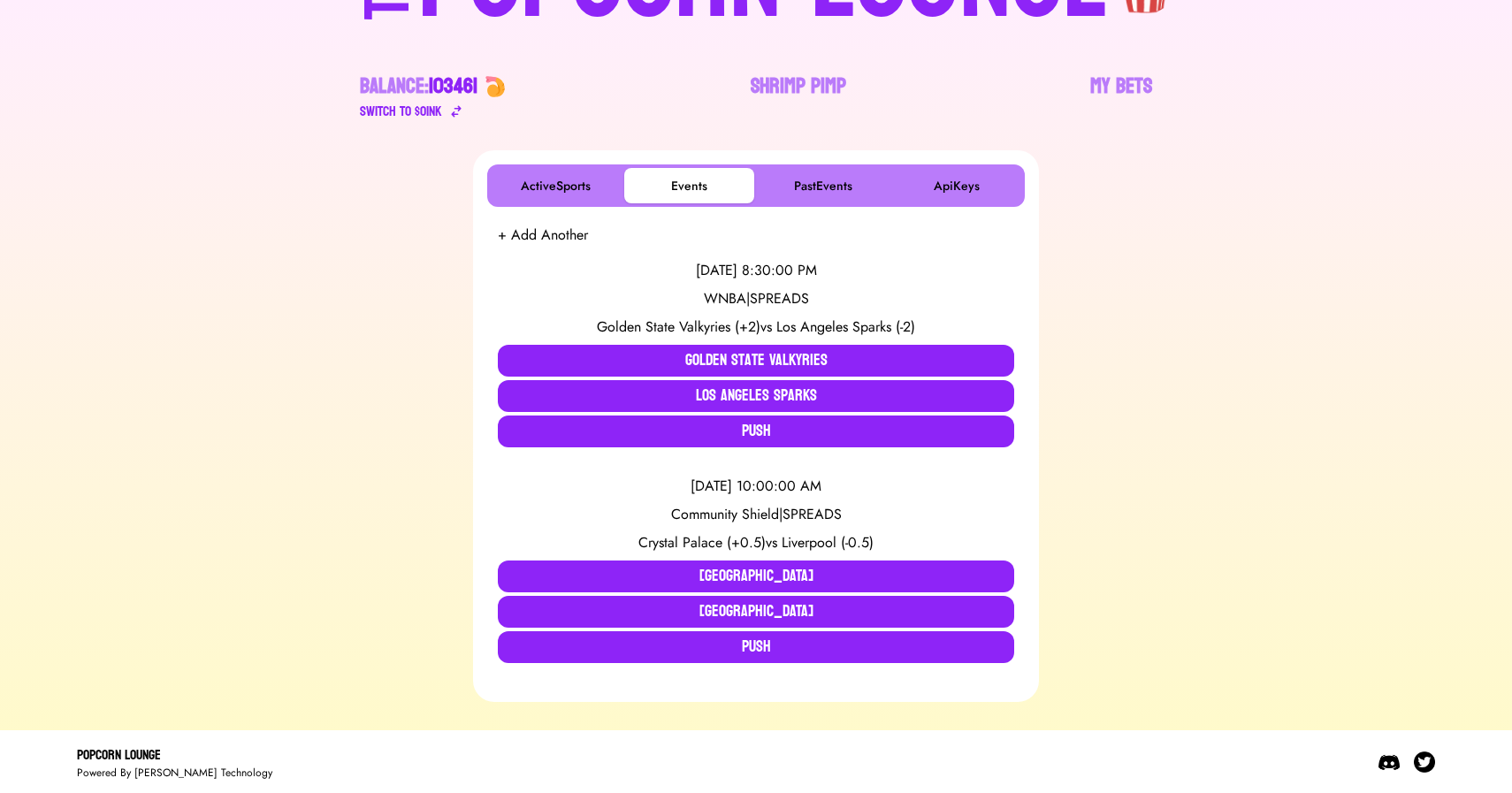
scroll to position [0, 0]
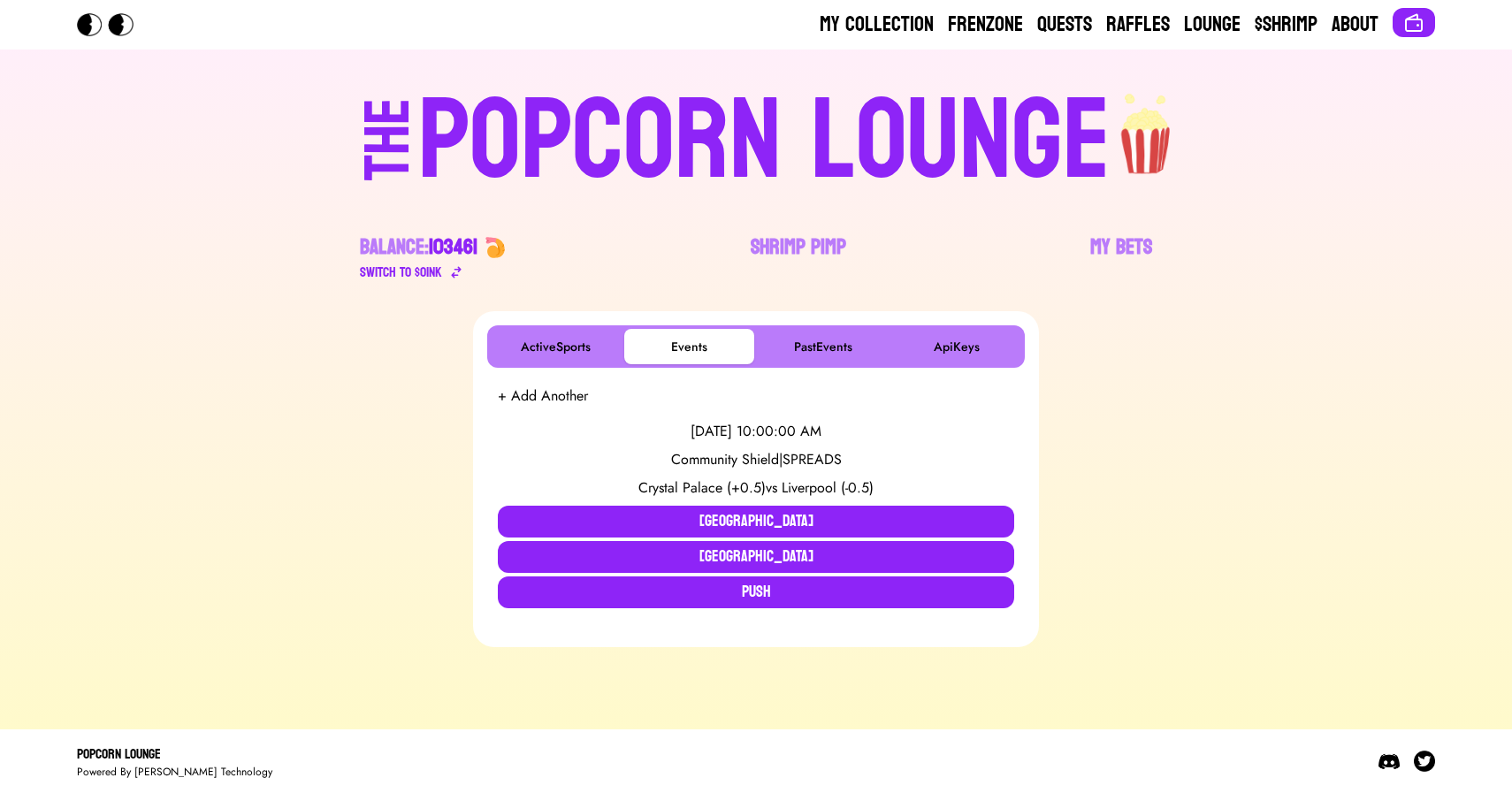
click at [704, 120] on div "POPCORN LOUNGE" at bounding box center [764, 141] width 693 height 113
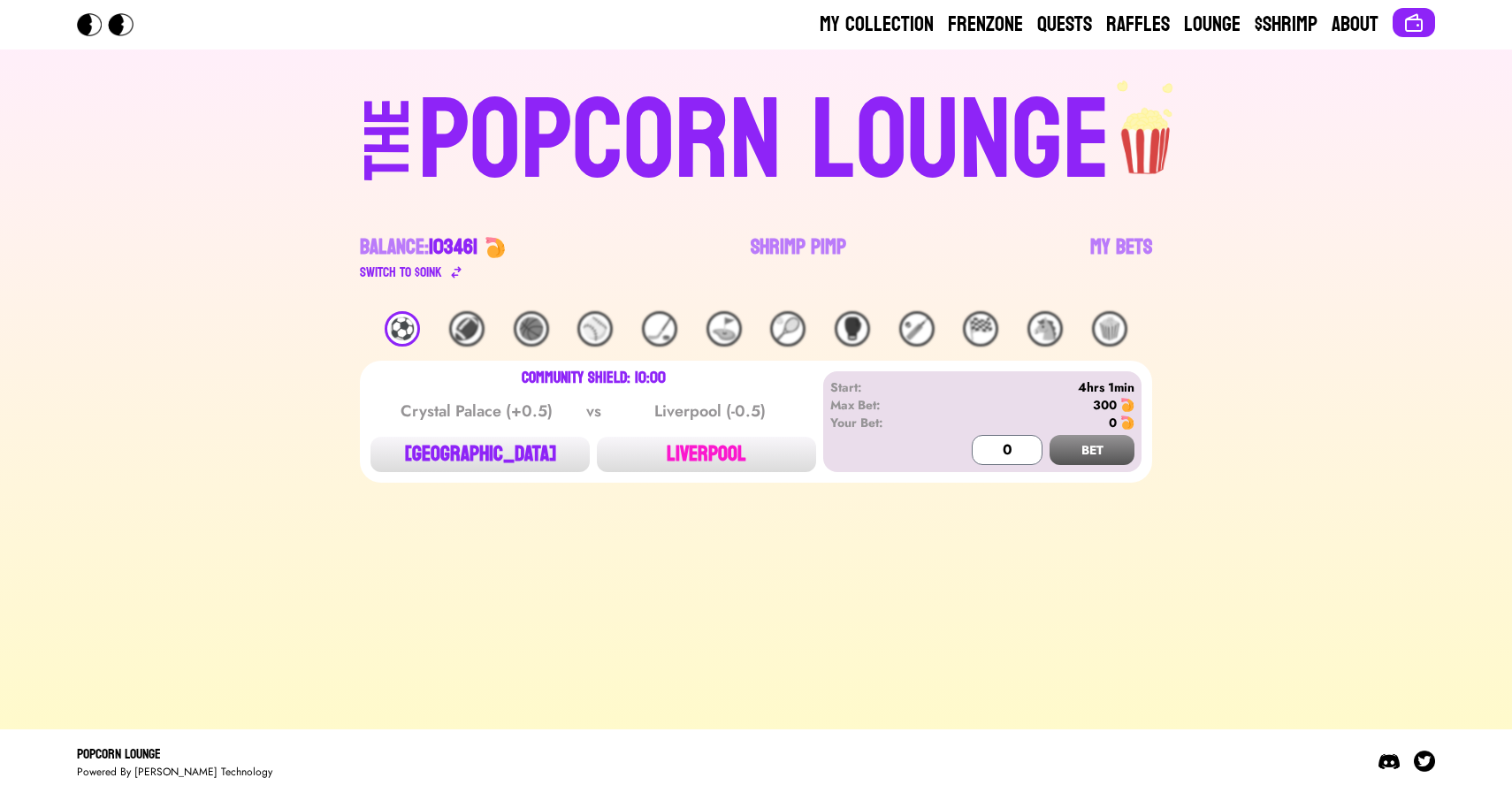
click at [687, 466] on button "LIVERPOOL" at bounding box center [706, 454] width 219 height 36
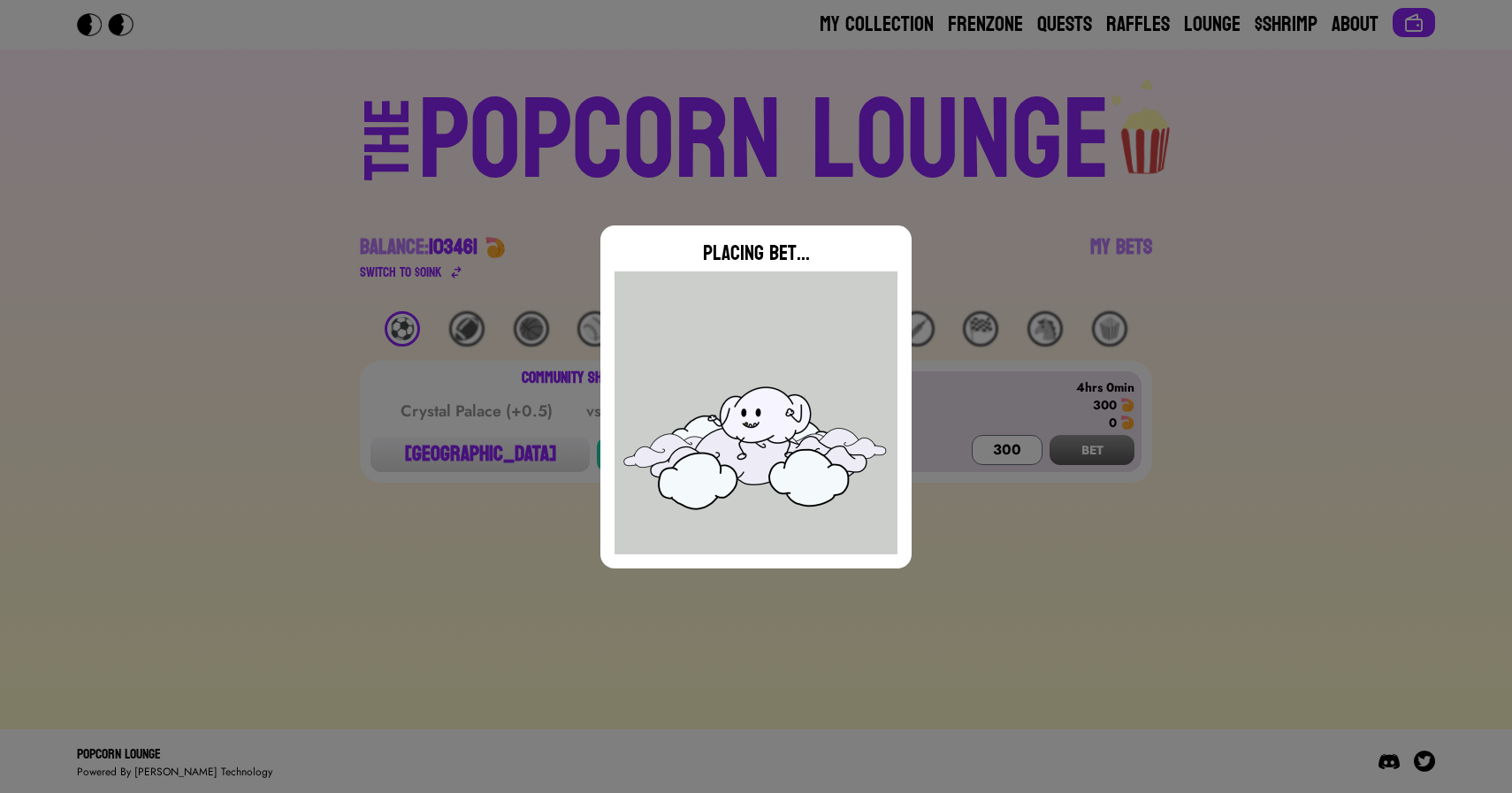
type input "0"
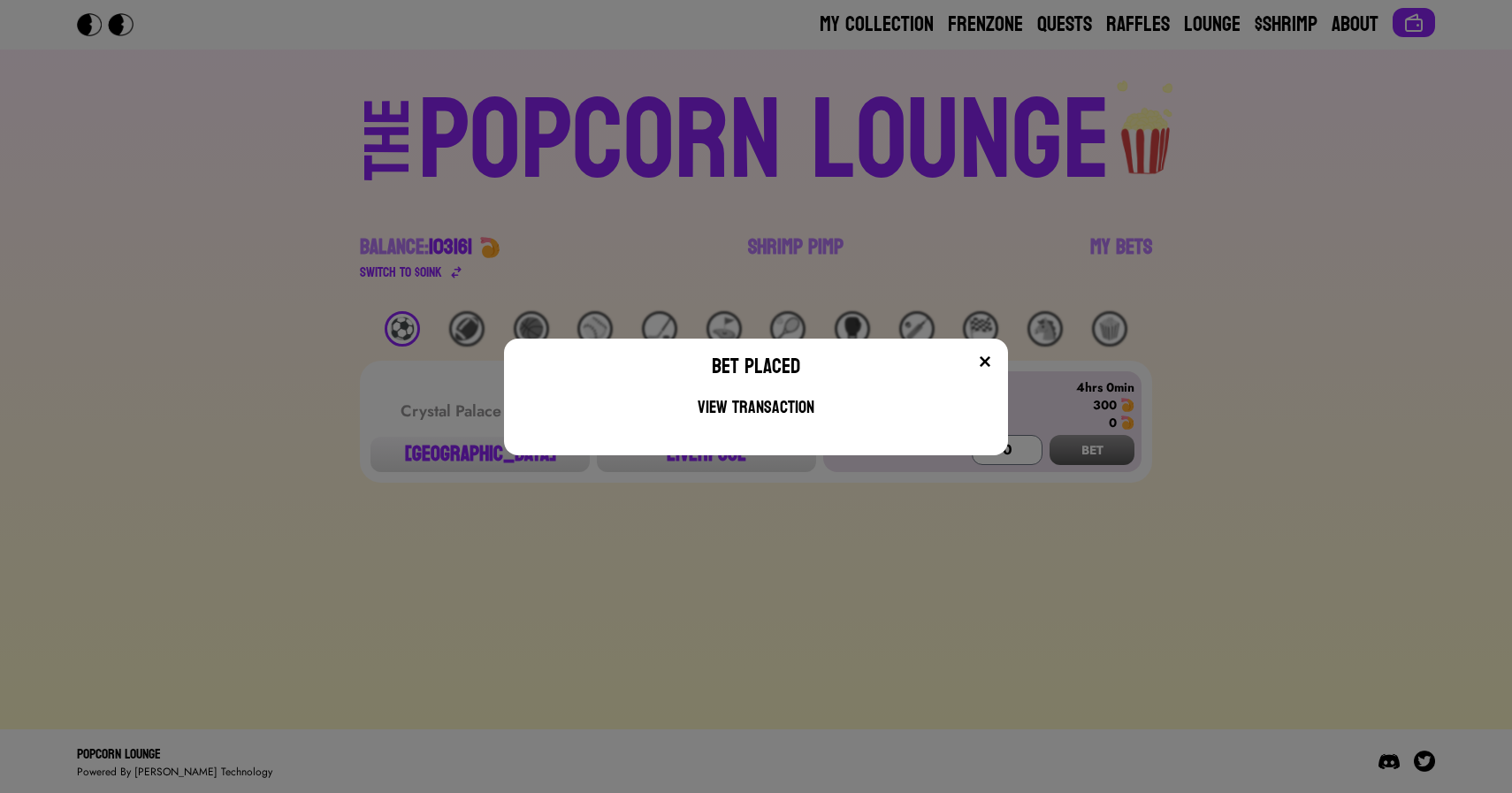
click at [824, 157] on div "Bet Placed View Transaction" at bounding box center [756, 396] width 1512 height 793
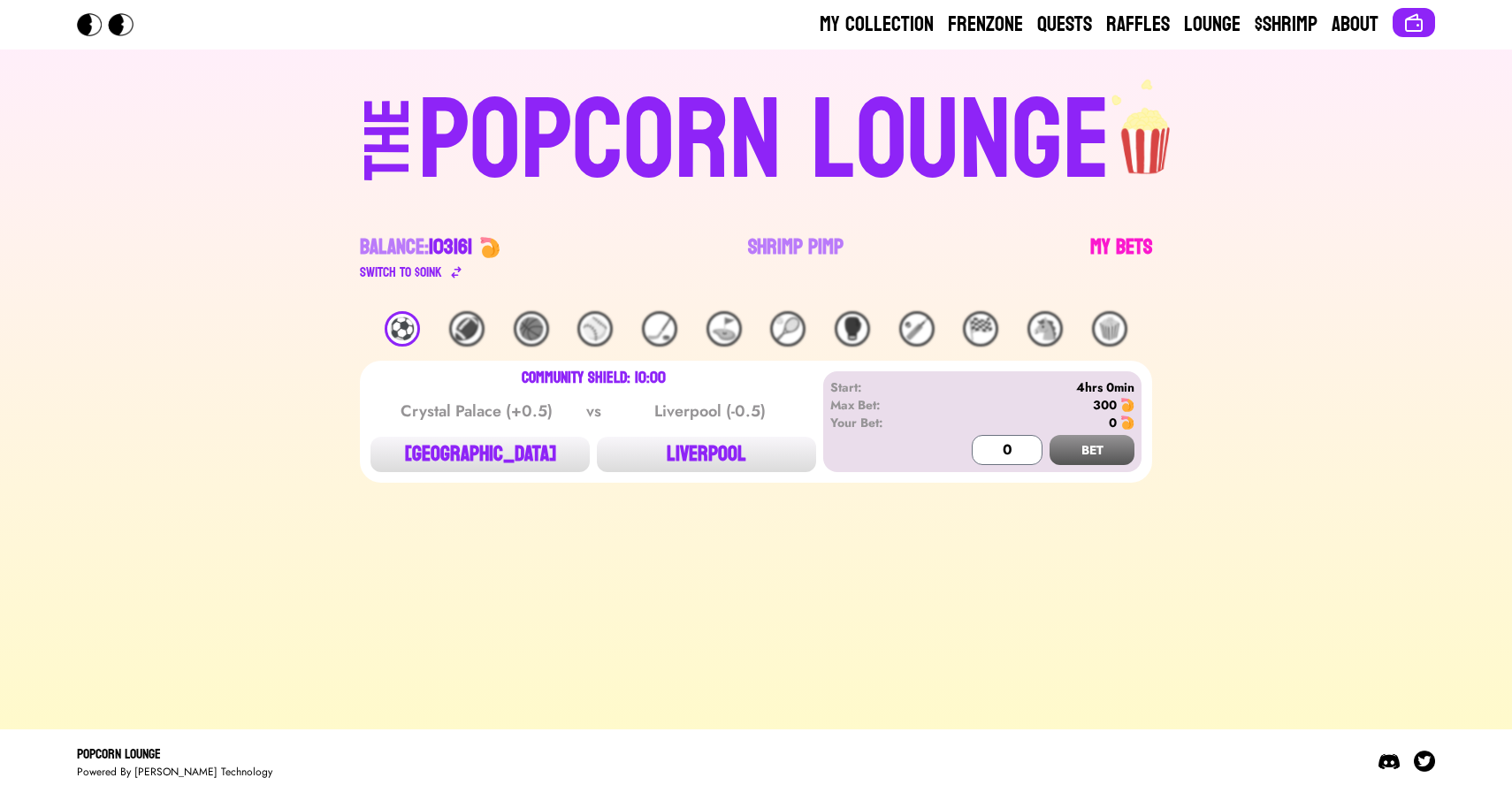
click at [1127, 248] on link "My Bets" at bounding box center [1121, 258] width 62 height 49
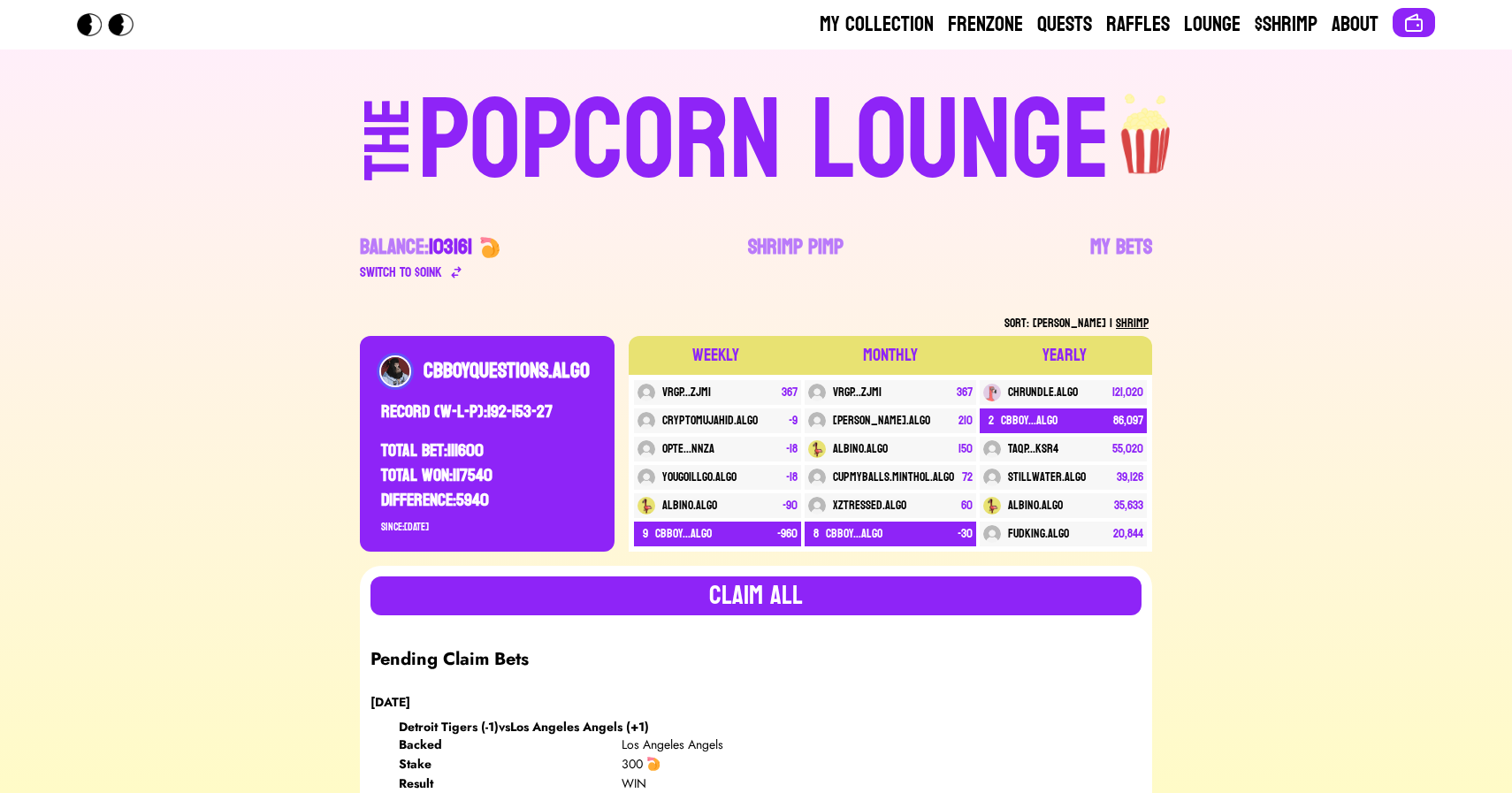
click at [420, 121] on div "THE" at bounding box center [388, 157] width 64 height 118
